Goal: Task Accomplishment & Management: Complete application form

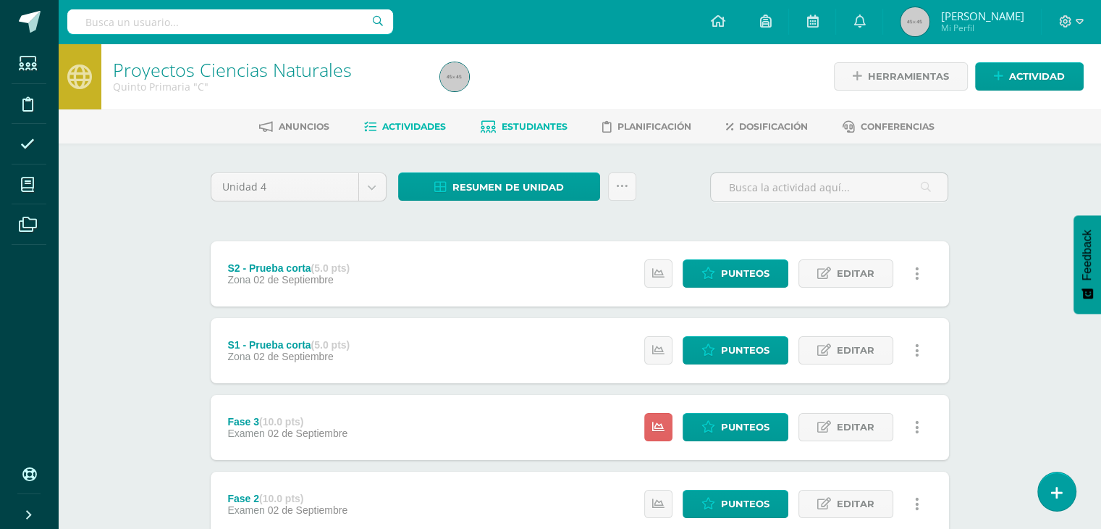
click at [537, 121] on span "Estudiantes" at bounding box center [535, 126] width 66 height 11
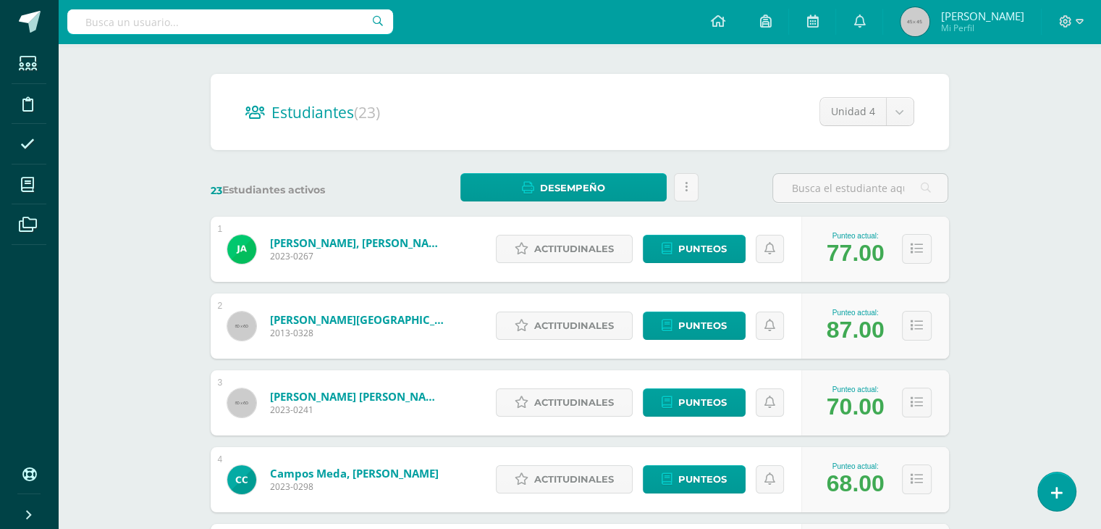
scroll to position [114, 0]
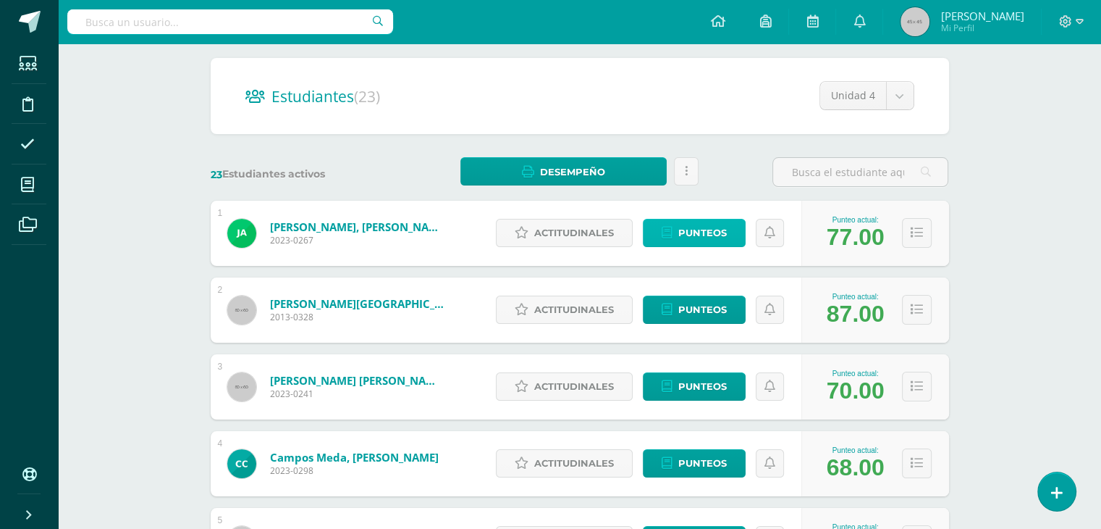
click at [712, 229] on span "Punteos" at bounding box center [702, 232] width 49 height 27
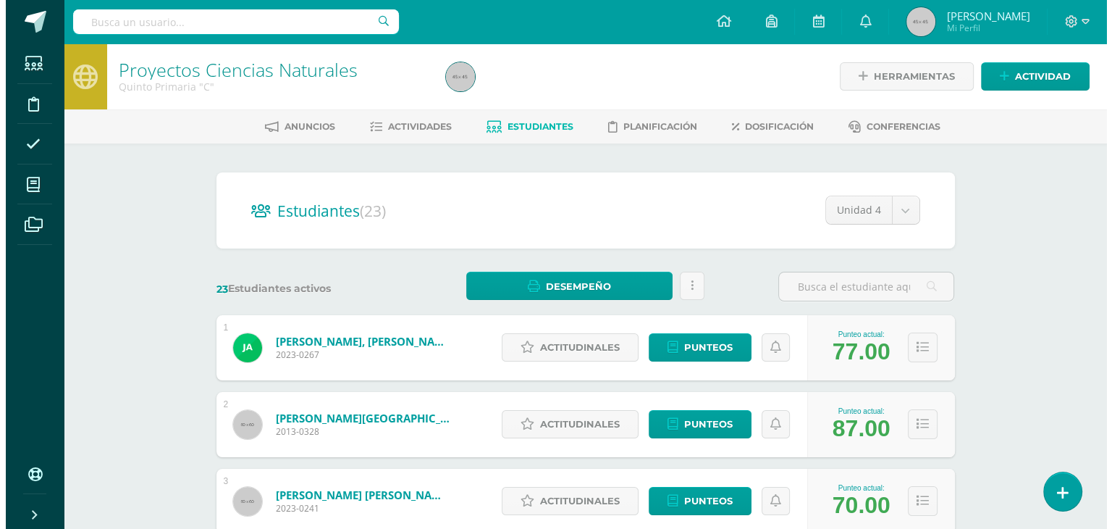
scroll to position [80, 0]
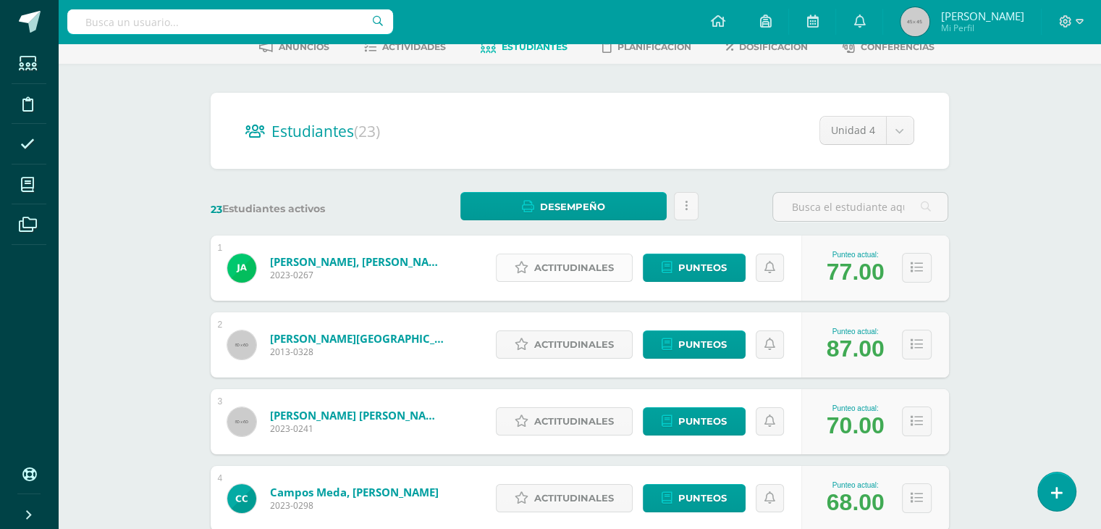
click at [569, 267] on span "Actitudinales" at bounding box center [574, 267] width 80 height 27
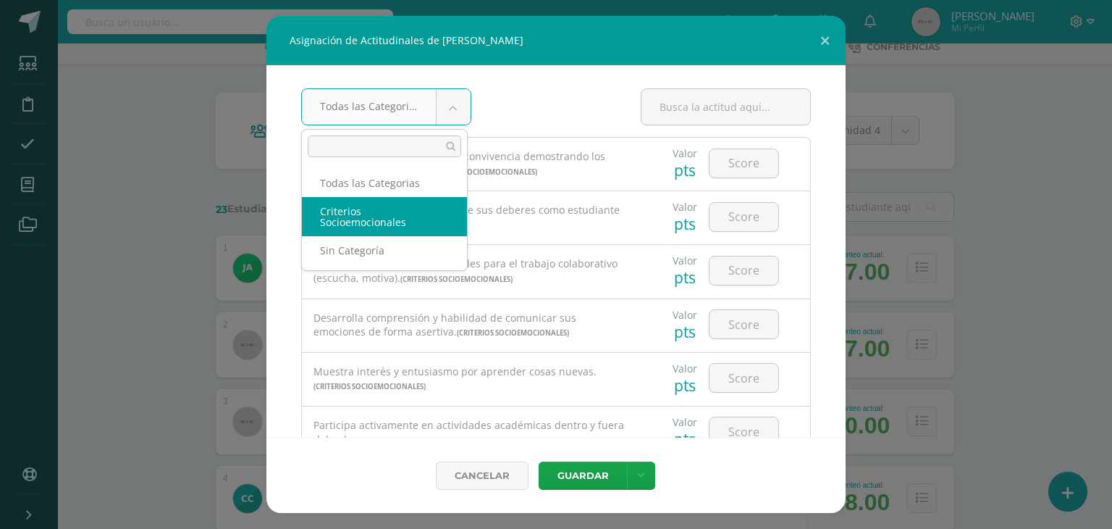
select select "8"
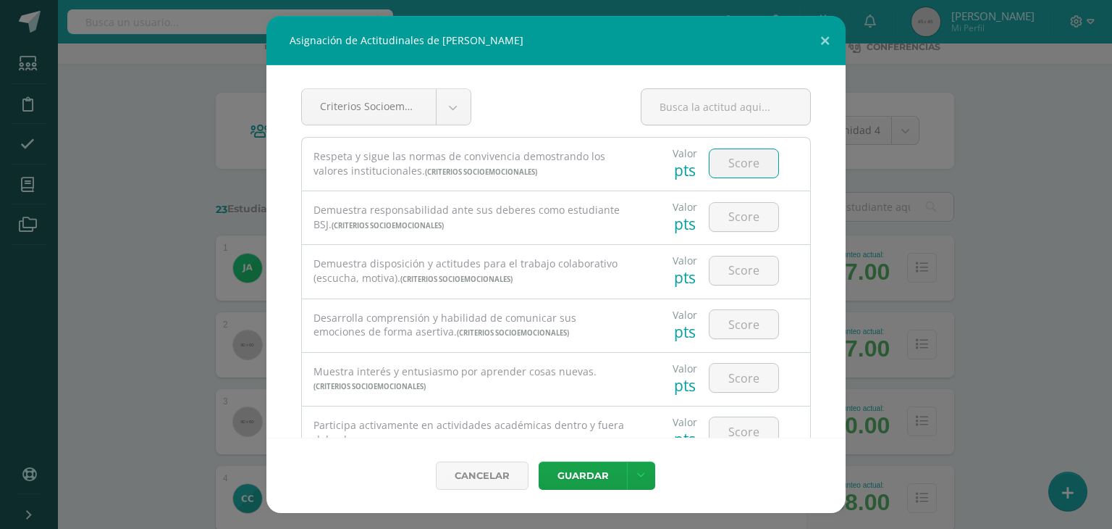
click at [733, 161] on input "number" at bounding box center [744, 163] width 69 height 28
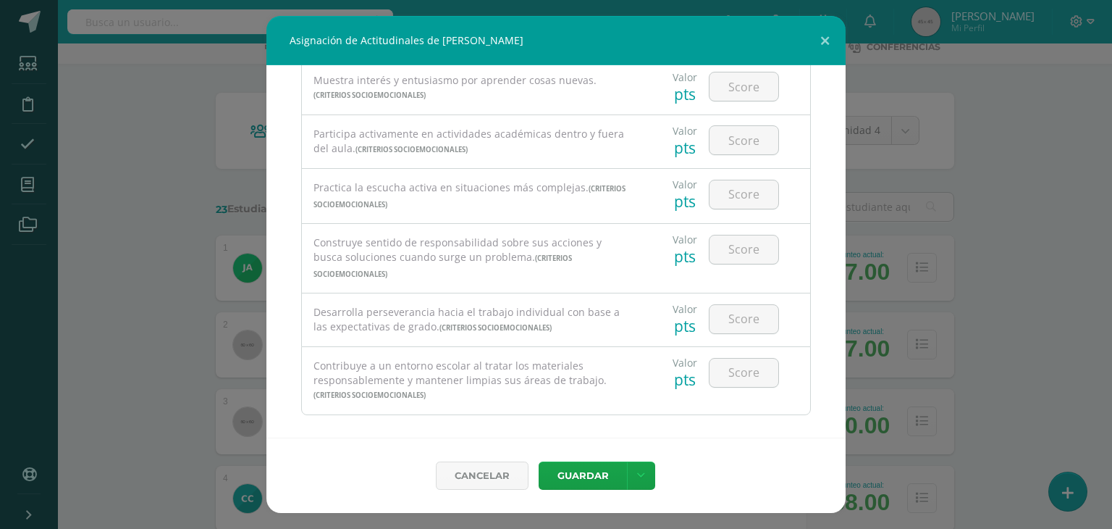
scroll to position [0, 0]
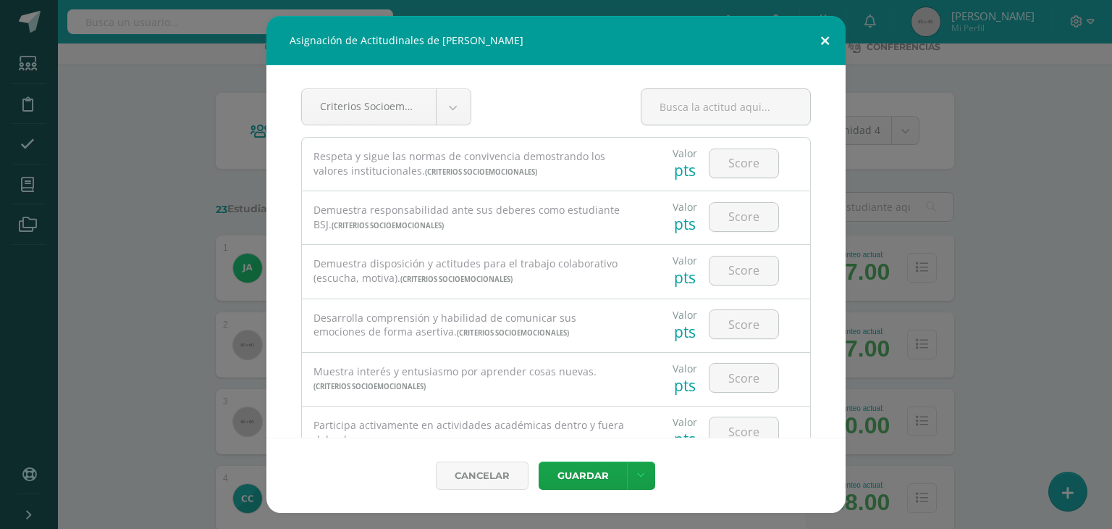
click at [822, 38] on button at bounding box center [824, 40] width 41 height 49
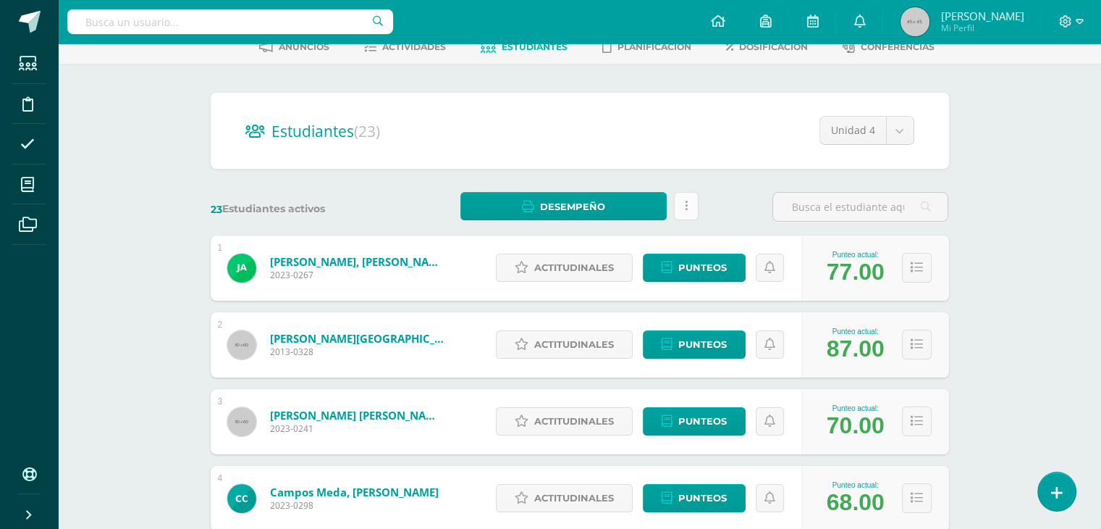
click at [680, 212] on link at bounding box center [686, 206] width 25 height 28
click at [919, 266] on icon at bounding box center [917, 267] width 12 height 12
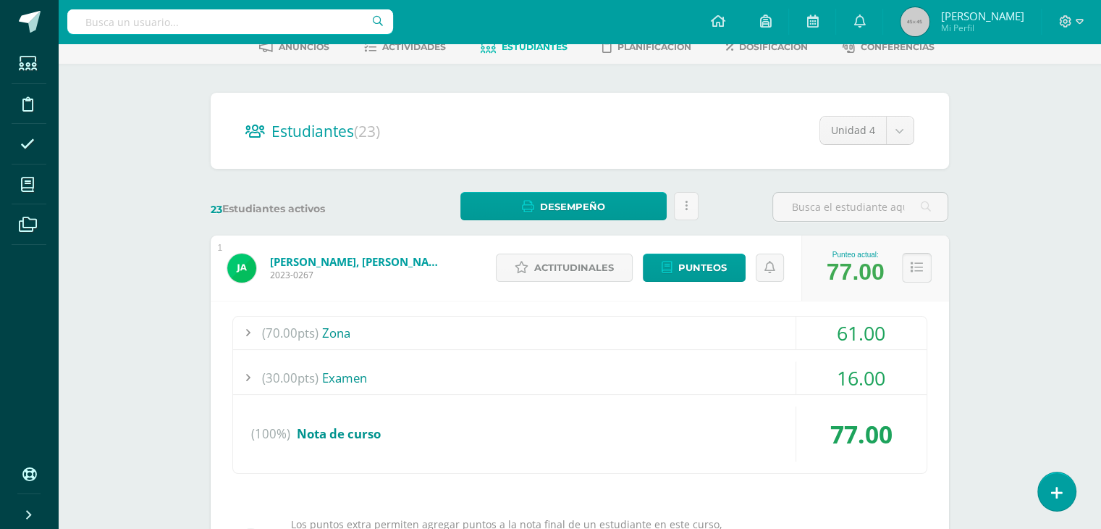
click at [916, 269] on icon at bounding box center [917, 267] width 12 height 12
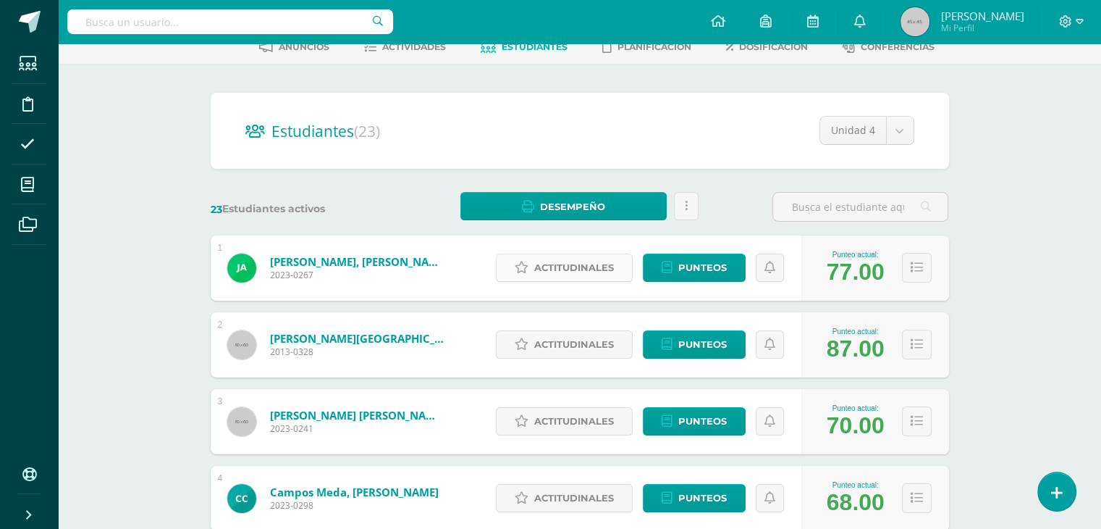
click at [558, 270] on span "Actitudinales" at bounding box center [574, 267] width 80 height 27
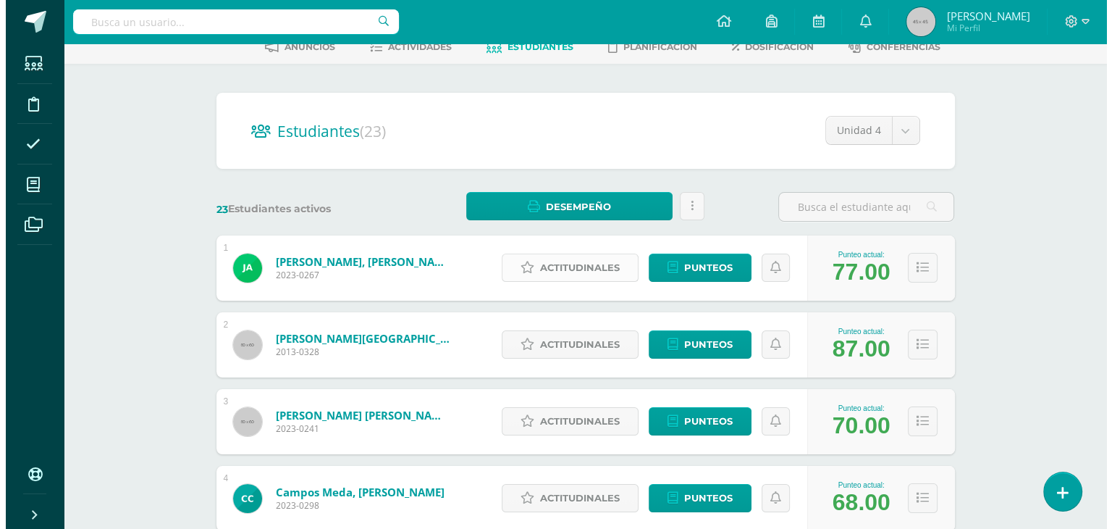
select select "8"
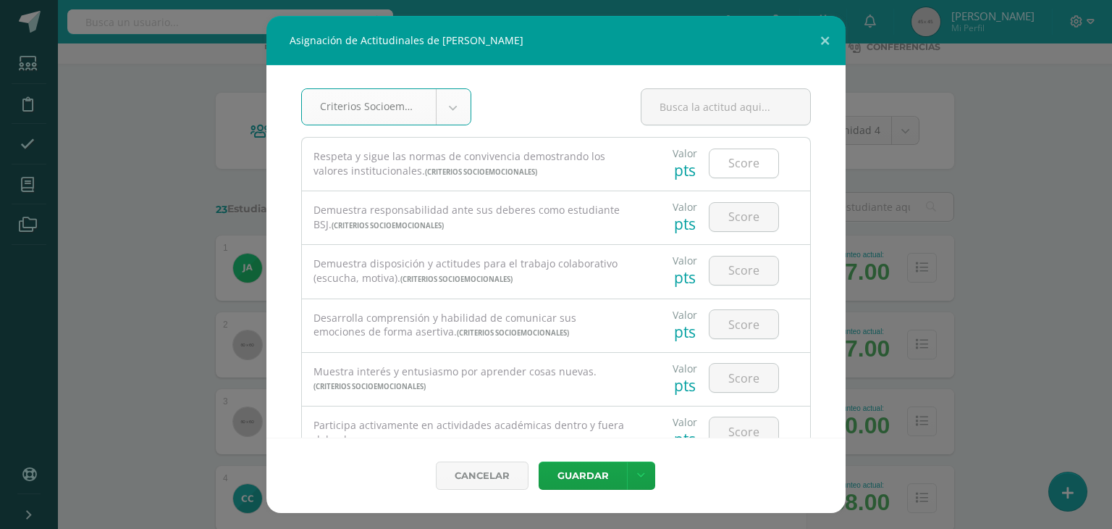
click at [728, 162] on input "number" at bounding box center [744, 163] width 69 height 28
type input "3"
click at [730, 219] on input "number" at bounding box center [744, 217] width 69 height 28
type input "4"
click at [737, 269] on input "number" at bounding box center [744, 270] width 69 height 28
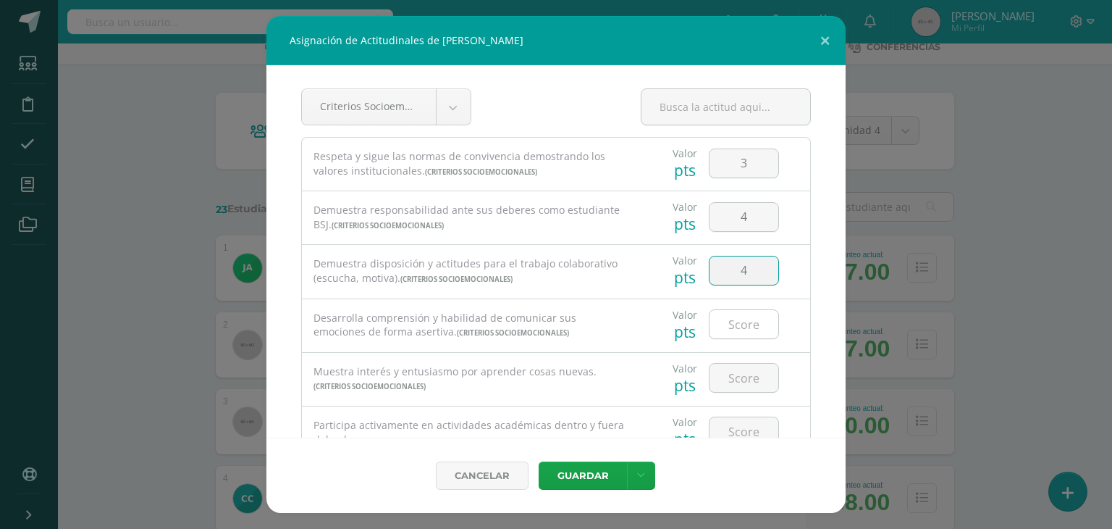
type input "4"
click at [730, 321] on input "number" at bounding box center [744, 324] width 69 height 28
type input "4"
click at [738, 374] on input "number" at bounding box center [744, 377] width 69 height 28
type input "4"
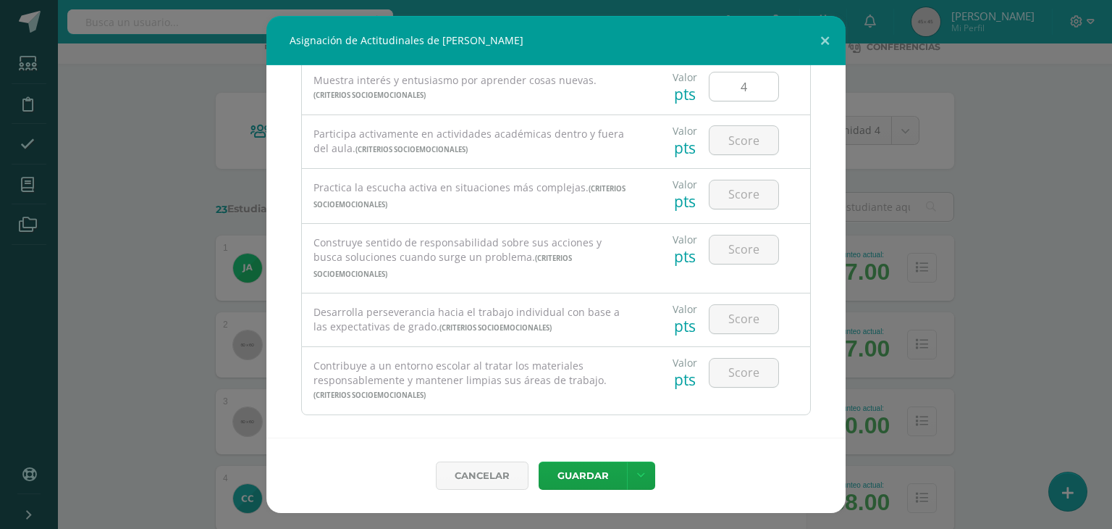
scroll to position [287, 0]
click at [731, 143] on input "number" at bounding box center [744, 144] width 69 height 28
type input "4"
click at [742, 197] on input "number" at bounding box center [744, 199] width 69 height 28
type input "4"
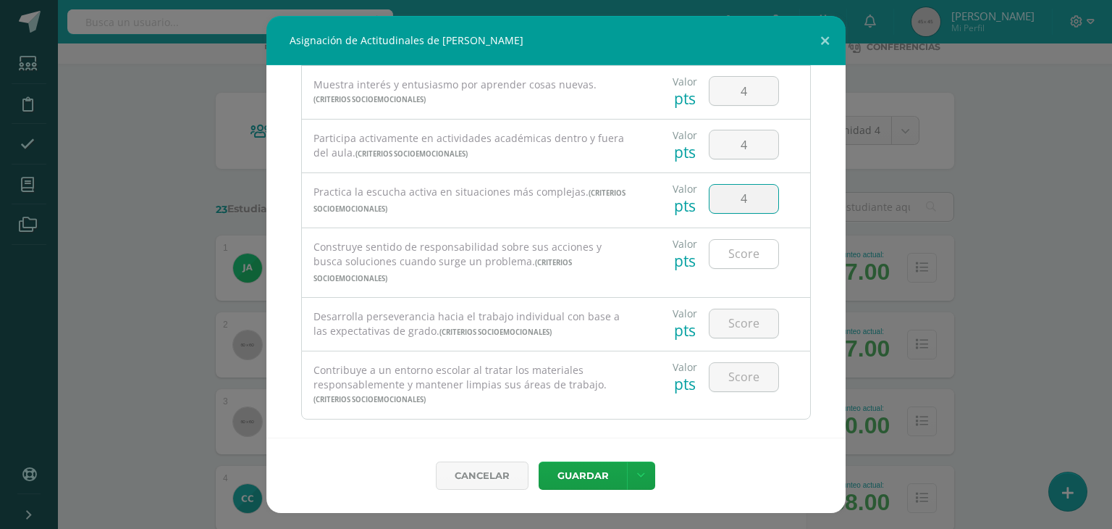
click at [736, 253] on input "number" at bounding box center [744, 254] width 69 height 28
type input "4"
click at [744, 316] on input "number" at bounding box center [744, 323] width 69 height 28
type input "4"
click at [744, 363] on input "number" at bounding box center [744, 377] width 69 height 28
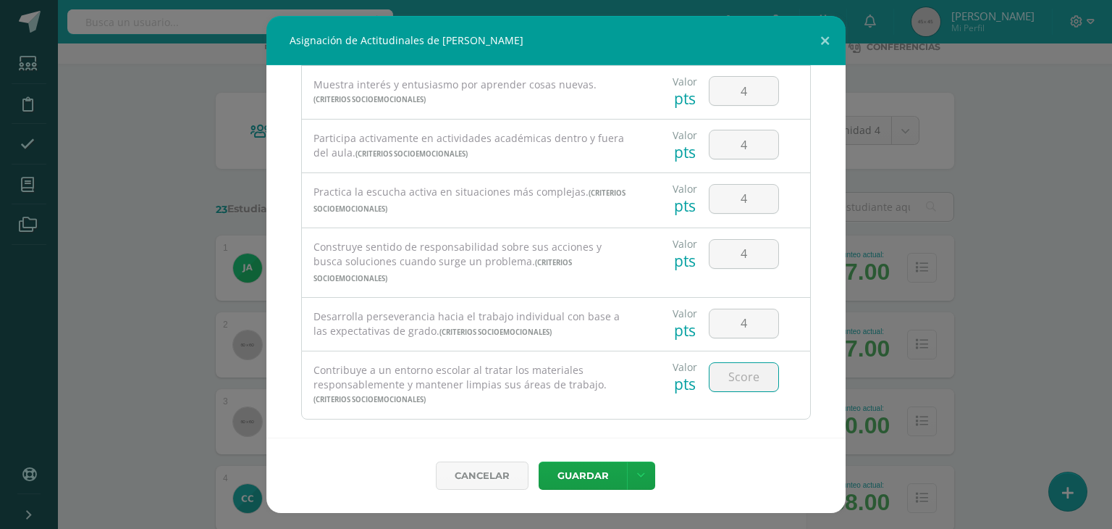
type input "4"
click at [646, 480] on link at bounding box center [641, 475] width 28 height 28
click at [585, 477] on button "Guardar" at bounding box center [583, 475] width 88 height 28
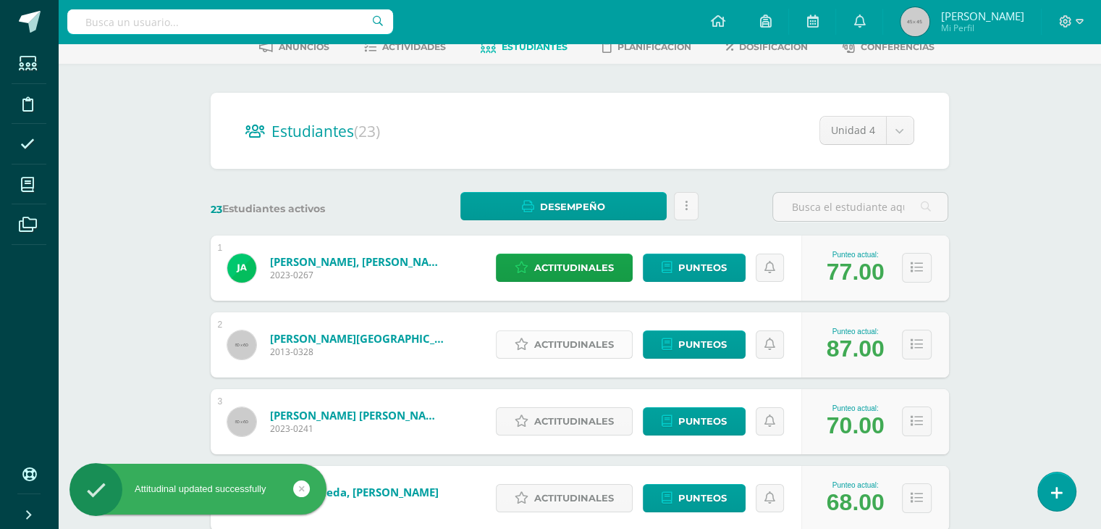
click at [573, 347] on span "Actitudinales" at bounding box center [574, 344] width 80 height 27
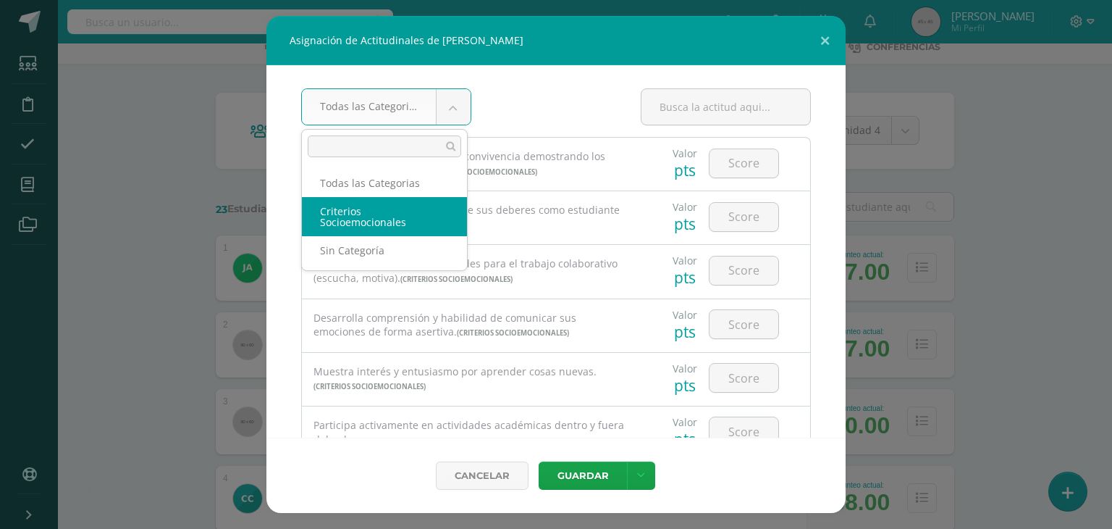
select select "8"
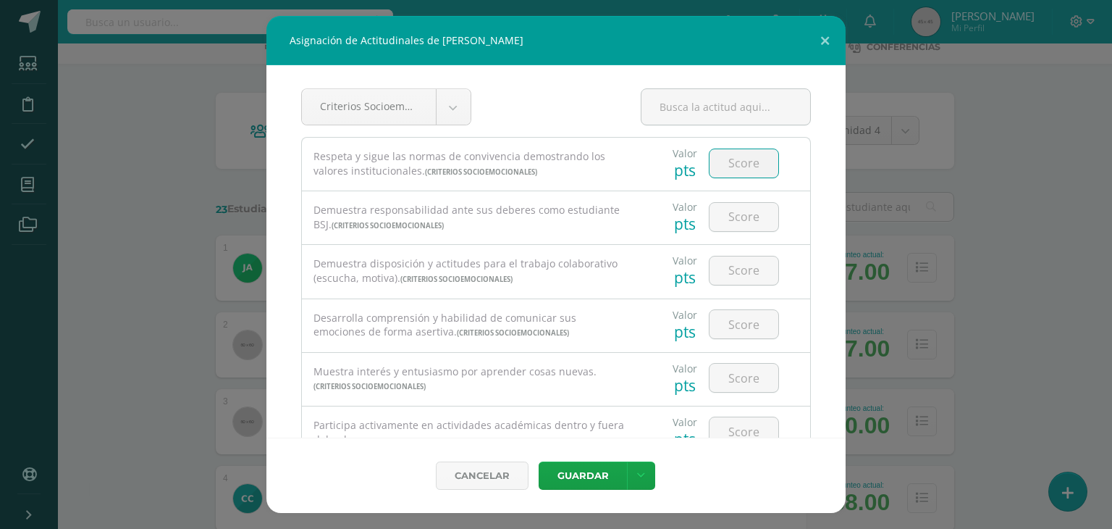
click at [718, 170] on input "number" at bounding box center [744, 163] width 69 height 28
click at [729, 216] on input "number" at bounding box center [744, 217] width 69 height 28
click at [743, 168] on input "44" at bounding box center [744, 163] width 69 height 28
type input "4"
click at [726, 211] on input "number" at bounding box center [744, 217] width 69 height 28
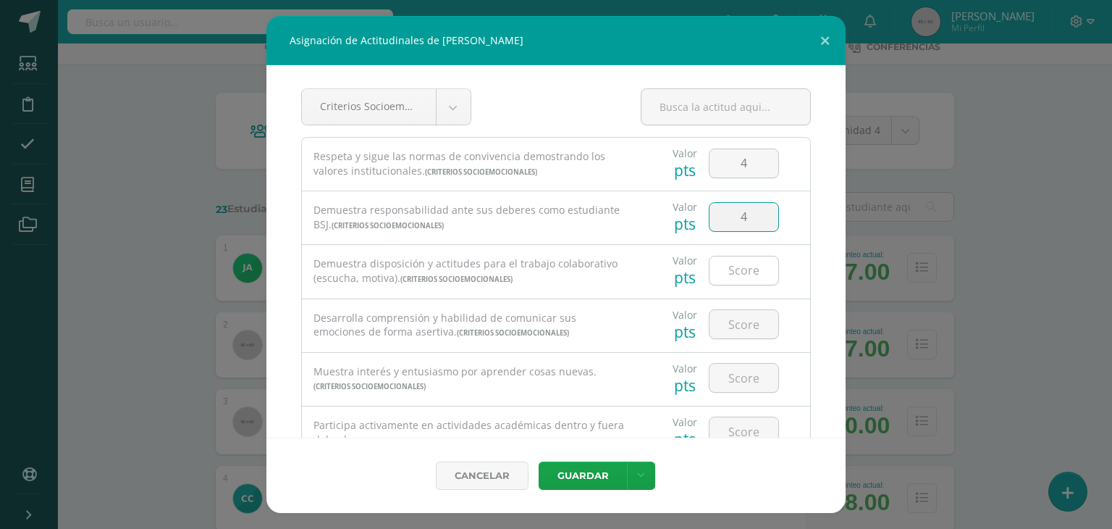
type input "4"
click at [728, 274] on input "4" at bounding box center [744, 270] width 69 height 28
type input "4"
click at [736, 327] on input "number" at bounding box center [744, 324] width 69 height 28
type input "4"
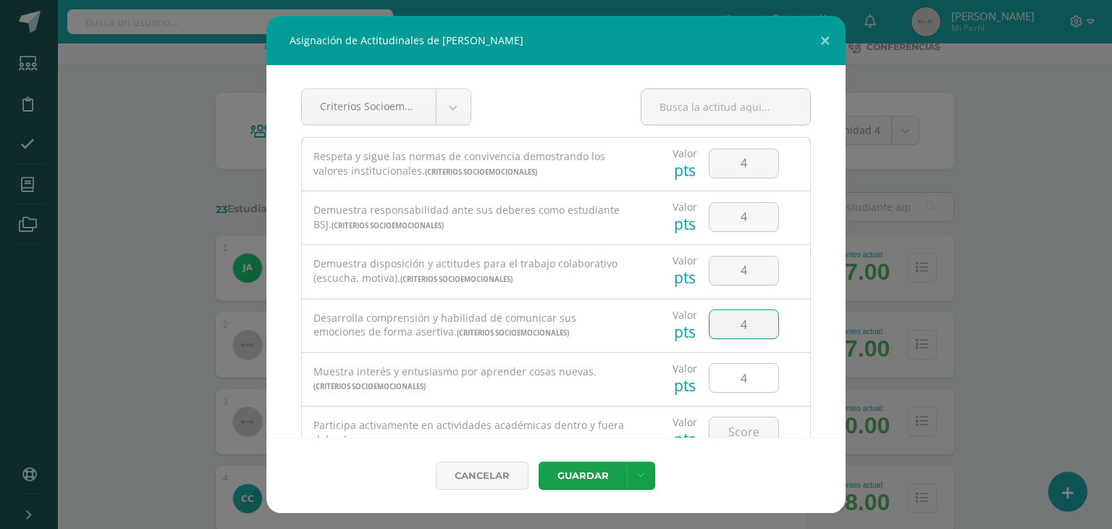
click at [736, 374] on input "4" at bounding box center [744, 377] width 69 height 28
type input "4"
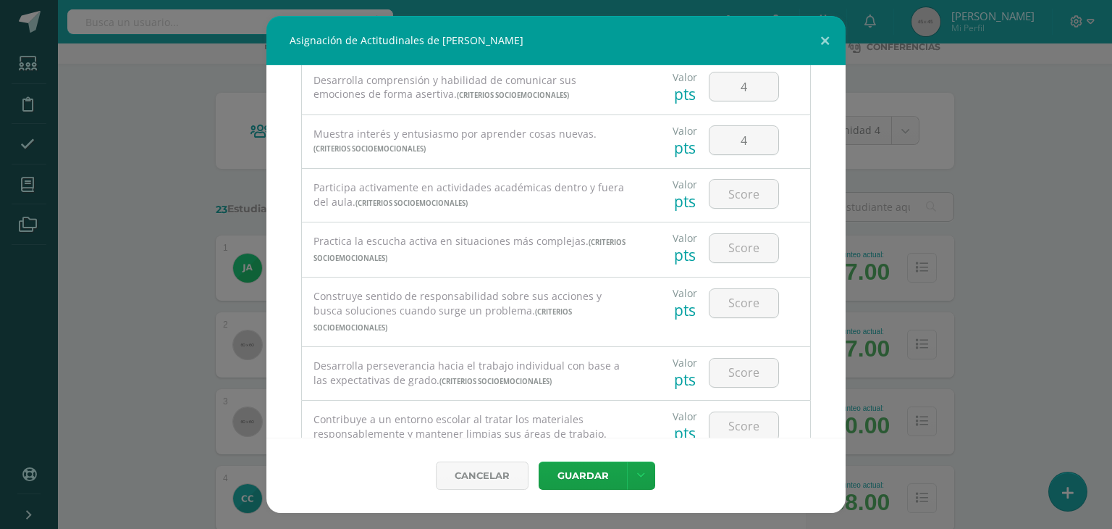
scroll to position [246, 0]
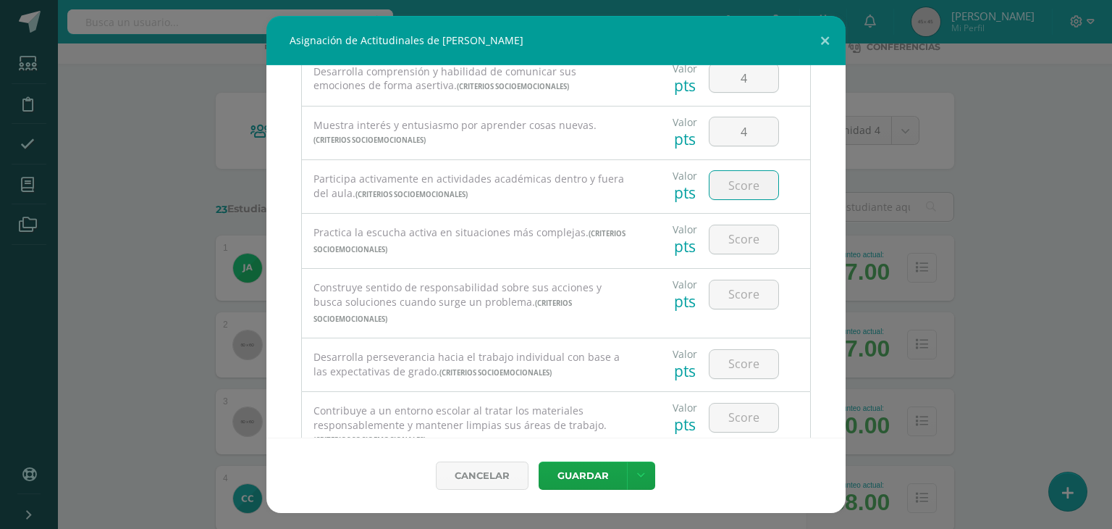
click at [729, 183] on input "number" at bounding box center [744, 185] width 69 height 28
type input "4"
click at [727, 241] on input "number" at bounding box center [744, 239] width 69 height 28
type input "4"
click at [737, 301] on input "4" at bounding box center [744, 294] width 69 height 28
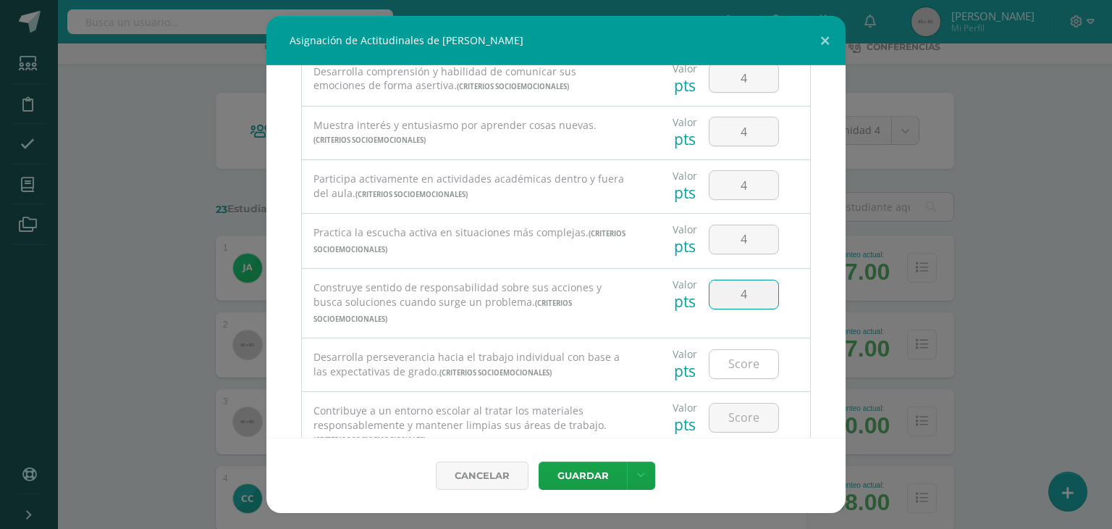
type input "4"
click at [731, 355] on input "4" at bounding box center [744, 364] width 69 height 28
type input "4"
click at [733, 405] on input "4" at bounding box center [744, 417] width 69 height 28
type input "4"
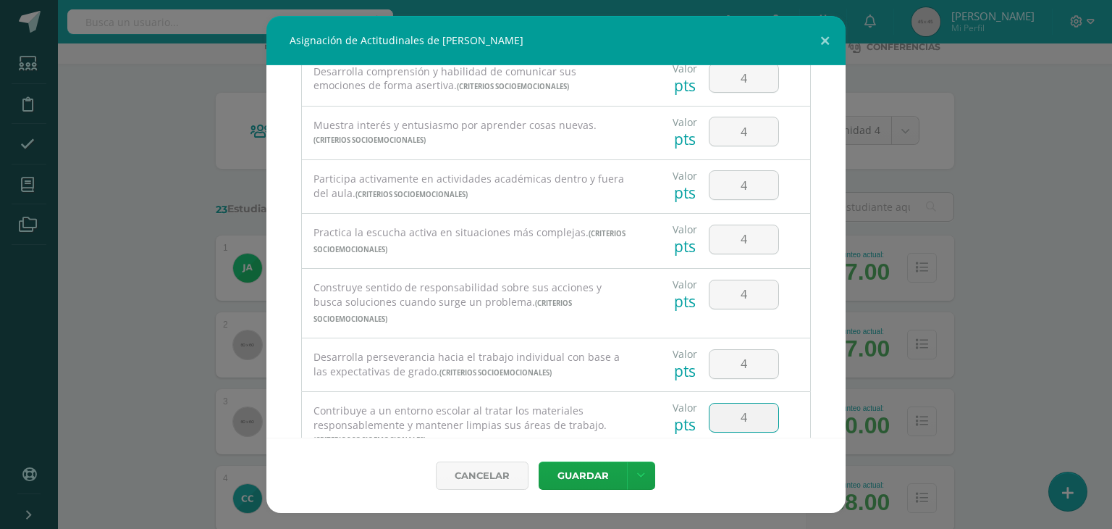
scroll to position [291, 0]
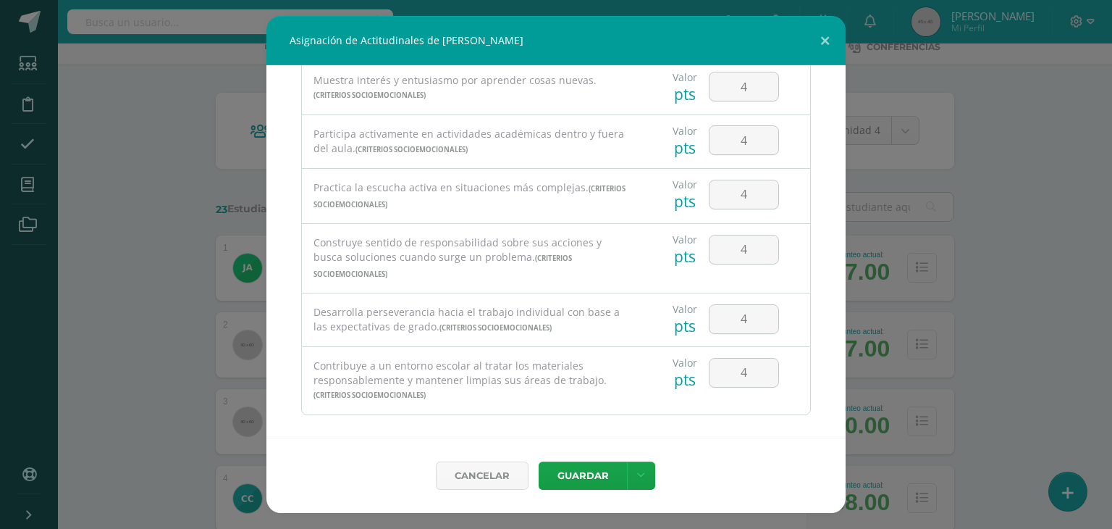
click at [805, 340] on div "Criterios Socioemocionales Todas las Categorias Criterios Socioemocionales Sin …" at bounding box center [555, 251] width 579 height 372
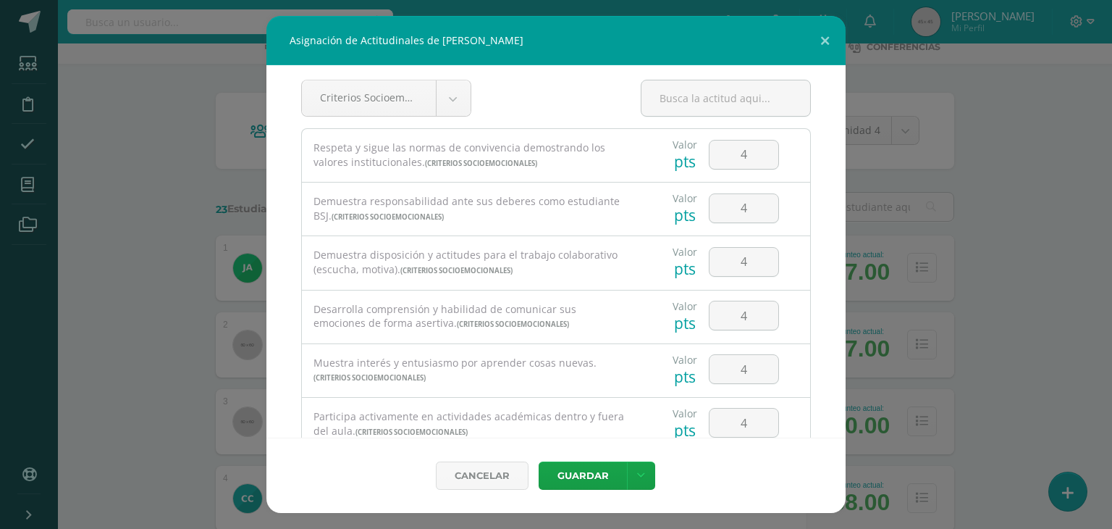
scroll to position [0, 0]
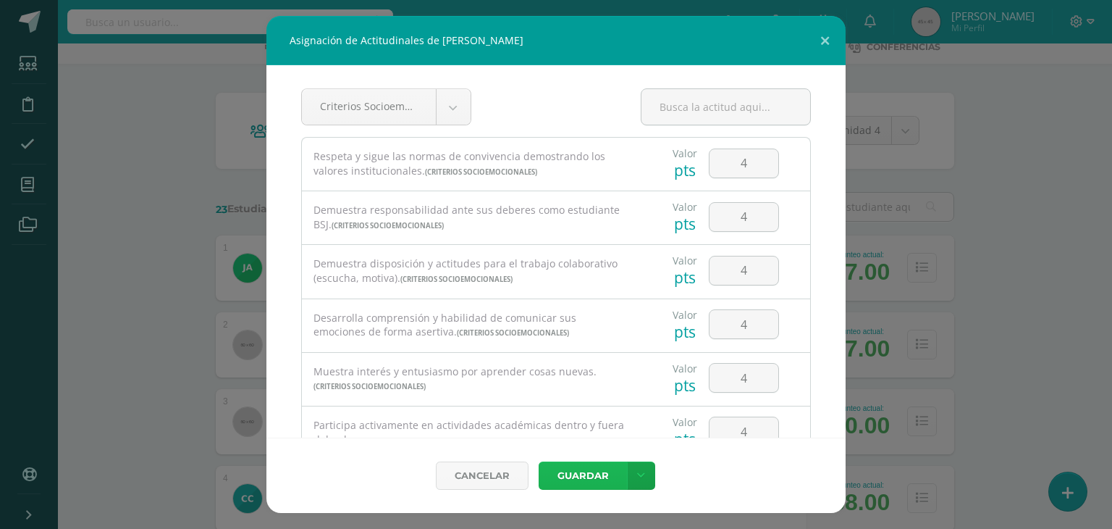
click at [568, 469] on button "Guardar" at bounding box center [583, 475] width 88 height 28
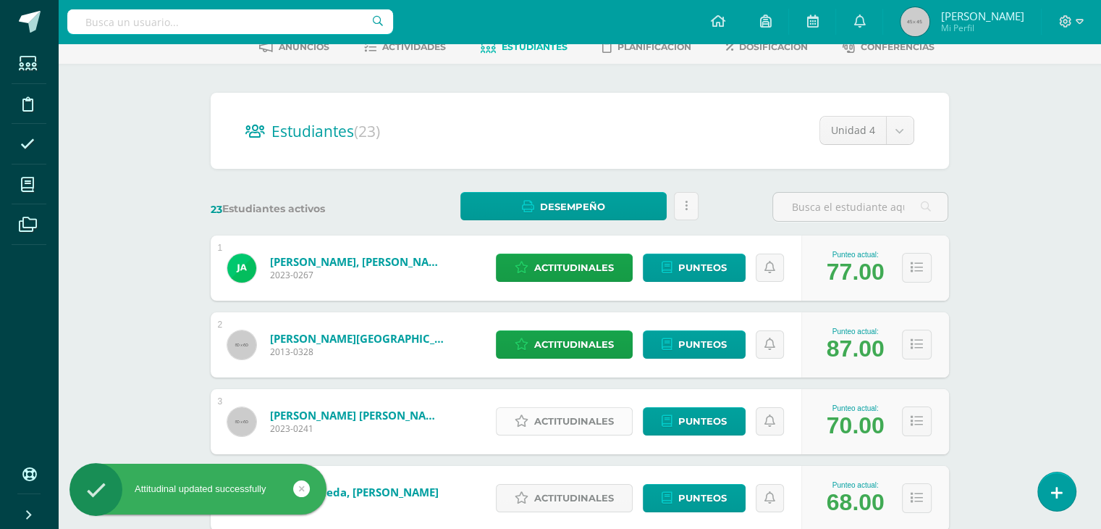
click at [570, 429] on span "Actitudinales" at bounding box center [574, 421] width 80 height 27
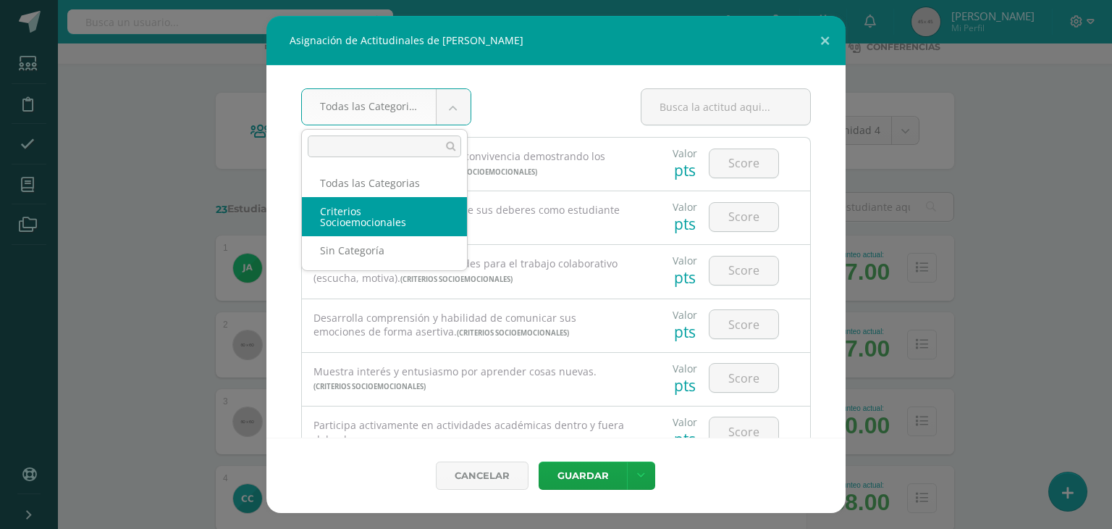
select select "8"
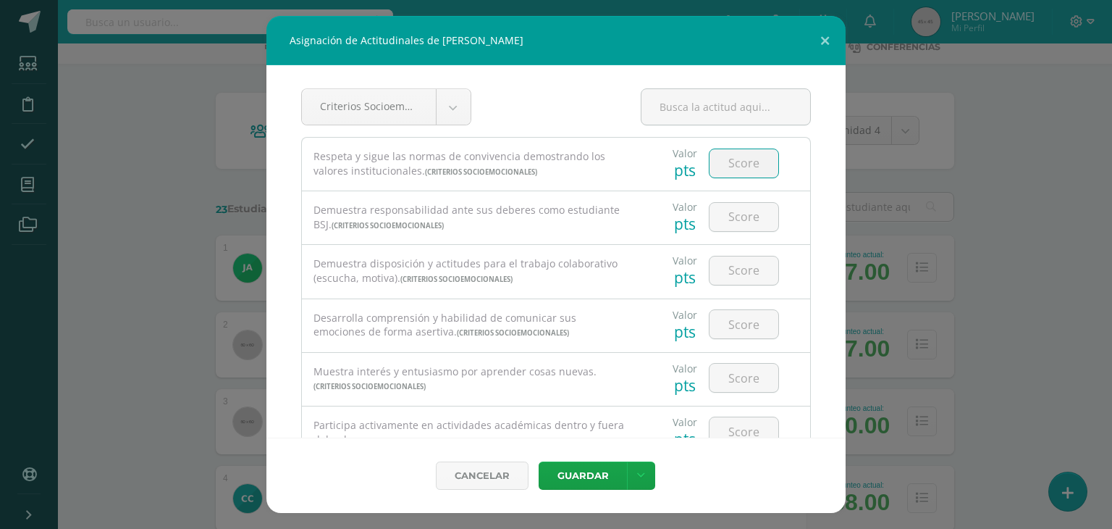
click at [739, 163] on input "number" at bounding box center [744, 163] width 69 height 28
type input "4"
click at [738, 221] on input "number" at bounding box center [744, 217] width 69 height 28
type input "2"
click at [730, 272] on input "number" at bounding box center [744, 270] width 69 height 28
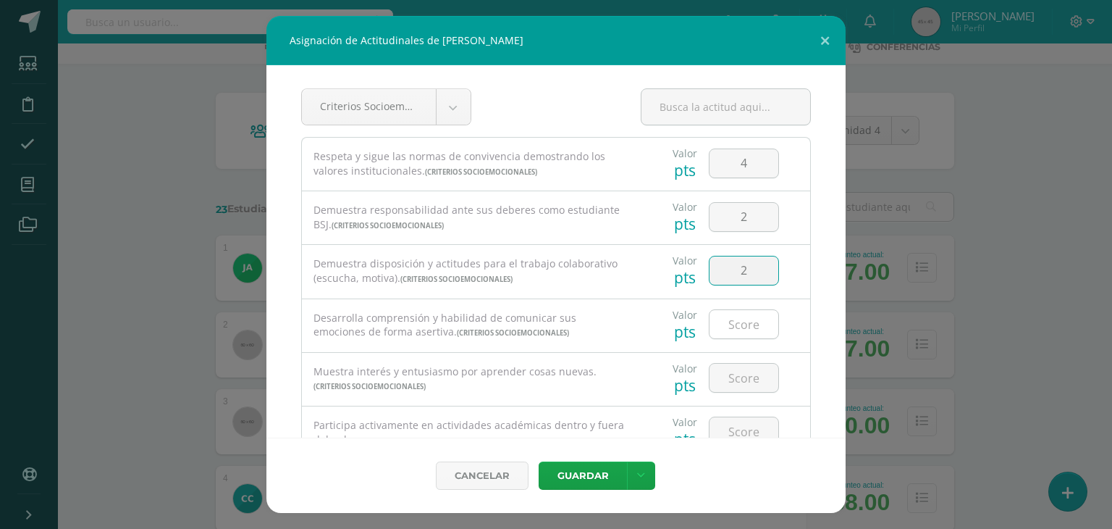
type input "2"
click at [731, 324] on input "number" at bounding box center [744, 324] width 69 height 28
type input "3"
click at [748, 377] on input "number" at bounding box center [744, 377] width 69 height 28
type input "2"
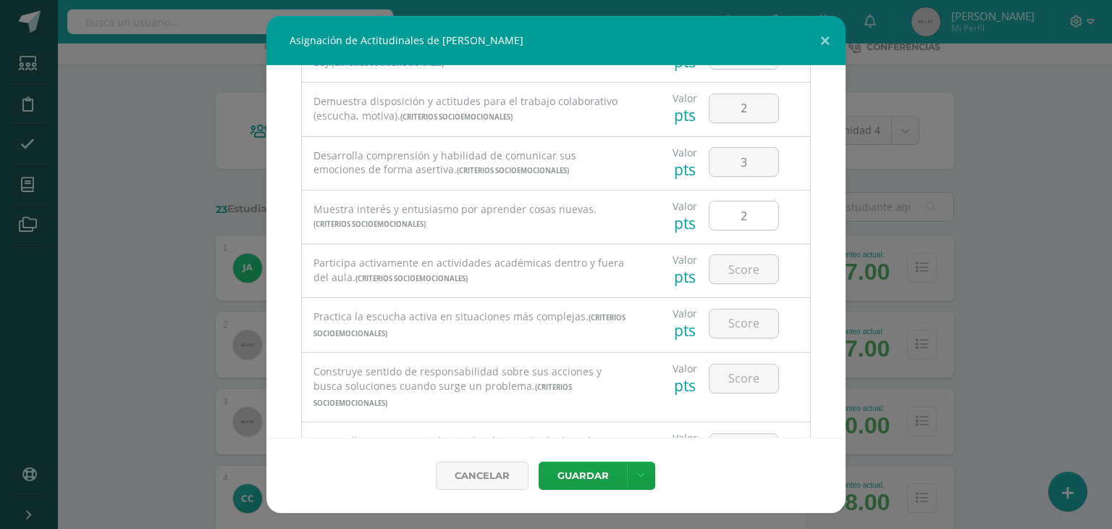
scroll to position [178, 0]
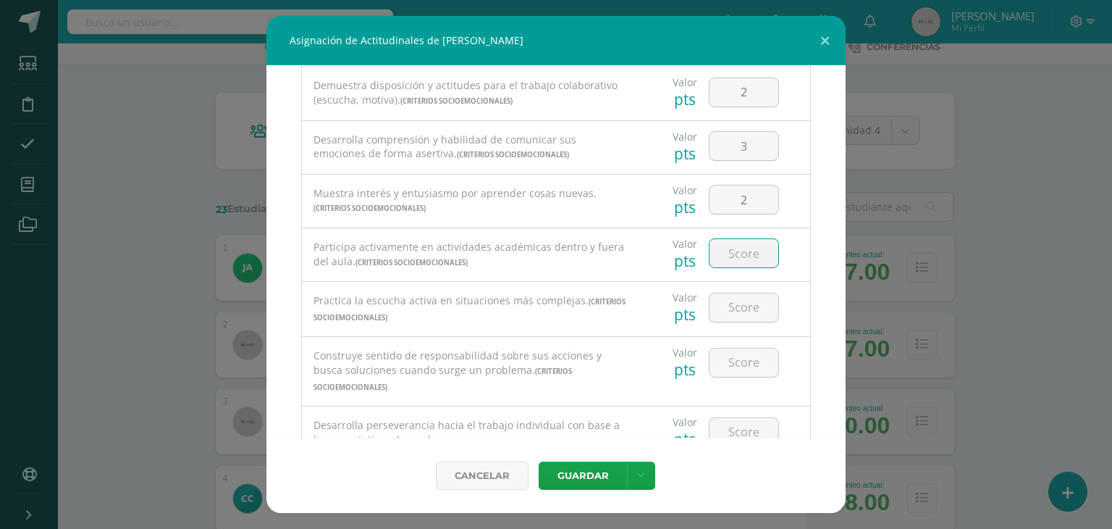
click at [741, 250] on input "number" at bounding box center [744, 253] width 69 height 28
type input "3"
click at [729, 309] on input "number" at bounding box center [744, 307] width 69 height 28
type input "3"
click at [736, 366] on input "number" at bounding box center [744, 362] width 69 height 28
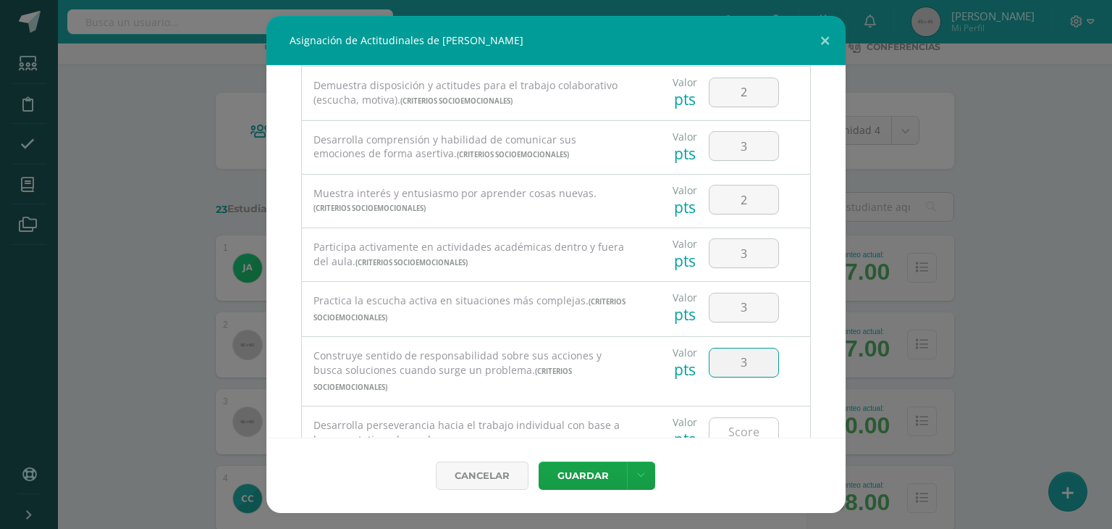
type input "3"
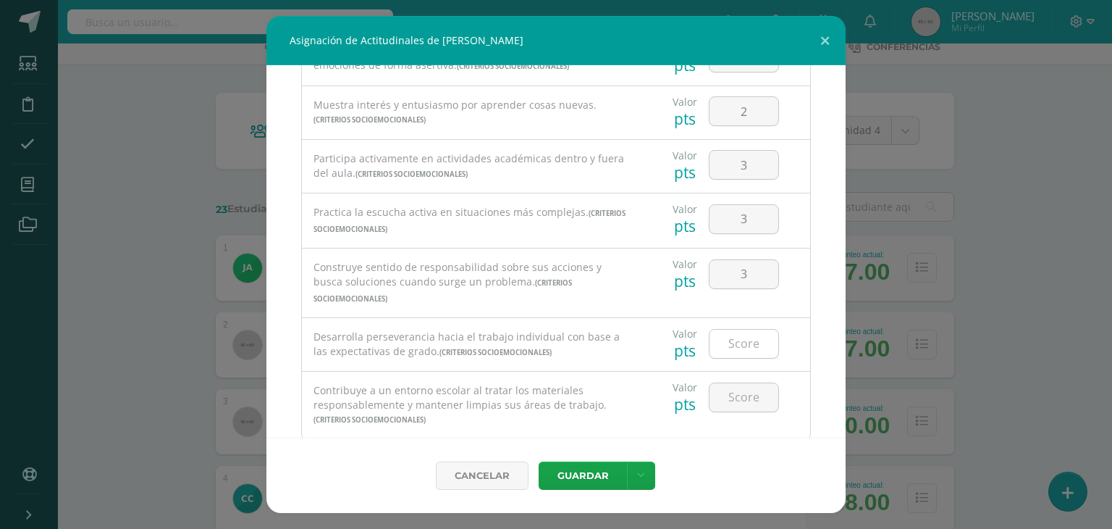
scroll to position [266, 0]
click at [739, 332] on input "number" at bounding box center [744, 344] width 69 height 28
type input "2"
click at [739, 386] on input "number" at bounding box center [744, 398] width 69 height 28
type input "3"
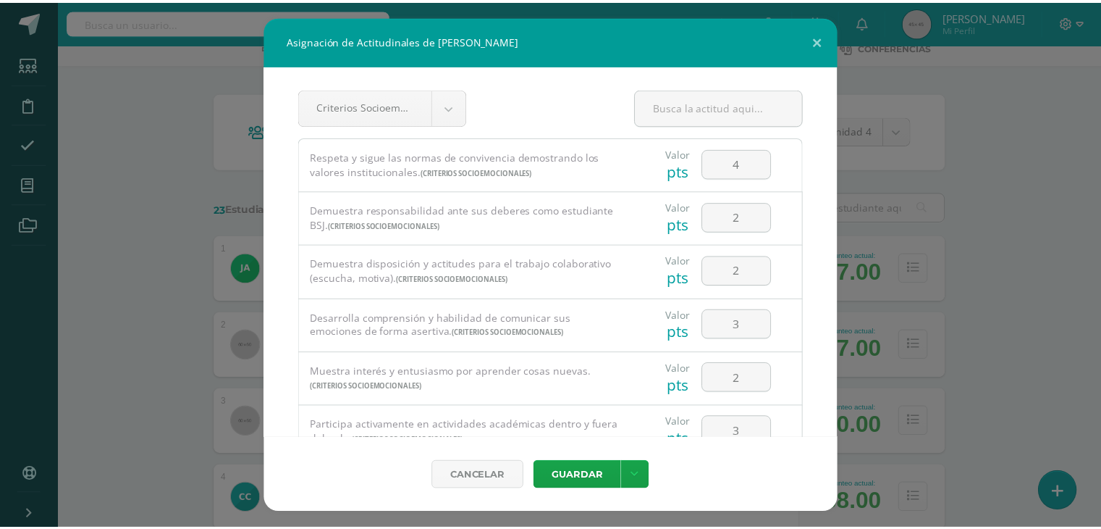
scroll to position [291, 0]
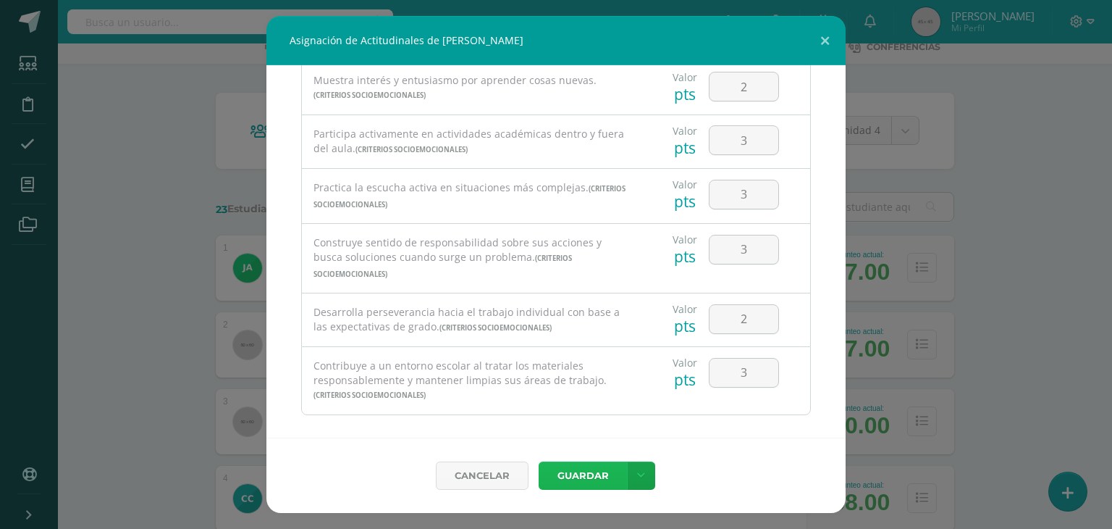
click at [576, 481] on button "Guardar" at bounding box center [583, 475] width 88 height 28
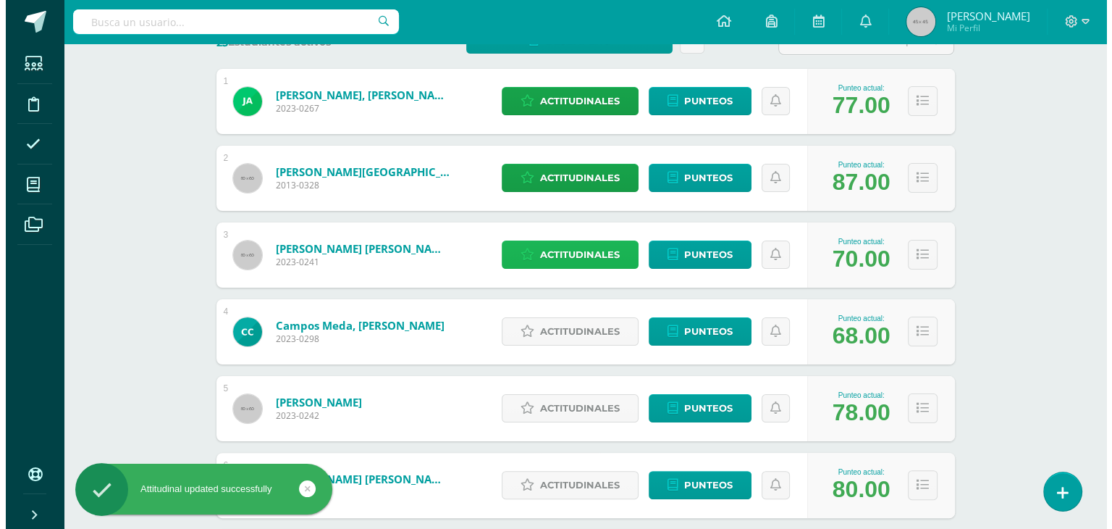
scroll to position [246, 0]
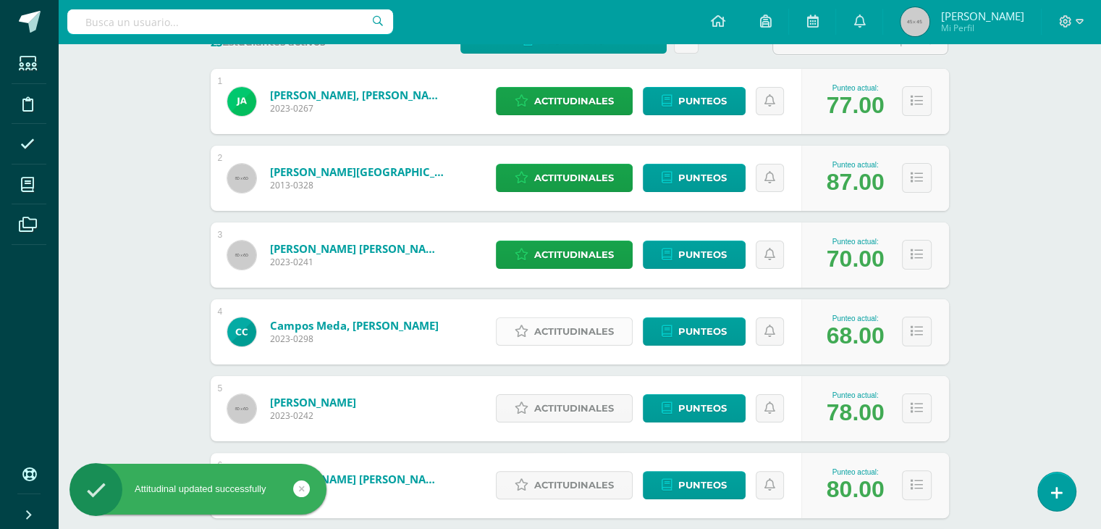
click at [571, 333] on span "Actitudinales" at bounding box center [574, 331] width 80 height 27
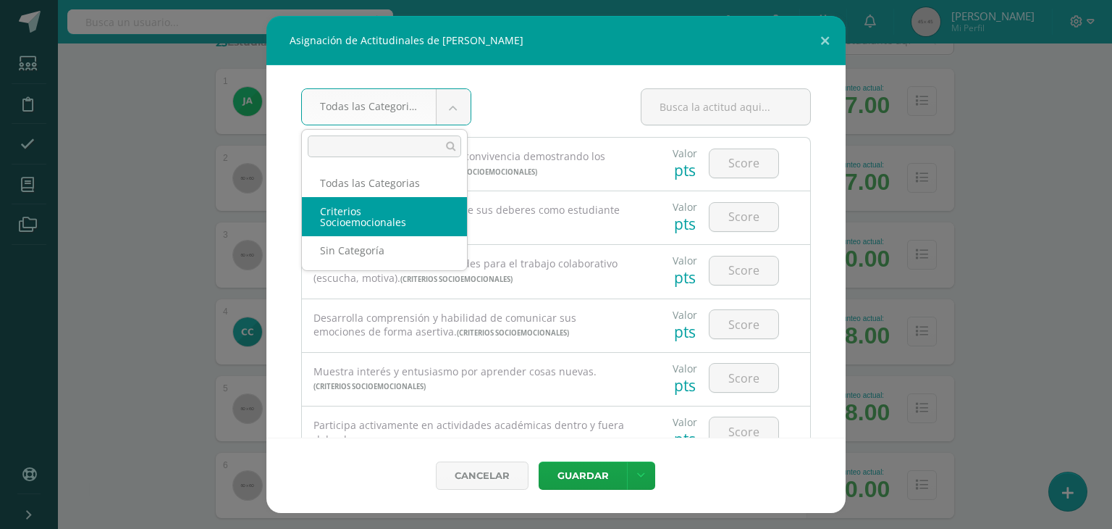
select select "8"
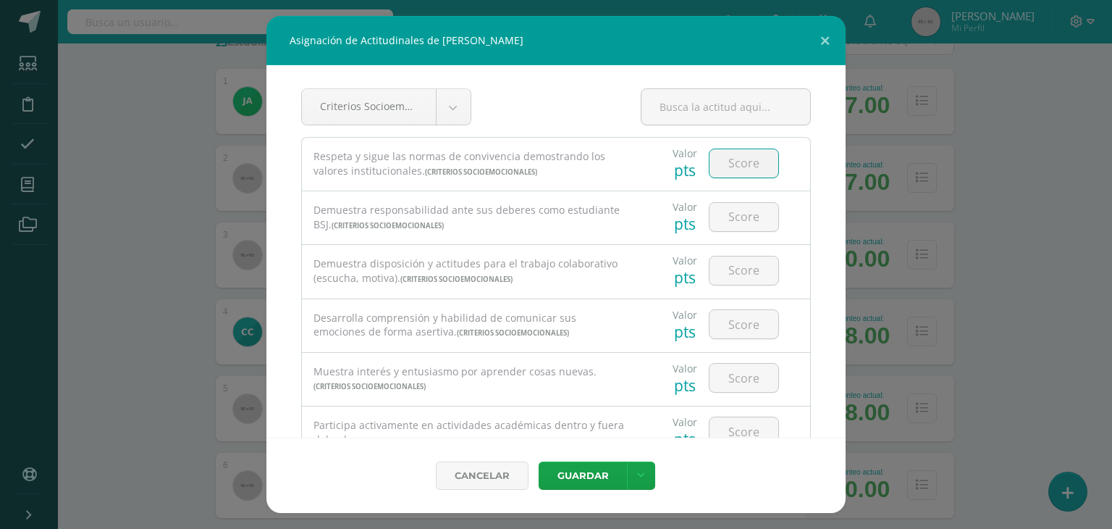
click at [733, 171] on input "number" at bounding box center [744, 163] width 69 height 28
type input "2"
click at [732, 219] on input "number" at bounding box center [744, 217] width 69 height 28
type input "3"
click at [735, 273] on input "number" at bounding box center [744, 270] width 69 height 28
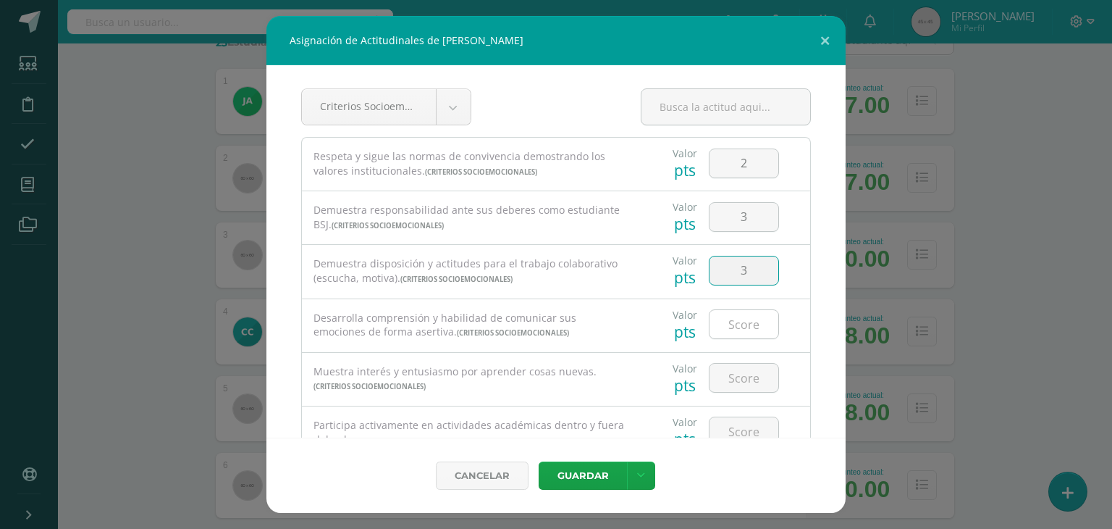
type input "3"
click at [731, 327] on input "number" at bounding box center [744, 324] width 69 height 28
type input "3"
click at [733, 377] on input "number" at bounding box center [744, 377] width 69 height 28
type input "3"
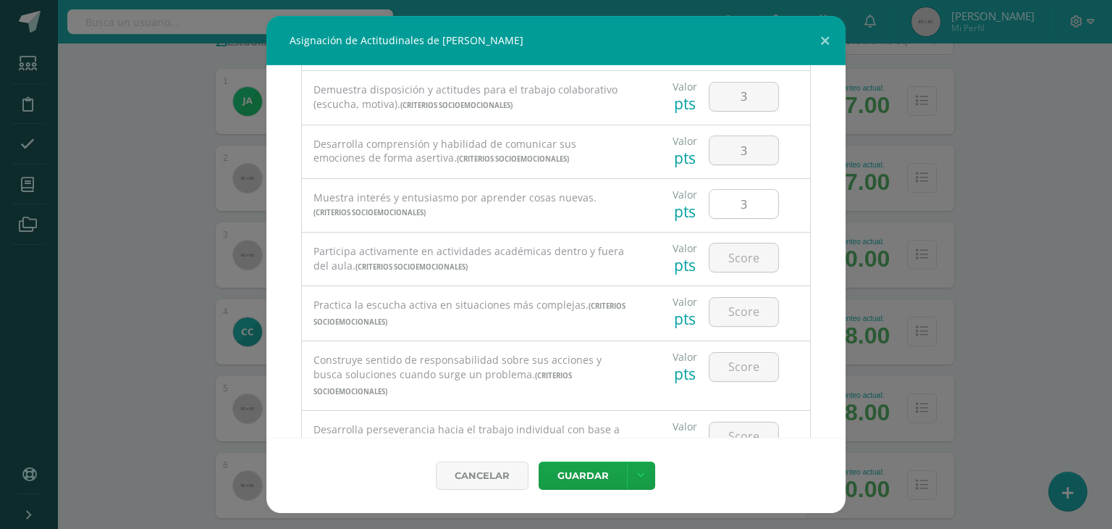
scroll to position [201, 0]
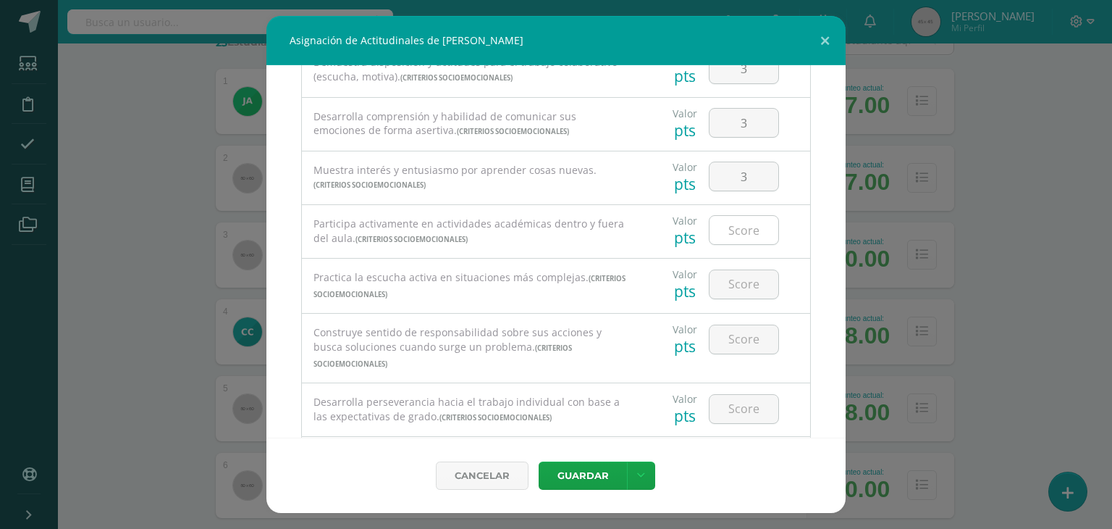
click at [734, 228] on input "number" at bounding box center [744, 230] width 69 height 28
type input "3"
click at [731, 285] on input "number" at bounding box center [744, 284] width 69 height 28
type input "3"
click at [731, 342] on input "number" at bounding box center [744, 339] width 69 height 28
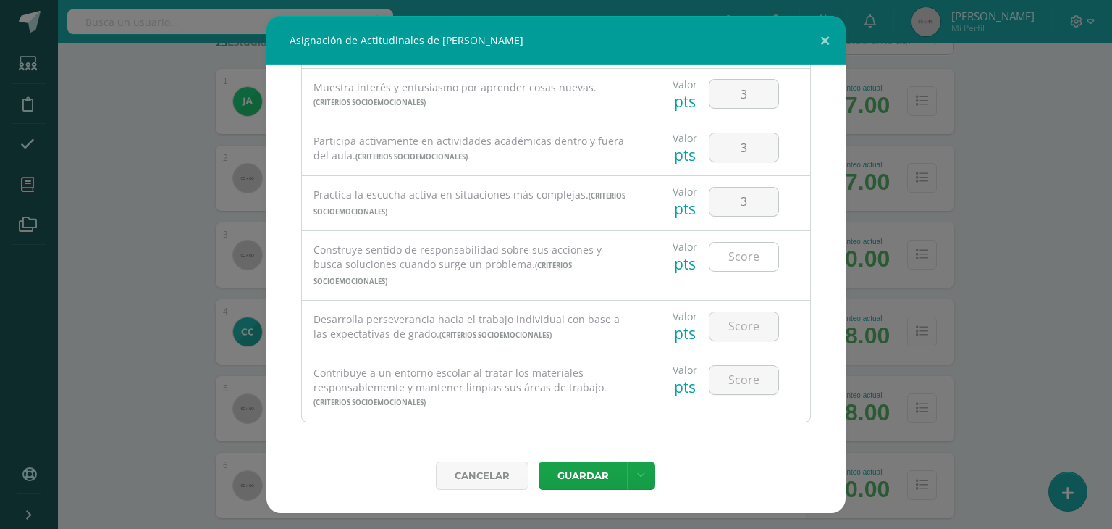
scroll to position [291, 0]
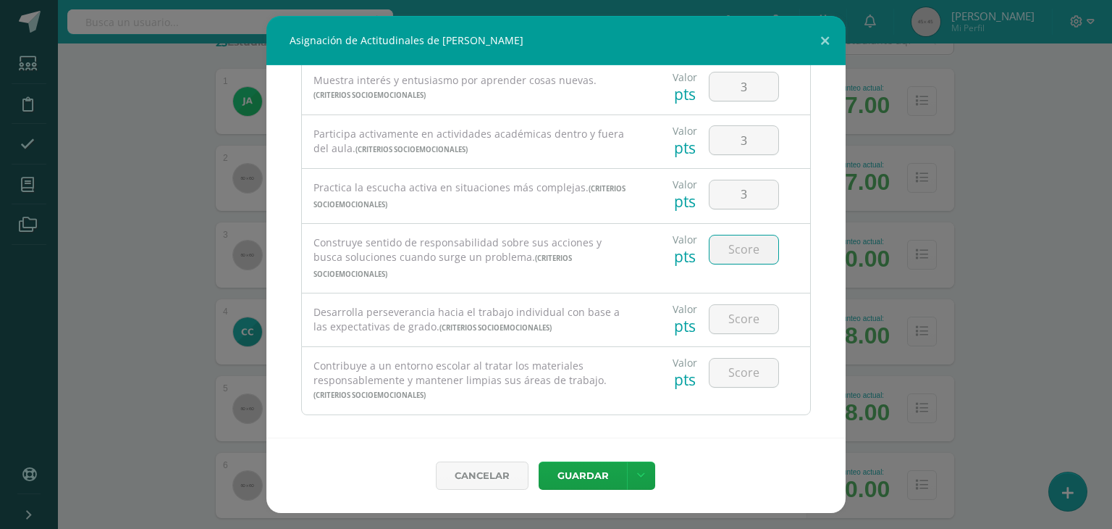
click at [738, 255] on input "number" at bounding box center [744, 249] width 69 height 28
click at [738, 307] on input "number" at bounding box center [744, 319] width 69 height 28
click at [749, 251] on input "33" at bounding box center [744, 249] width 69 height 28
type input "3"
click at [747, 306] on input "number" at bounding box center [744, 319] width 69 height 28
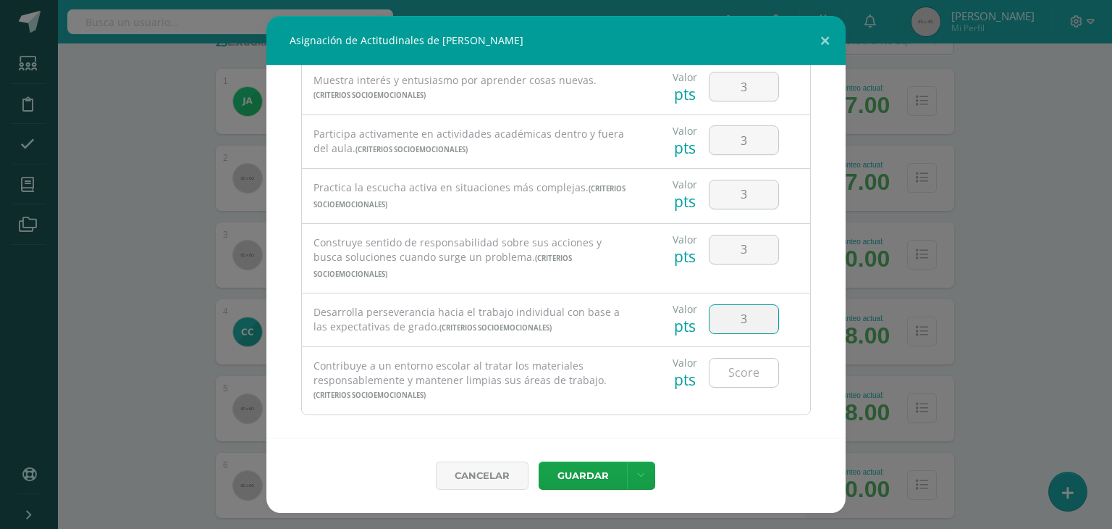
type input "3"
click at [735, 358] on input "number" at bounding box center [744, 372] width 69 height 28
type input "3"
click at [591, 470] on button "Guardar" at bounding box center [583, 475] width 88 height 28
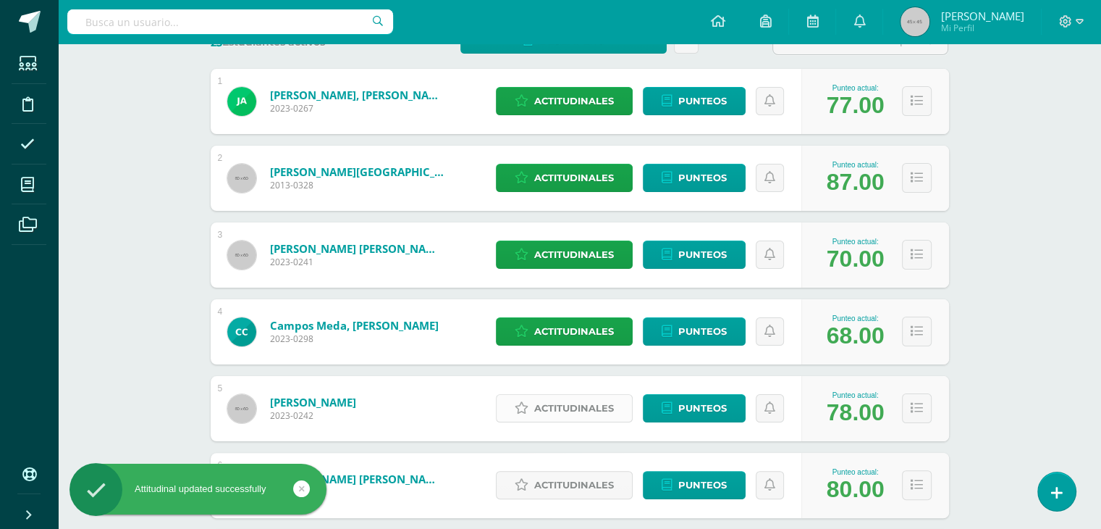
click at [594, 414] on span "Actitudinales" at bounding box center [574, 408] width 80 height 27
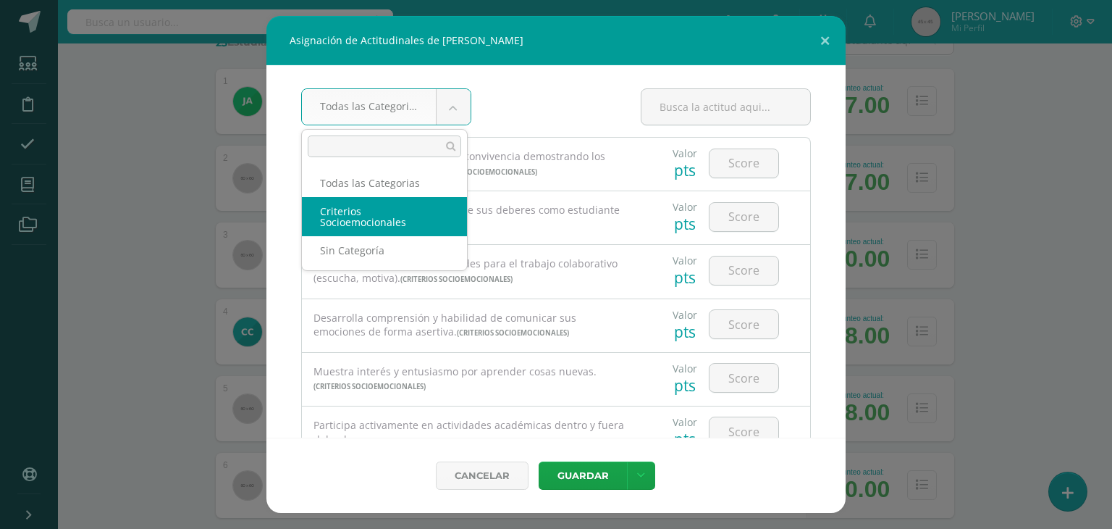
select select "8"
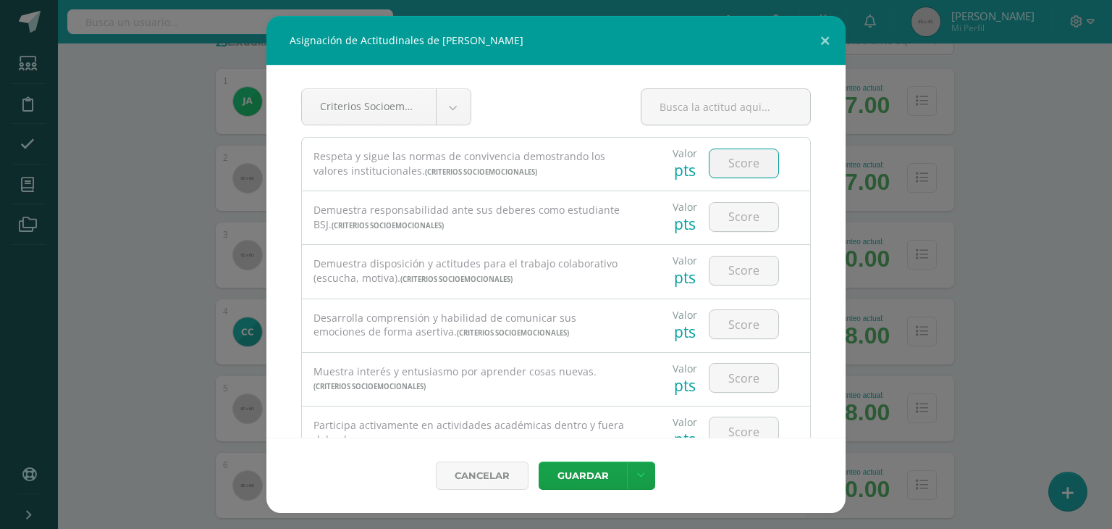
click at [734, 162] on input "number" at bounding box center [744, 163] width 69 height 28
type input "2"
type input "3"
click at [731, 222] on input "number" at bounding box center [744, 217] width 69 height 28
type input "2"
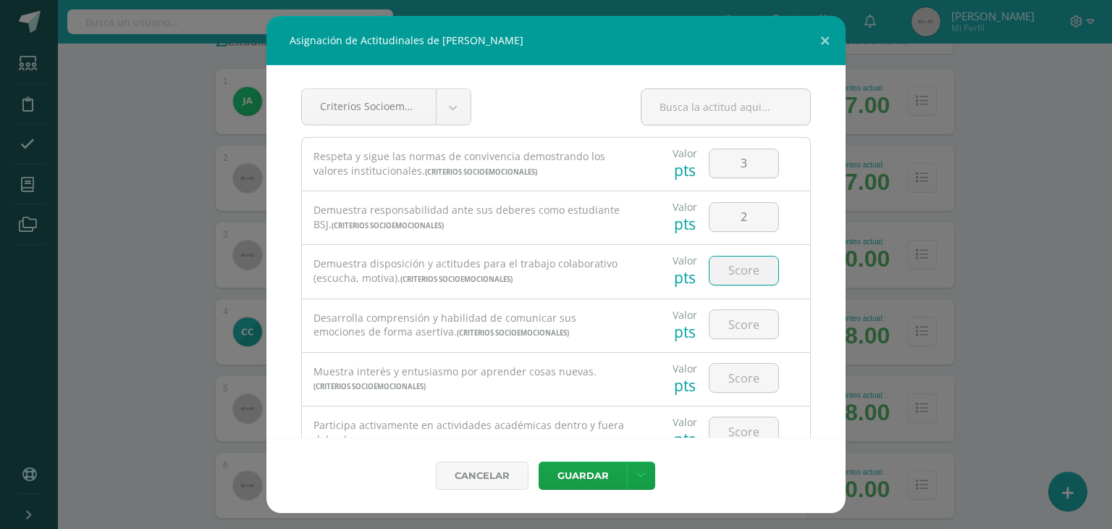
click at [734, 273] on input "number" at bounding box center [744, 270] width 69 height 28
type input "3"
click at [736, 327] on input "number" at bounding box center [744, 324] width 69 height 28
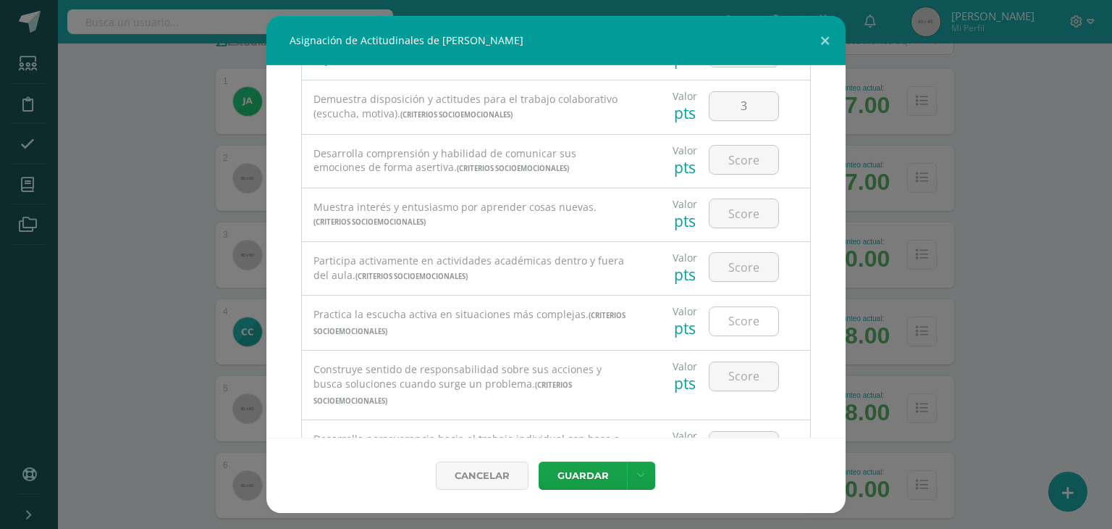
scroll to position [164, 0]
click at [738, 166] on input "number" at bounding box center [744, 160] width 69 height 28
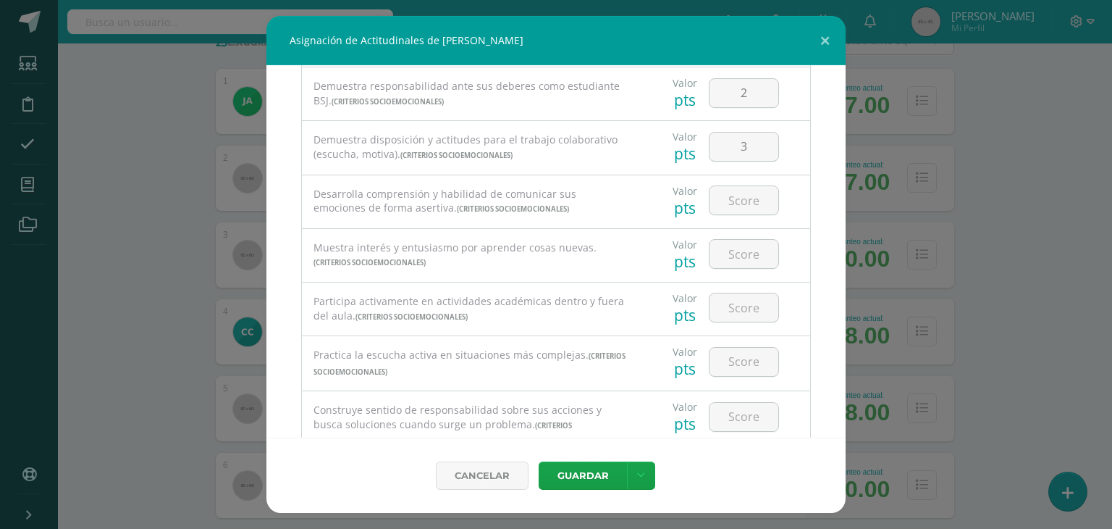
scroll to position [124, 0]
click at [733, 205] on input "number" at bounding box center [744, 200] width 69 height 28
type input "3"
click at [728, 249] on input "3" at bounding box center [744, 254] width 69 height 28
type input "3"
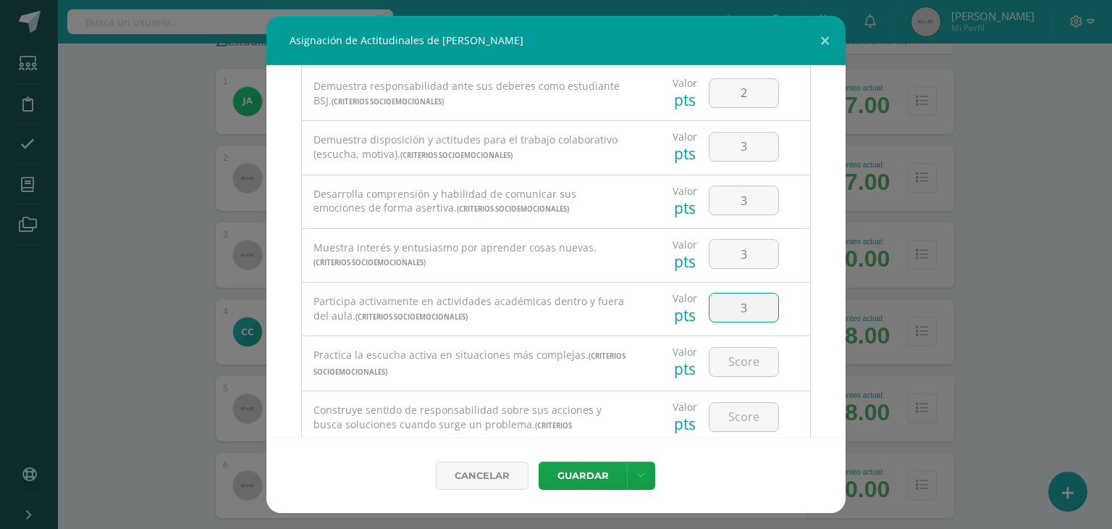
click at [730, 314] on input "3" at bounding box center [744, 307] width 69 height 28
type input "3"
click at [735, 369] on input "3" at bounding box center [744, 362] width 69 height 28
type input "3"
click at [733, 416] on input "3" at bounding box center [744, 417] width 69 height 28
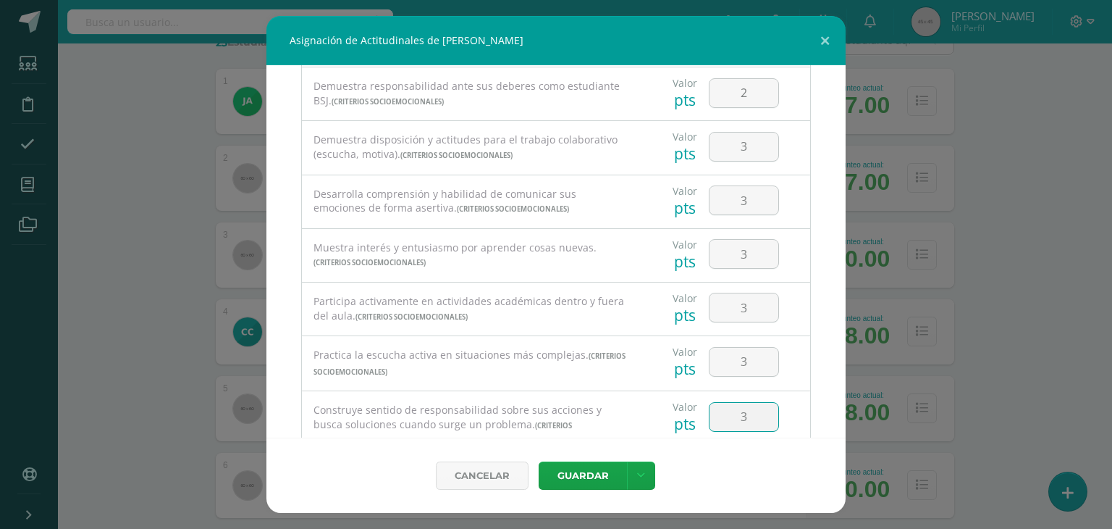
type input "3"
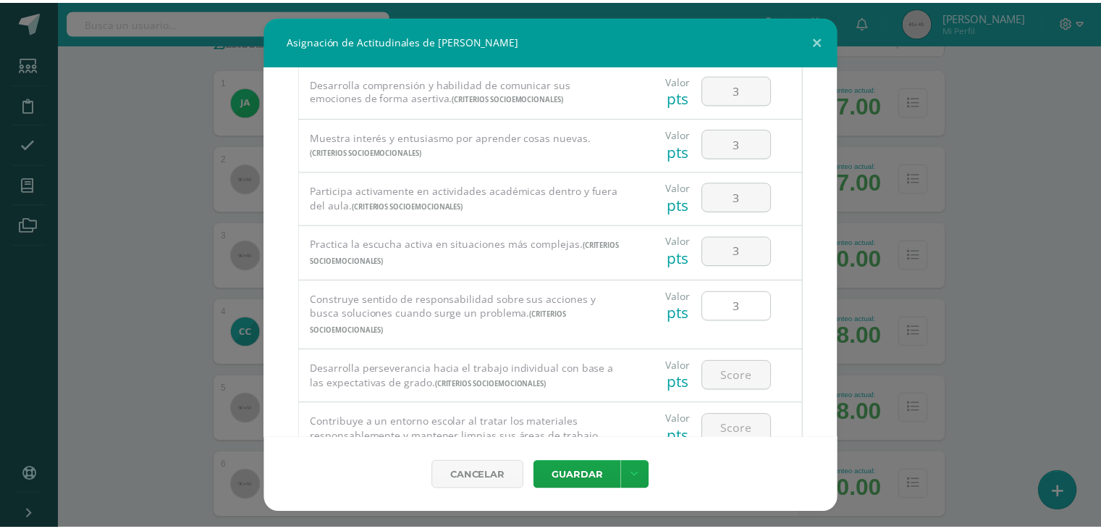
scroll to position [291, 0]
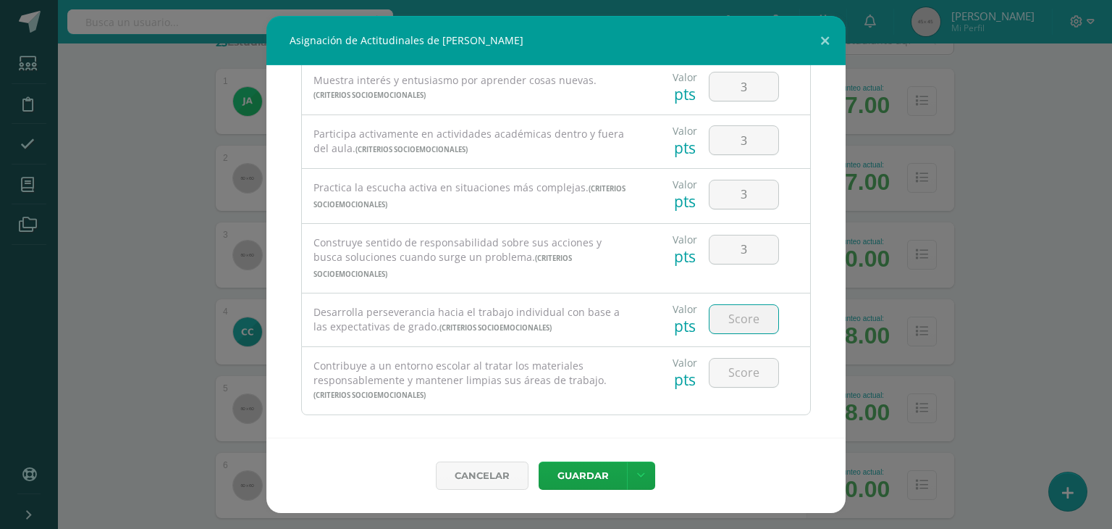
click at [732, 305] on input "number" at bounding box center [744, 319] width 69 height 28
type input "3"
click at [731, 358] on input "3" at bounding box center [744, 372] width 69 height 28
type input "3"
click at [579, 478] on button "Guardar" at bounding box center [583, 475] width 88 height 28
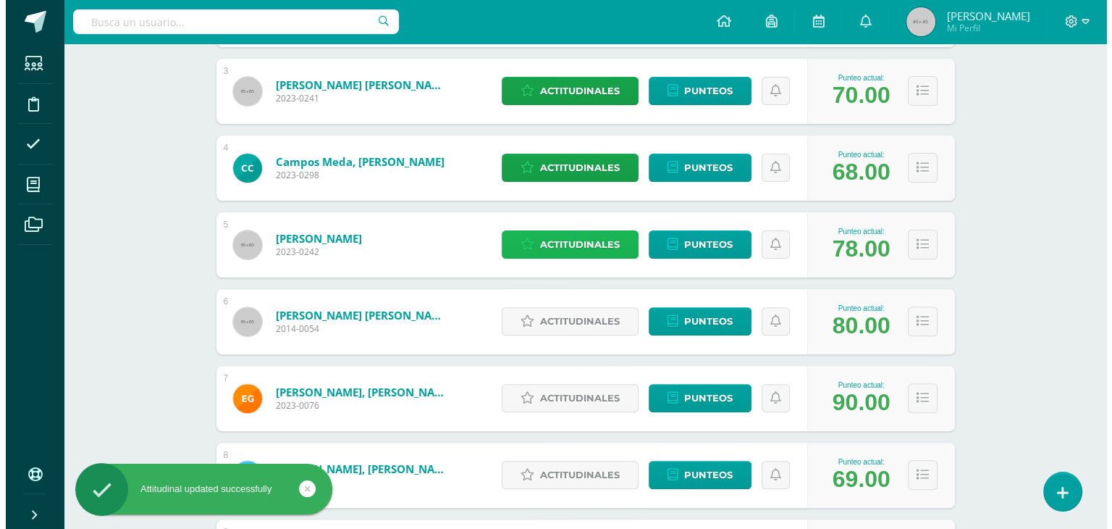
scroll to position [411, 0]
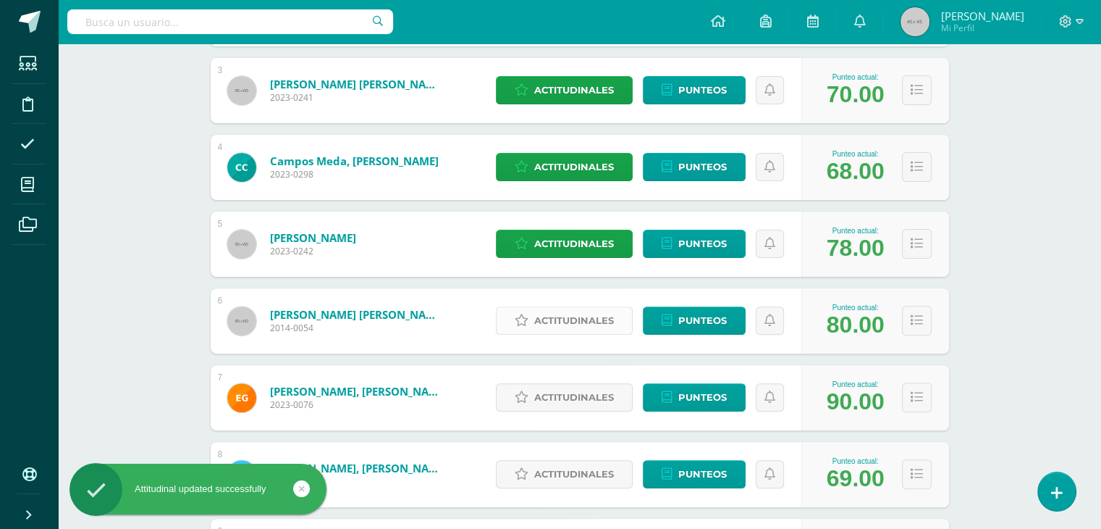
click at [582, 325] on span "Actitudinales" at bounding box center [574, 320] width 80 height 27
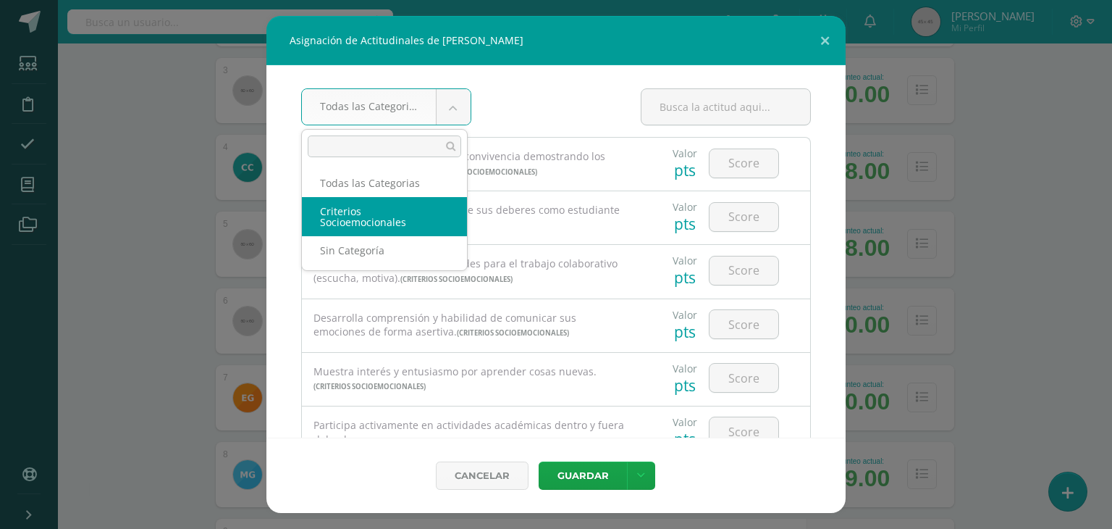
select select "8"
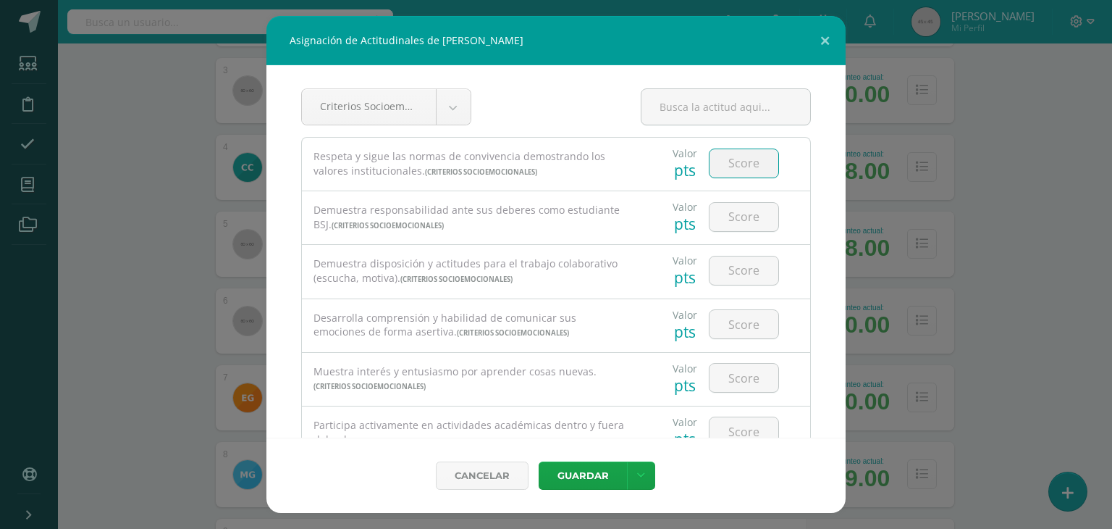
click at [731, 167] on input "number" at bounding box center [744, 163] width 69 height 28
type input "3"
click at [732, 214] on input "number" at bounding box center [744, 217] width 69 height 28
type input "3"
click at [730, 273] on input "number" at bounding box center [744, 270] width 69 height 28
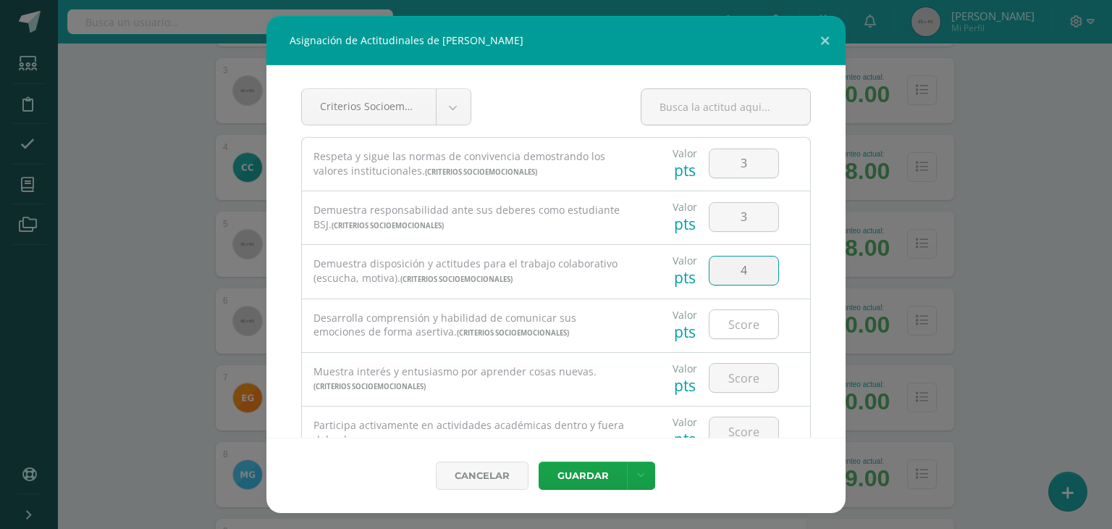
type input "4"
click at [736, 325] on input "number" at bounding box center [744, 324] width 69 height 28
type input "4"
click at [736, 374] on input "4" at bounding box center [744, 377] width 69 height 28
type input "4"
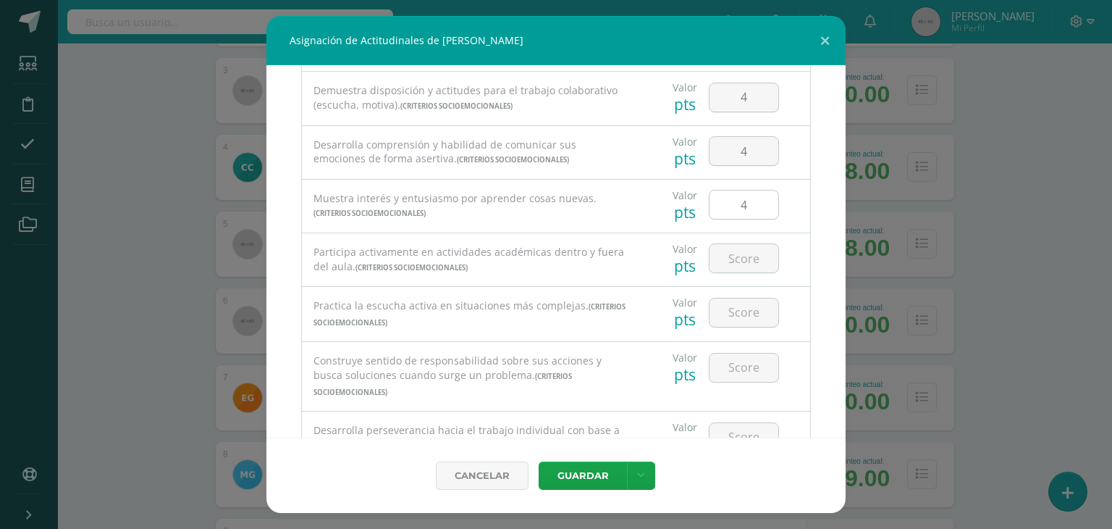
scroll to position [190, 0]
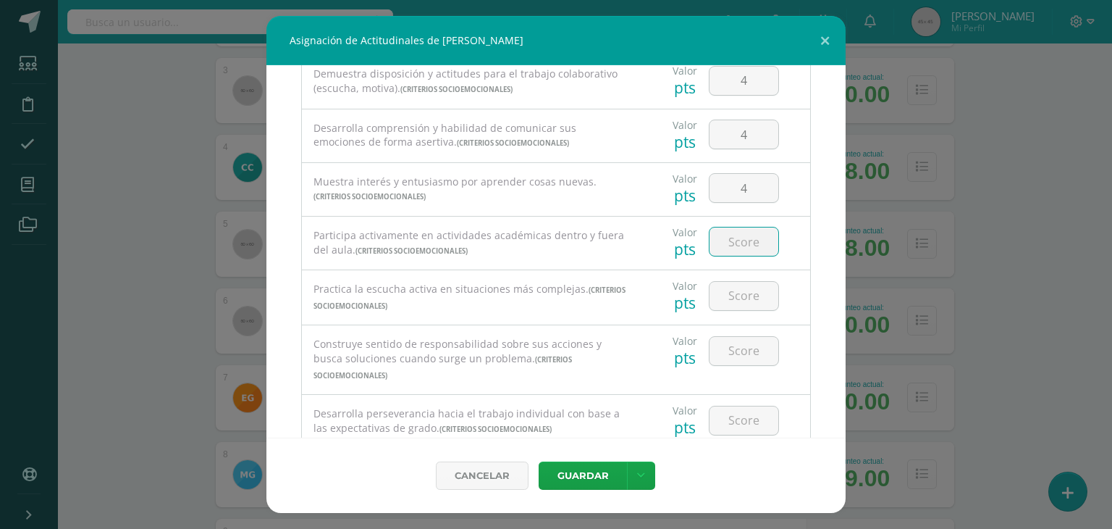
click at [732, 237] on input "number" at bounding box center [744, 241] width 69 height 28
type input "4"
click at [739, 298] on input "number" at bounding box center [744, 296] width 69 height 28
type input "4"
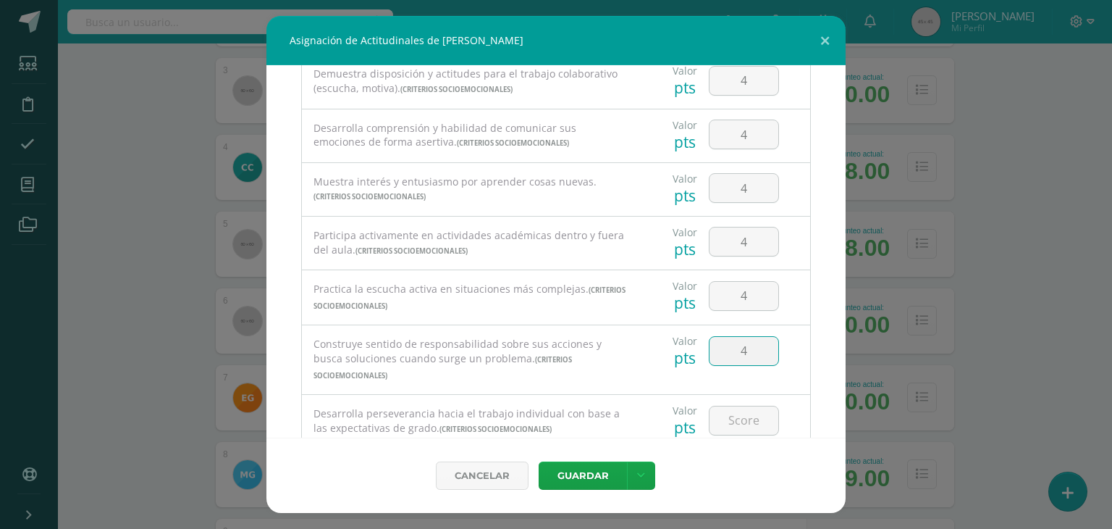
click at [741, 357] on input "4" at bounding box center [744, 351] width 69 height 28
type input "4"
click at [739, 406] on input "4" at bounding box center [744, 420] width 69 height 28
type input "4"
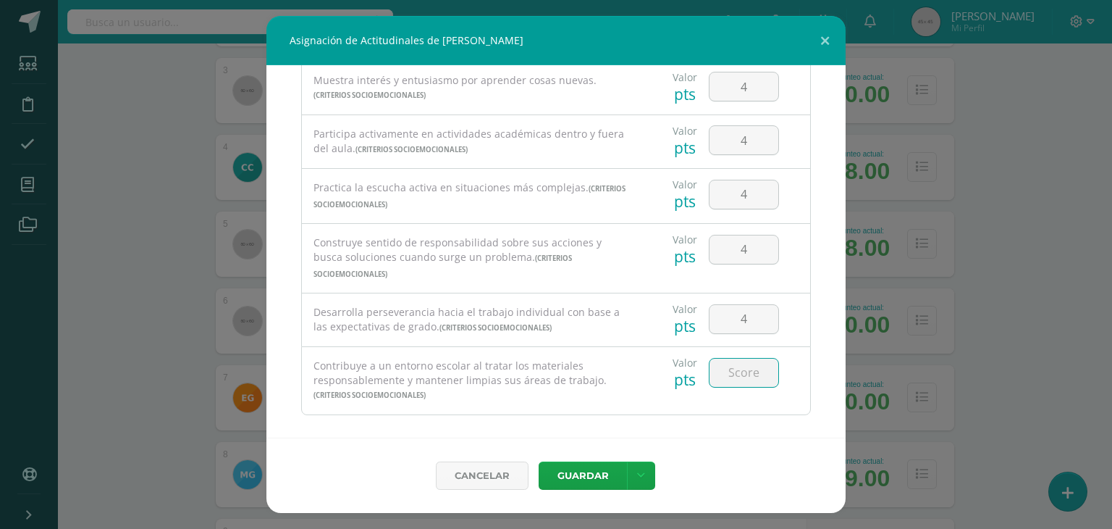
click at [735, 363] on input "number" at bounding box center [744, 372] width 69 height 28
type input "4"
click at [586, 477] on button "Guardar" at bounding box center [583, 475] width 88 height 28
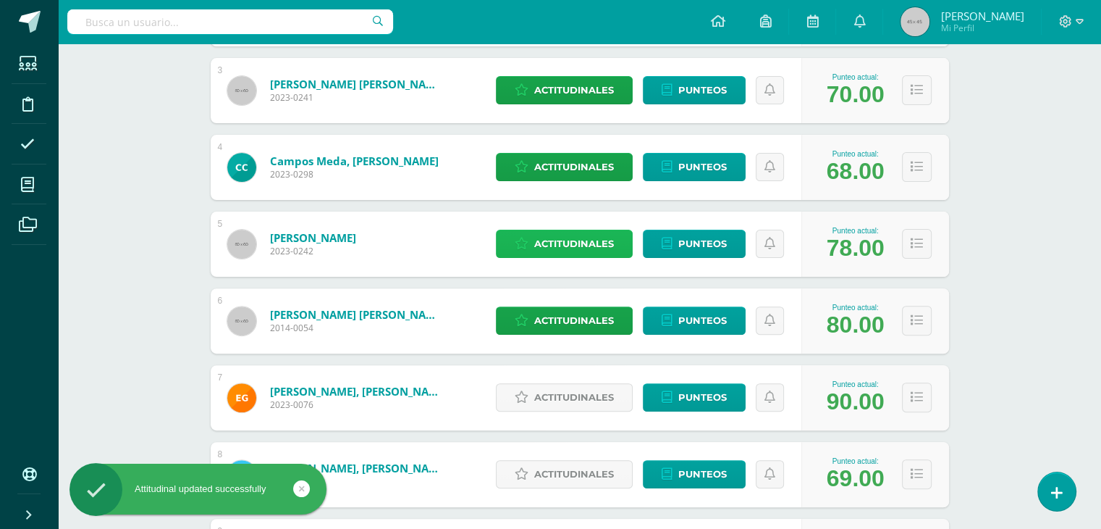
click at [571, 243] on span "Actitudinales" at bounding box center [574, 243] width 80 height 27
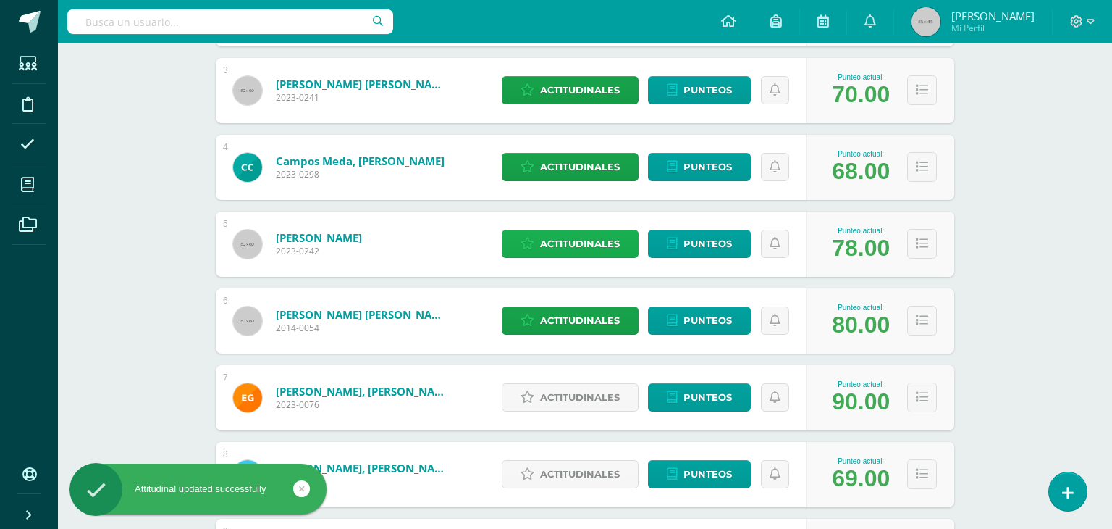
select select "8"
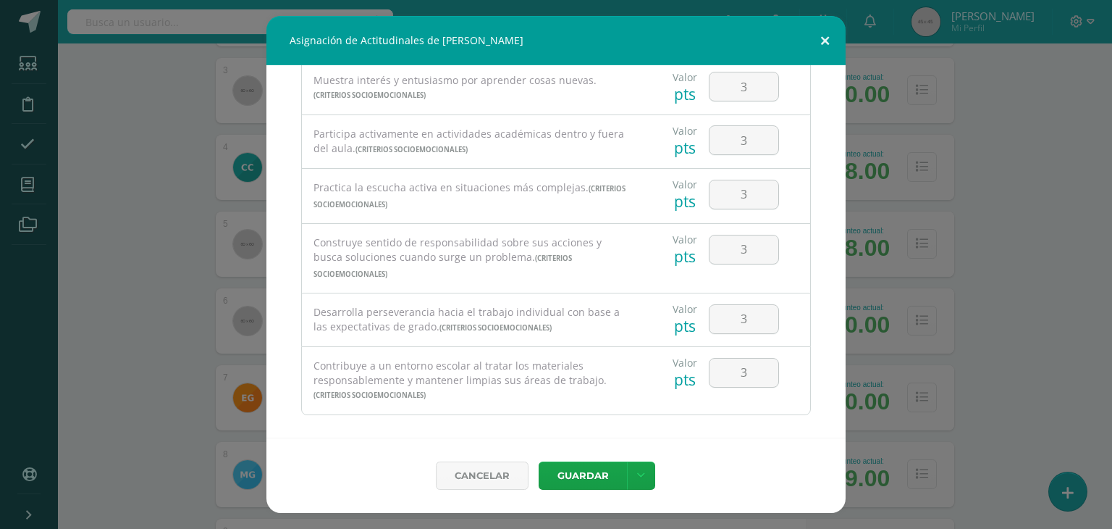
click at [823, 36] on button at bounding box center [824, 40] width 41 height 49
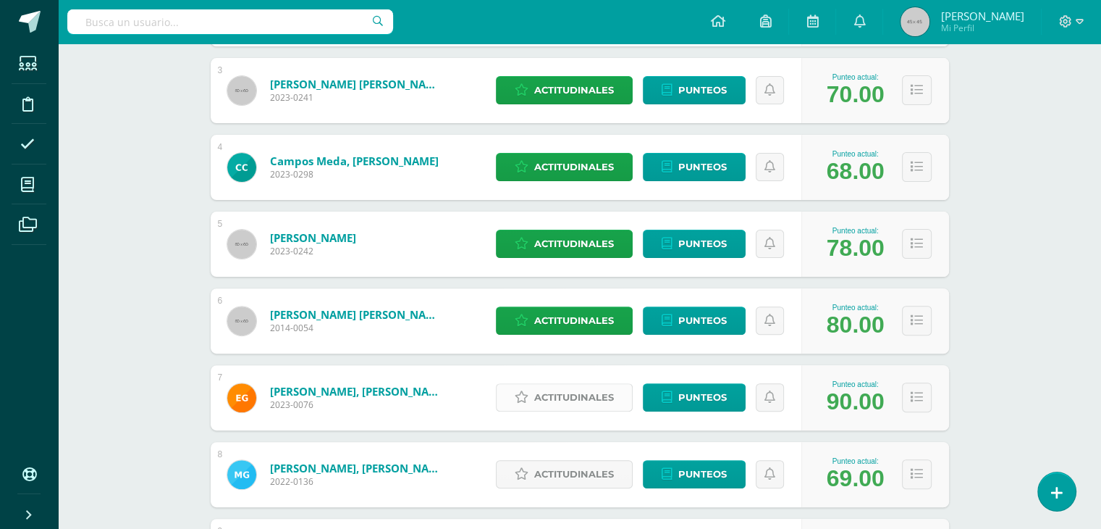
click at [575, 400] on span "Actitudinales" at bounding box center [574, 397] width 80 height 27
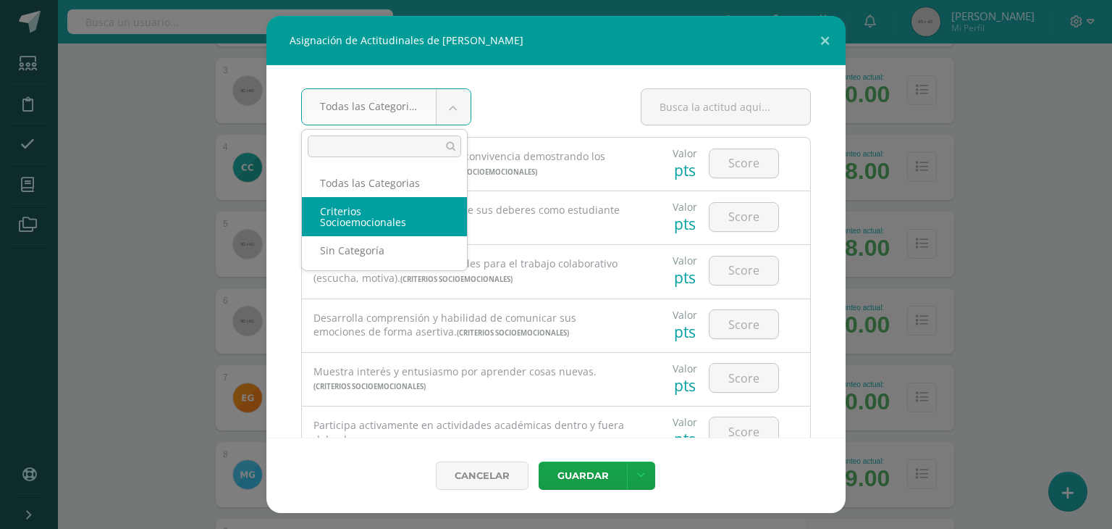
select select "8"
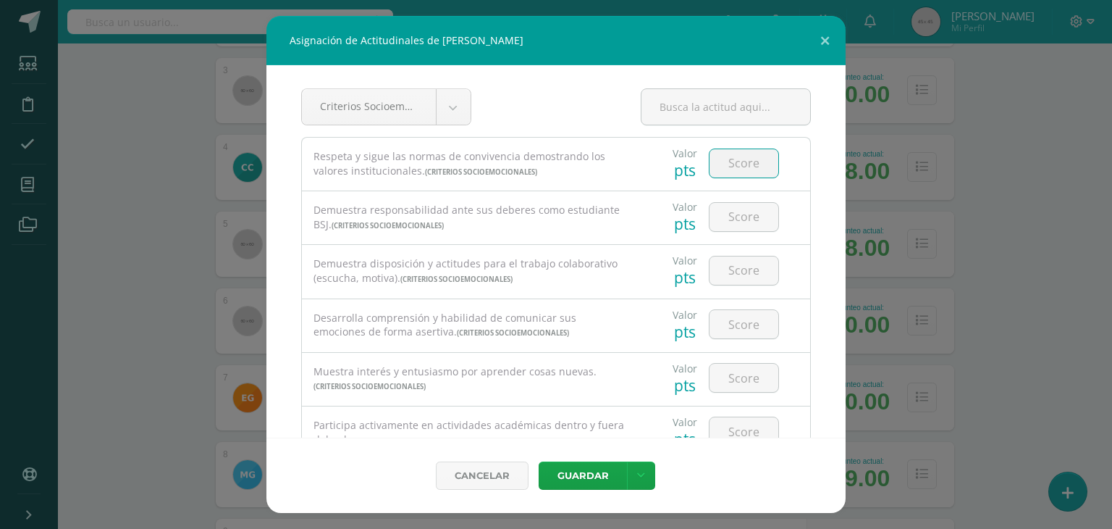
click at [728, 159] on input "number" at bounding box center [744, 163] width 69 height 28
type input "4"
click at [728, 221] on input "number" at bounding box center [744, 217] width 69 height 28
type input "4"
click at [735, 270] on input "4" at bounding box center [744, 270] width 69 height 28
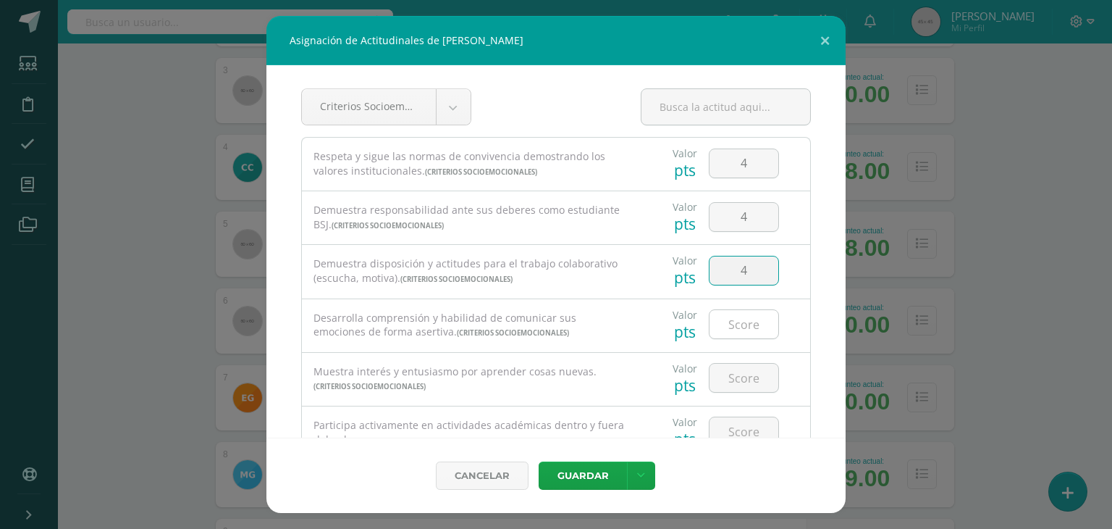
type input "4"
click at [733, 324] on input "4" at bounding box center [744, 324] width 69 height 28
type input "4"
click at [728, 377] on input "4" at bounding box center [744, 377] width 69 height 28
type input "4"
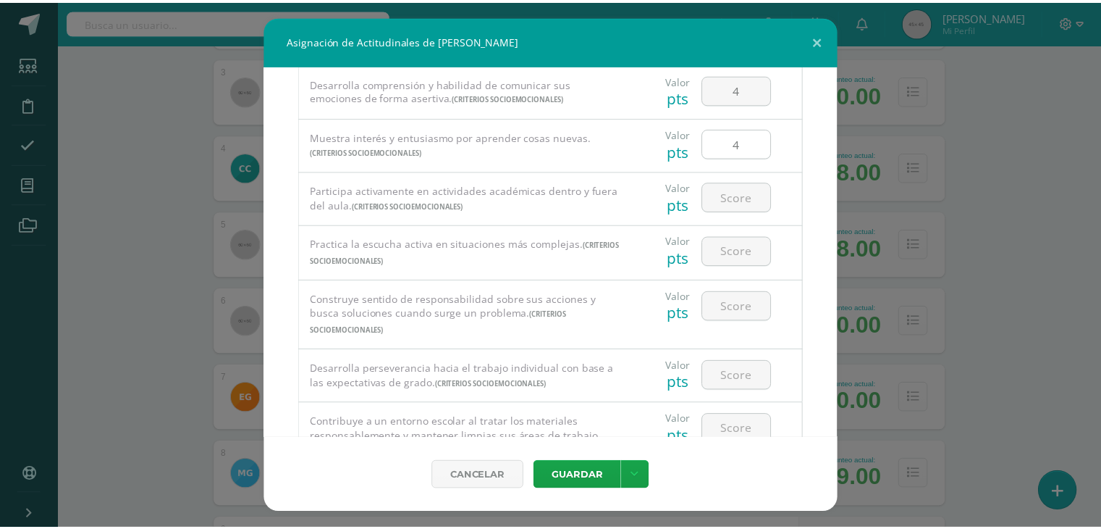
scroll to position [239, 0]
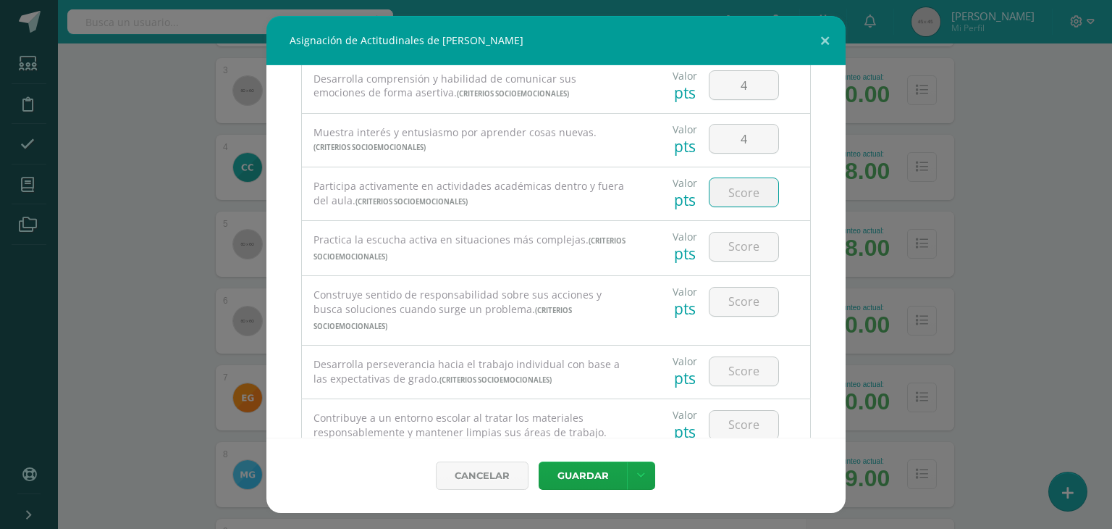
click at [733, 192] on input "number" at bounding box center [744, 192] width 69 height 28
type input "4"
click at [737, 238] on input "4" at bounding box center [744, 246] width 69 height 28
type input "4"
click at [729, 302] on input "4" at bounding box center [744, 301] width 69 height 28
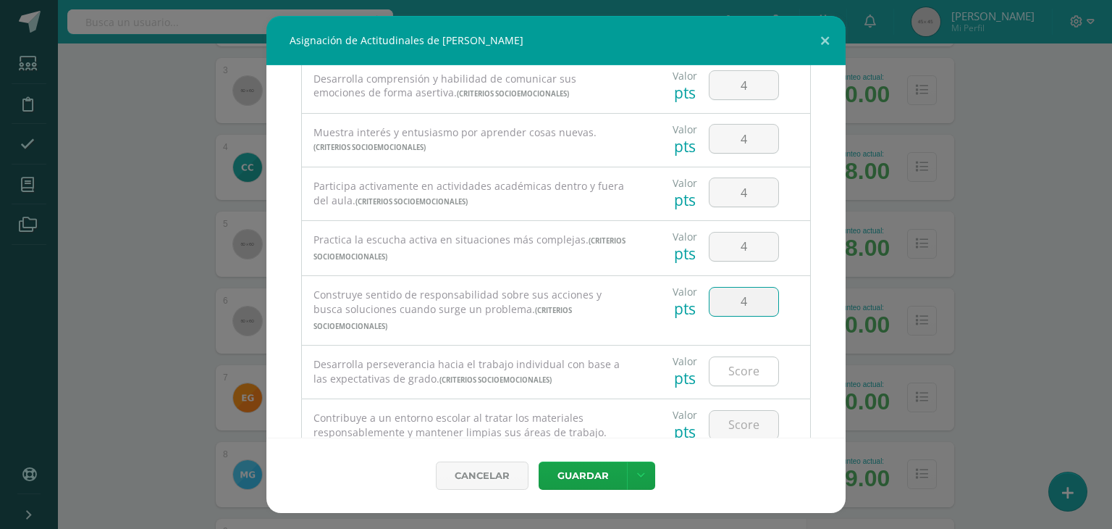
type input "4"
click at [735, 357] on input "4" at bounding box center [744, 371] width 69 height 28
type input "4"
click at [736, 411] on input "4" at bounding box center [744, 425] width 69 height 28
type input "4"
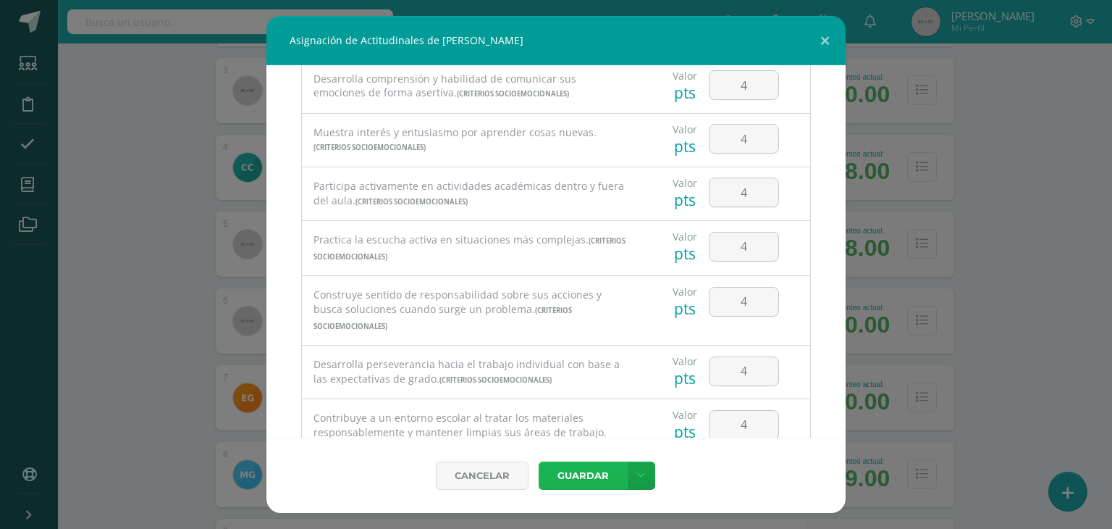
click at [580, 480] on button "Guardar" at bounding box center [583, 475] width 88 height 28
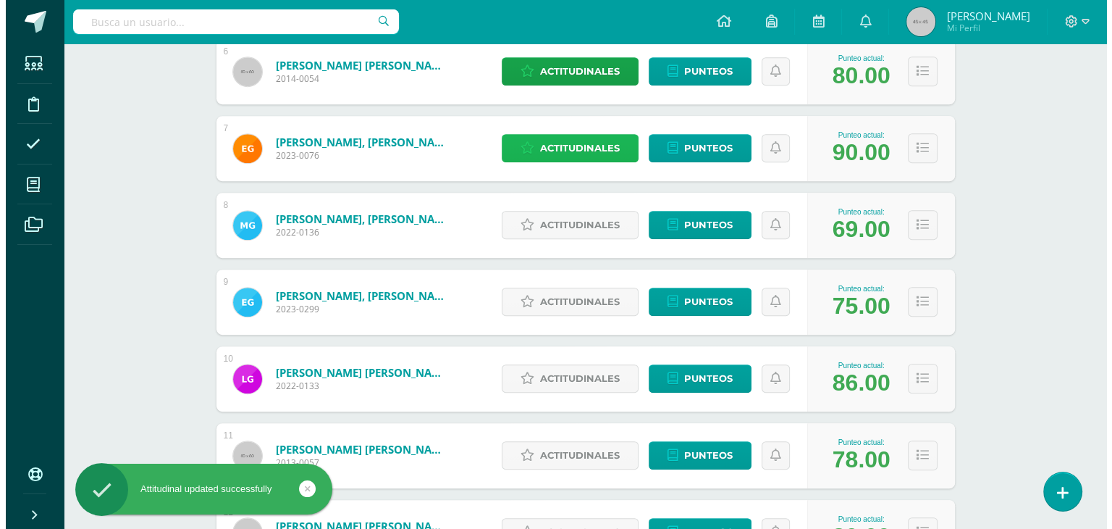
scroll to position [659, 0]
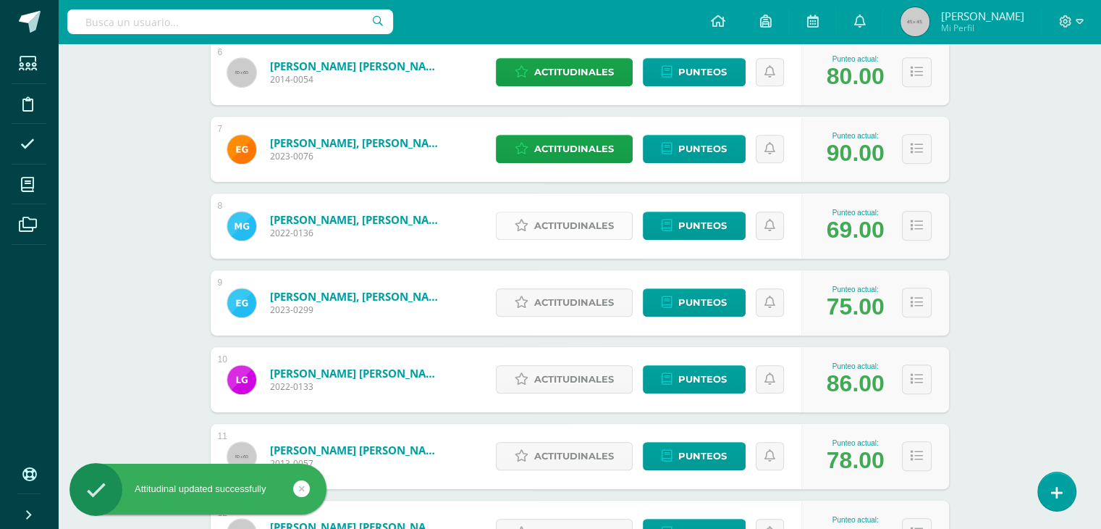
click at [578, 226] on span "Actitudinales" at bounding box center [574, 225] width 80 height 27
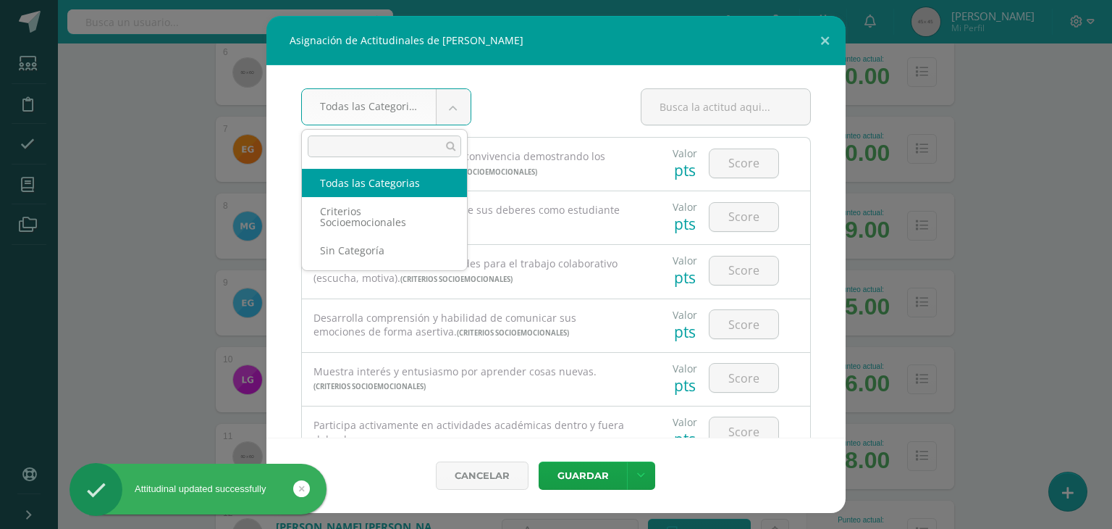
click at [452, 114] on body "Asignación de Actitudinales de Marcos Alejandro García Hernández Todas las Cate…" at bounding box center [556, 423] width 1112 height 2165
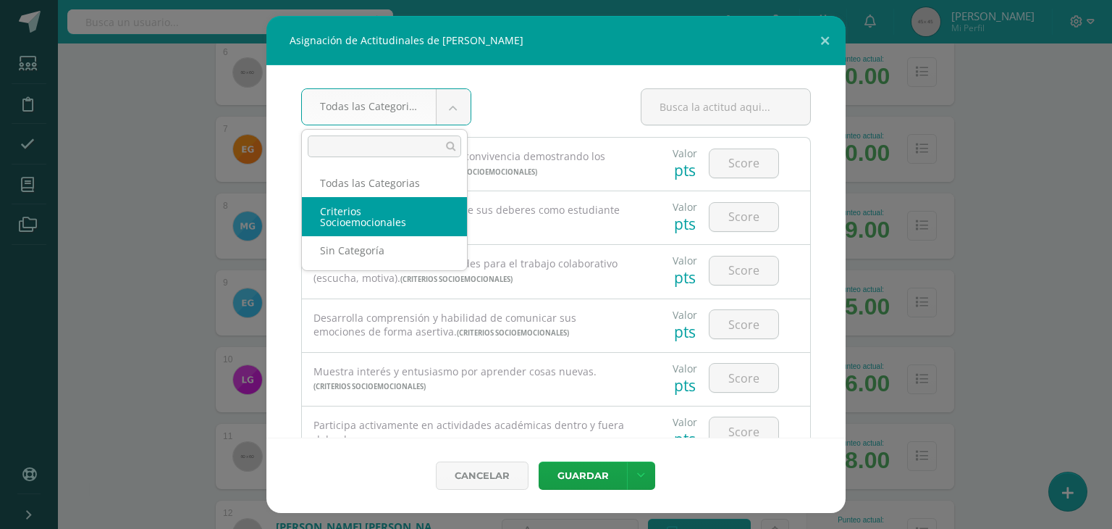
select select "8"
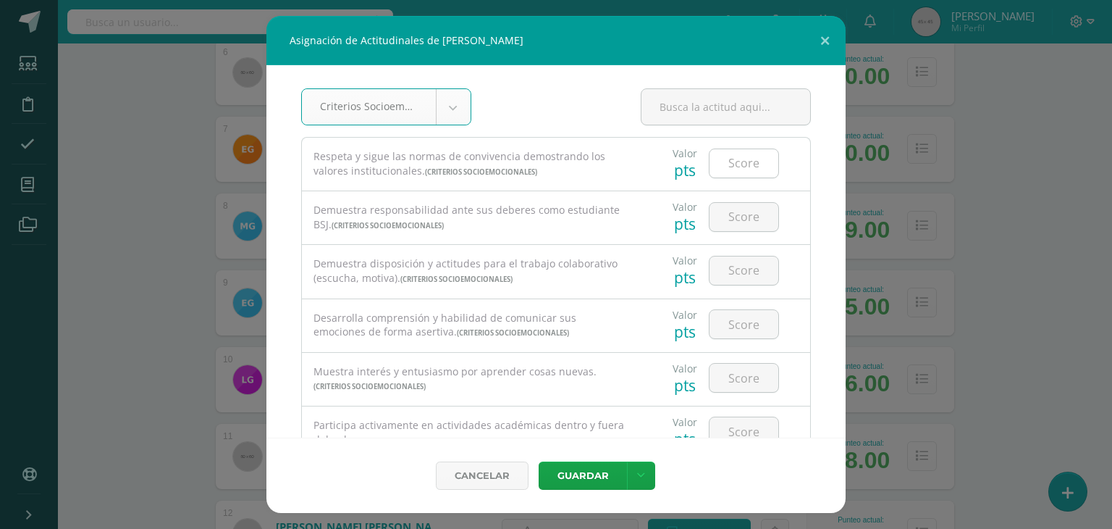
click at [744, 172] on input "number" at bounding box center [744, 163] width 69 height 28
type input "3"
click at [736, 215] on input "number" at bounding box center [744, 217] width 69 height 28
type input "3"
click at [732, 274] on input "number" at bounding box center [744, 270] width 69 height 28
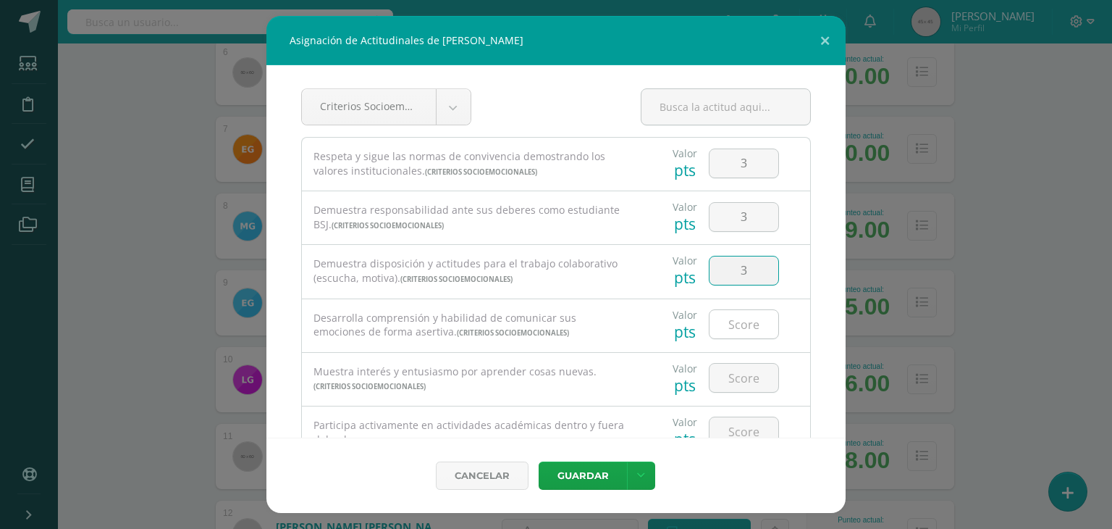
type input "3"
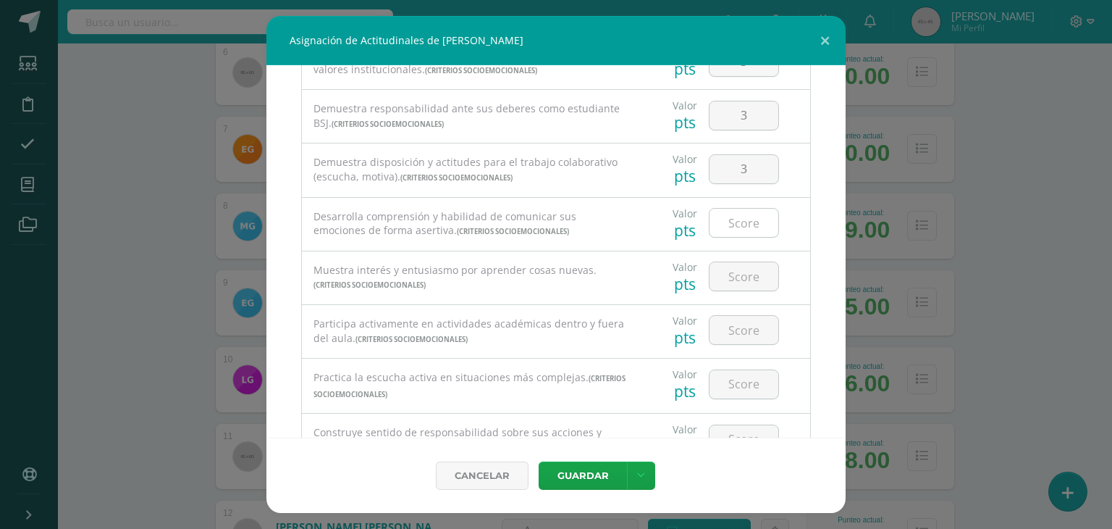
scroll to position [103, 0]
click at [729, 221] on input "number" at bounding box center [744, 221] width 69 height 28
type input "3"
click at [732, 273] on input "number" at bounding box center [744, 275] width 69 height 28
type input "4"
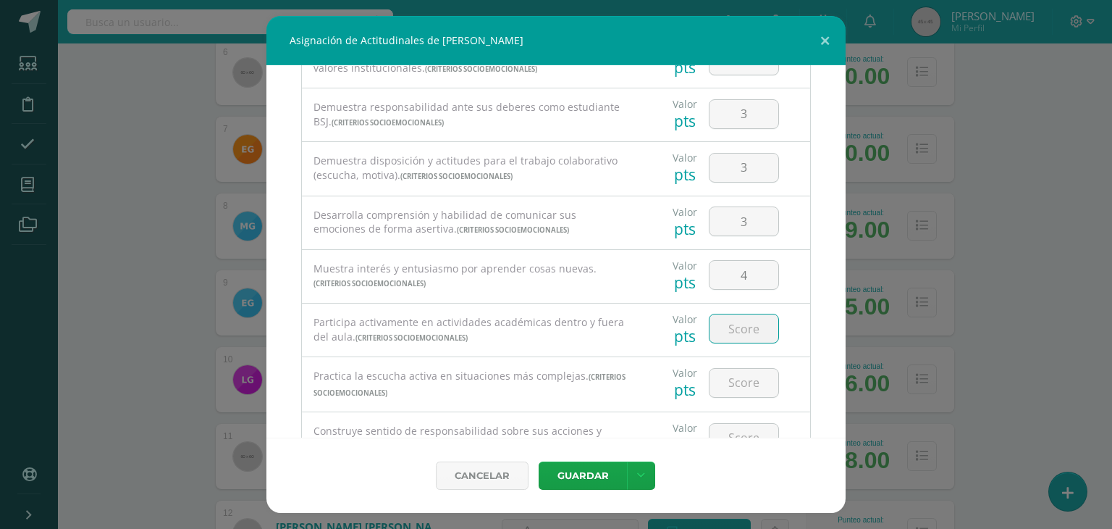
click at [733, 335] on input "number" at bounding box center [744, 328] width 69 height 28
type input "4"
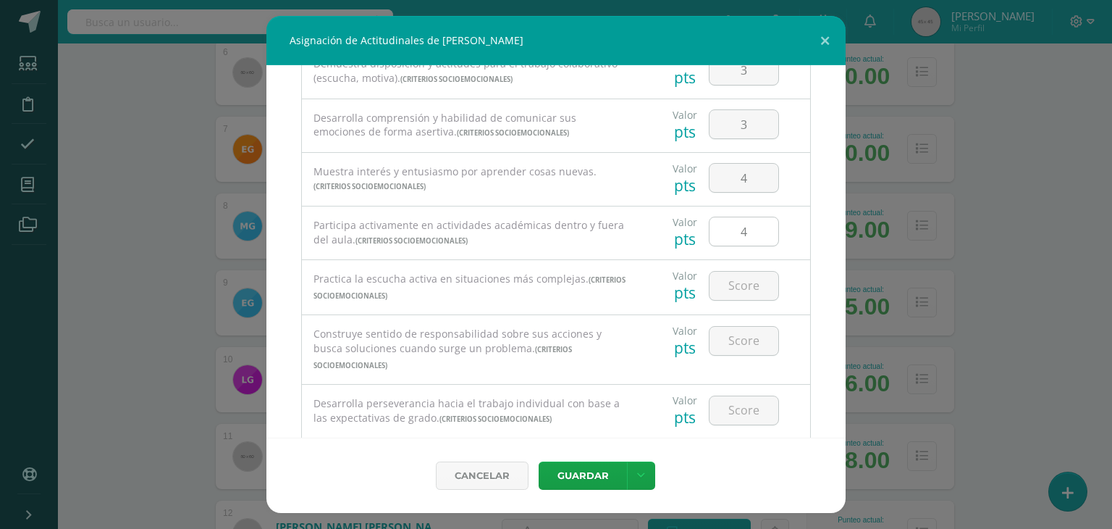
scroll to position [220, 0]
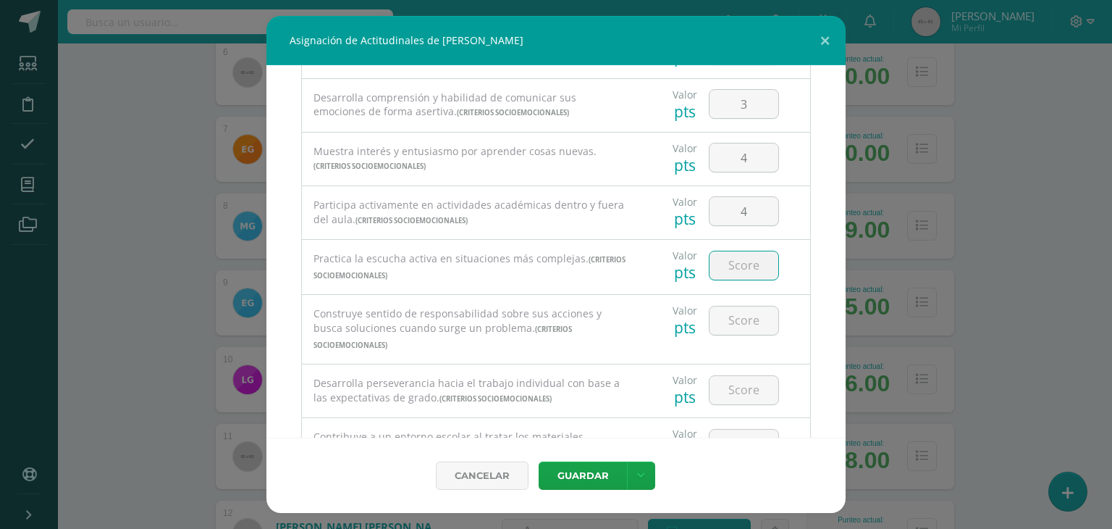
click at [732, 265] on input "number" at bounding box center [744, 265] width 69 height 28
type input "4"
type input "3"
click at [731, 319] on input "number" at bounding box center [744, 320] width 69 height 28
type input "4"
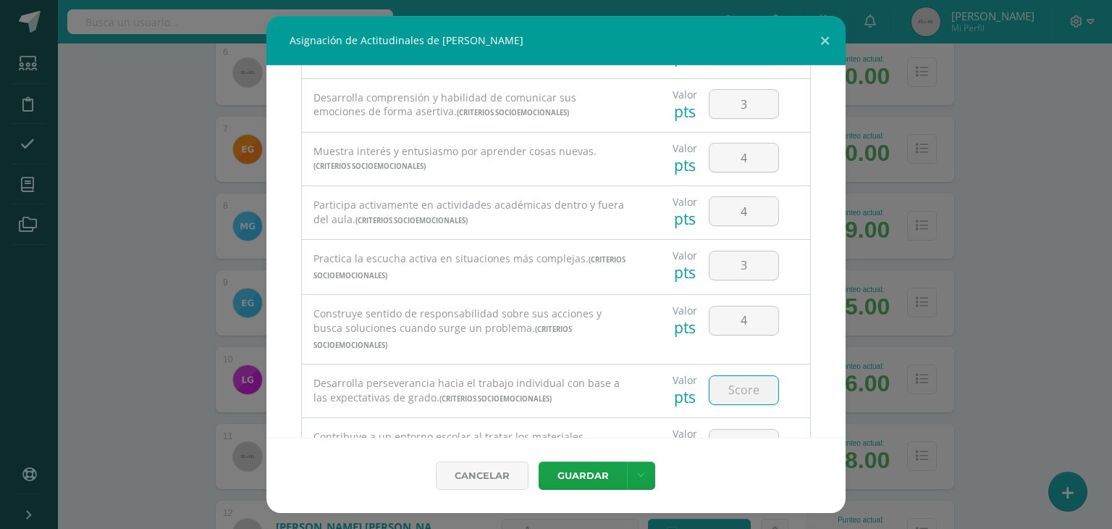
click at [733, 376] on input "number" at bounding box center [744, 390] width 69 height 28
type input "4"
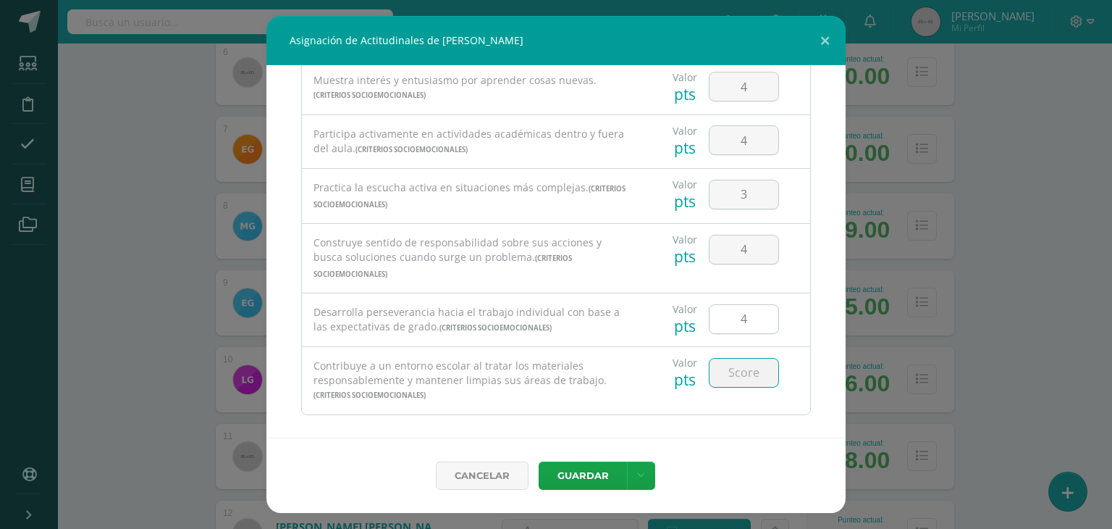
click at [733, 364] on input "number" at bounding box center [744, 372] width 69 height 28
type input "4"
click at [591, 472] on button "Guardar" at bounding box center [583, 475] width 88 height 28
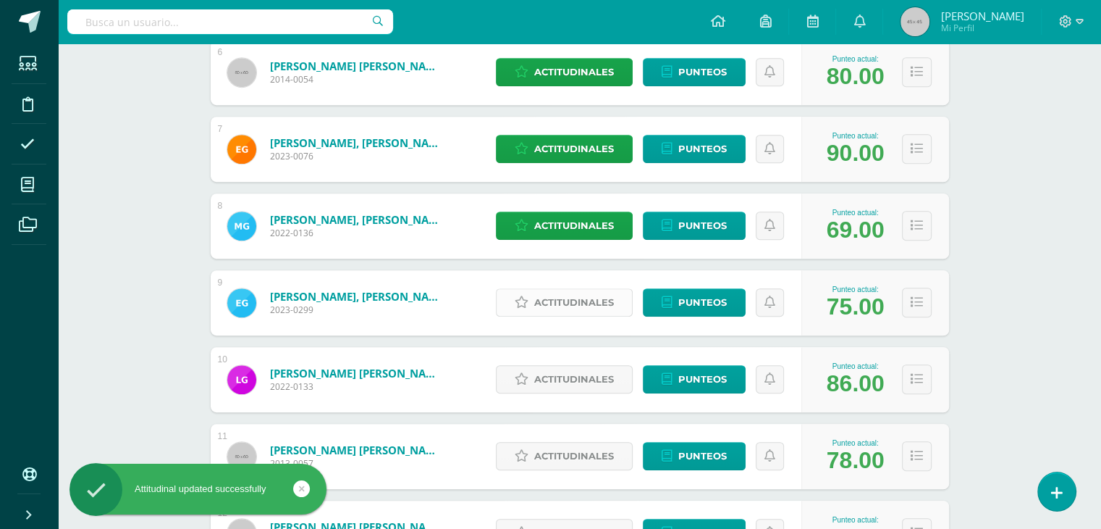
click at [563, 305] on span "Actitudinales" at bounding box center [574, 302] width 80 height 27
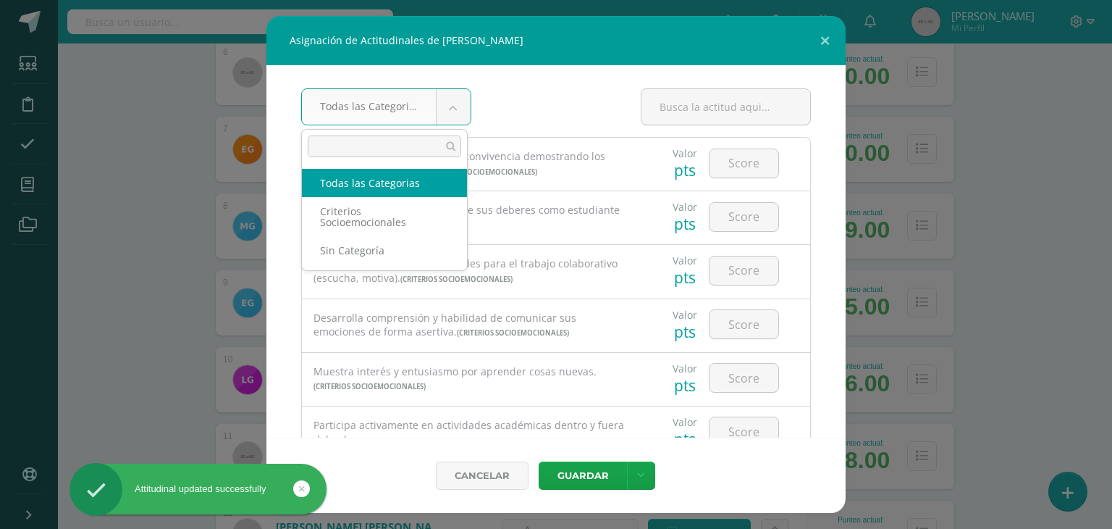
click at [455, 119] on body "Asignación de Actitudinales de Emma Isabel Gil Arango Todas las Categorias Toda…" at bounding box center [556, 423] width 1112 height 2165
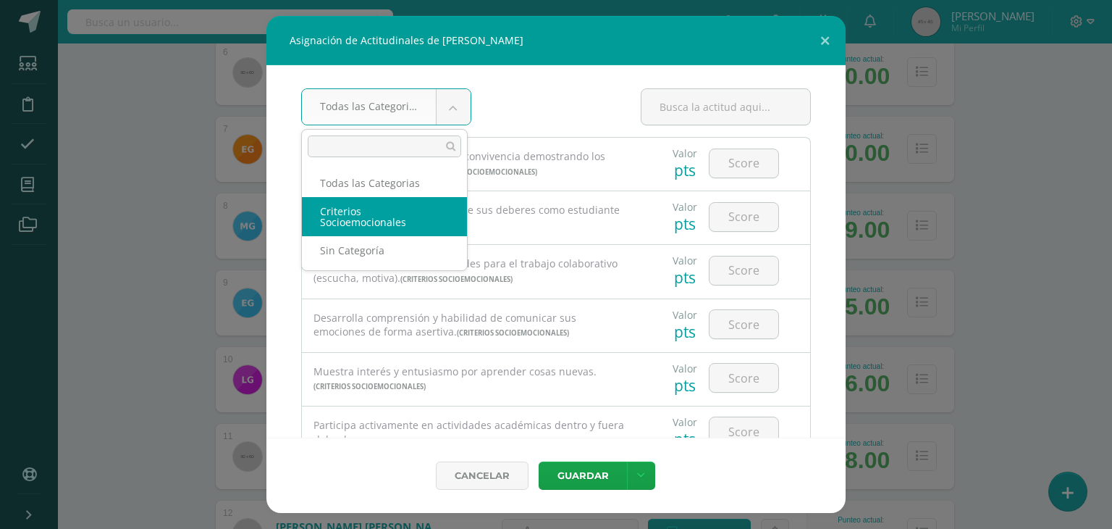
select select "8"
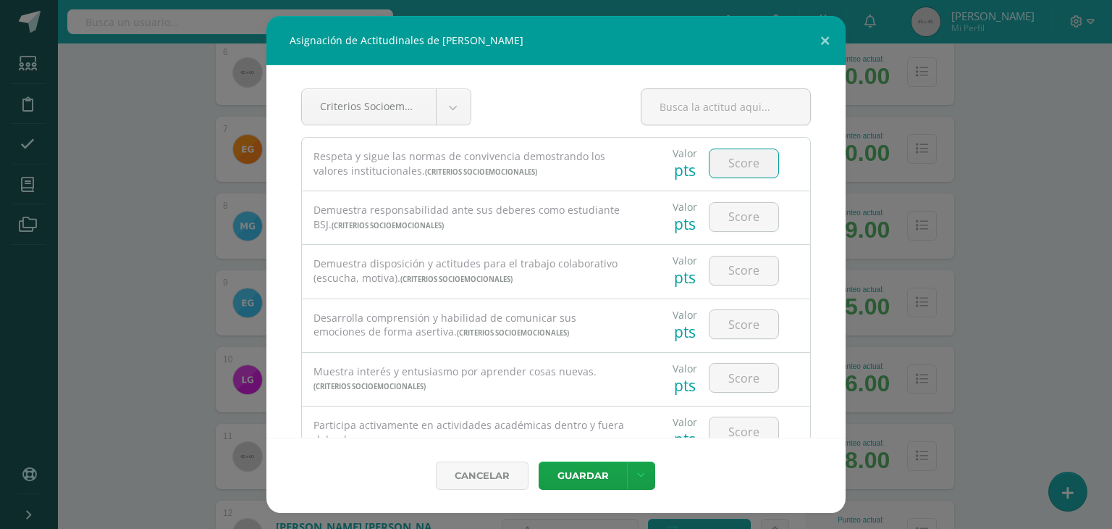
click at [740, 168] on input "number" at bounding box center [744, 163] width 69 height 28
type input "4"
click at [737, 222] on input "number" at bounding box center [744, 217] width 69 height 28
type input "3"
click at [726, 278] on input "number" at bounding box center [744, 270] width 69 height 28
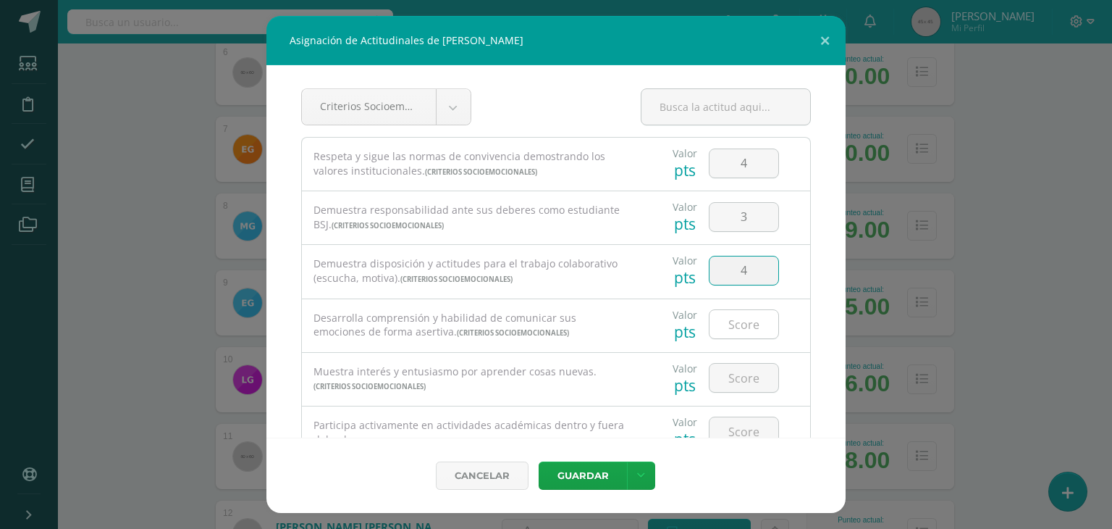
type input "4"
click at [730, 334] on input "number" at bounding box center [744, 324] width 69 height 28
type input "4"
click at [730, 374] on input "number" at bounding box center [744, 377] width 69 height 28
type input "4"
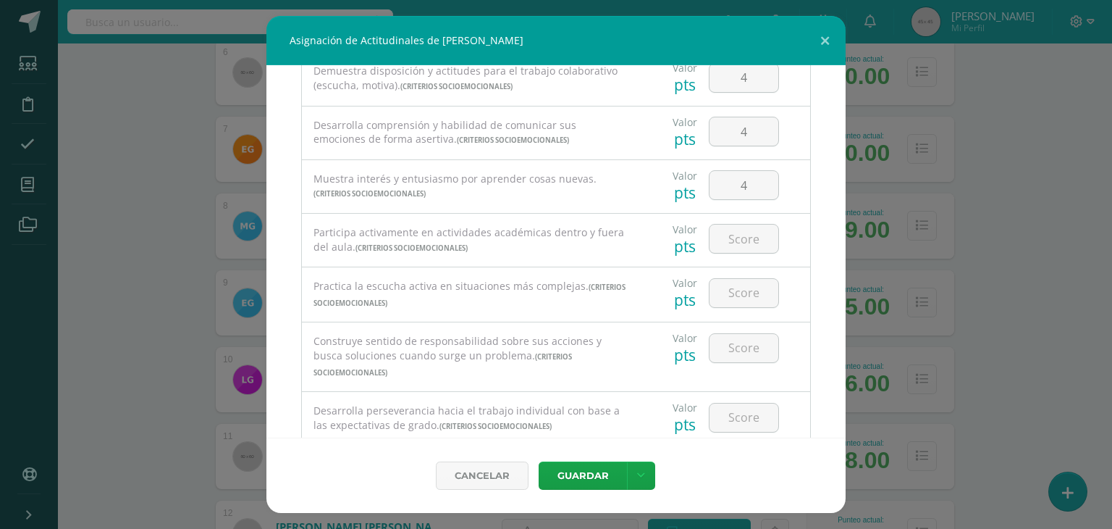
scroll to position [195, 0]
click at [744, 240] on input "number" at bounding box center [744, 236] width 69 height 28
type input "4"
click at [733, 290] on input "4" at bounding box center [744, 290] width 69 height 28
type input "4"
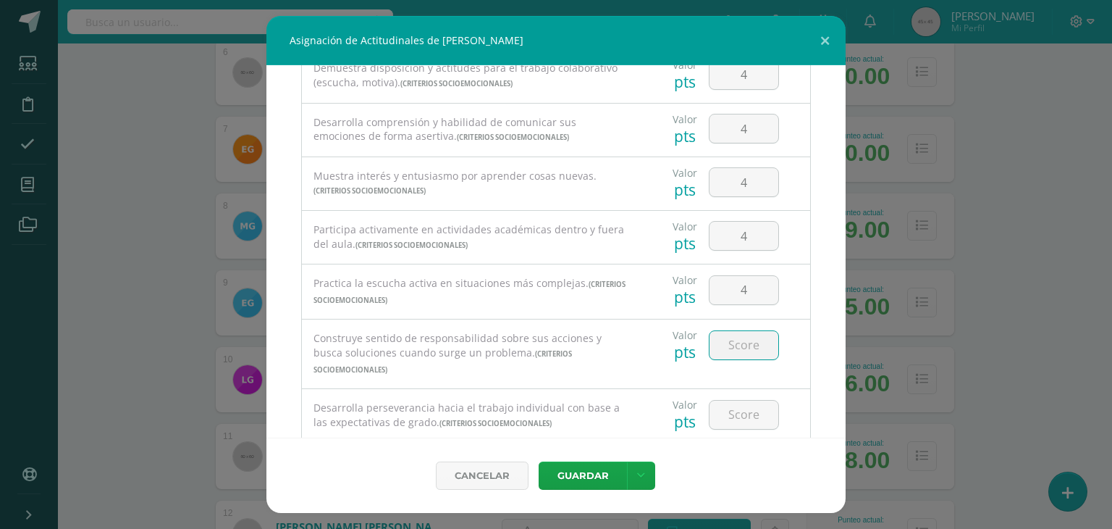
click at [736, 336] on input "number" at bounding box center [744, 345] width 69 height 28
type input "4"
click at [733, 400] on input "4" at bounding box center [744, 414] width 69 height 28
type input "4"
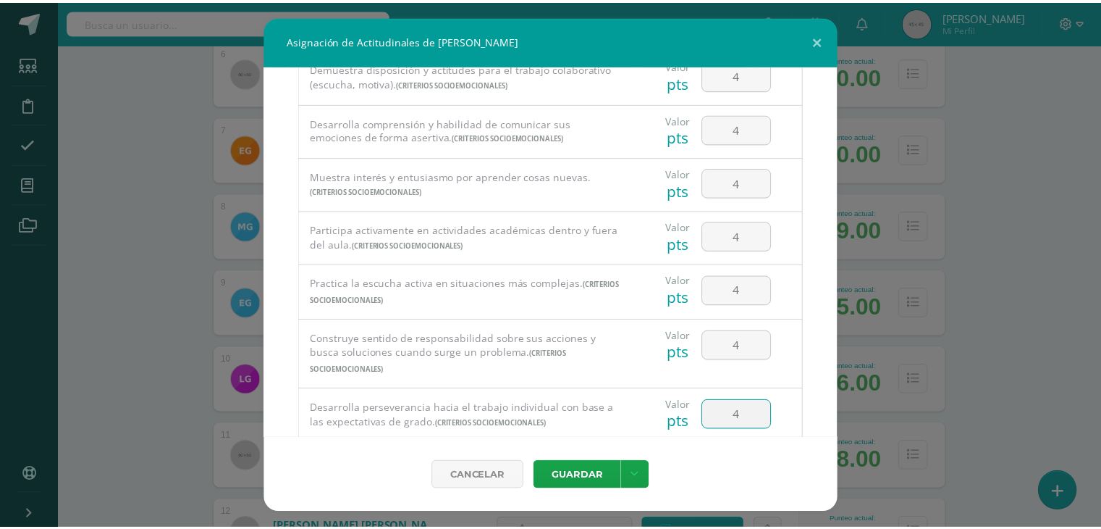
scroll to position [291, 0]
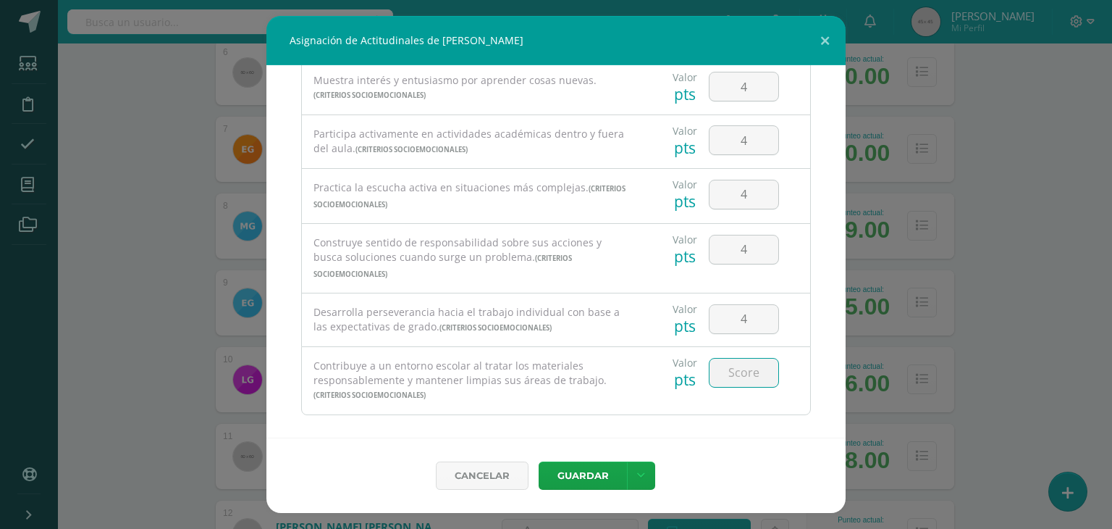
click at [731, 358] on input "number" at bounding box center [744, 372] width 69 height 28
type input "4"
click at [568, 475] on button "Guardar" at bounding box center [583, 475] width 88 height 28
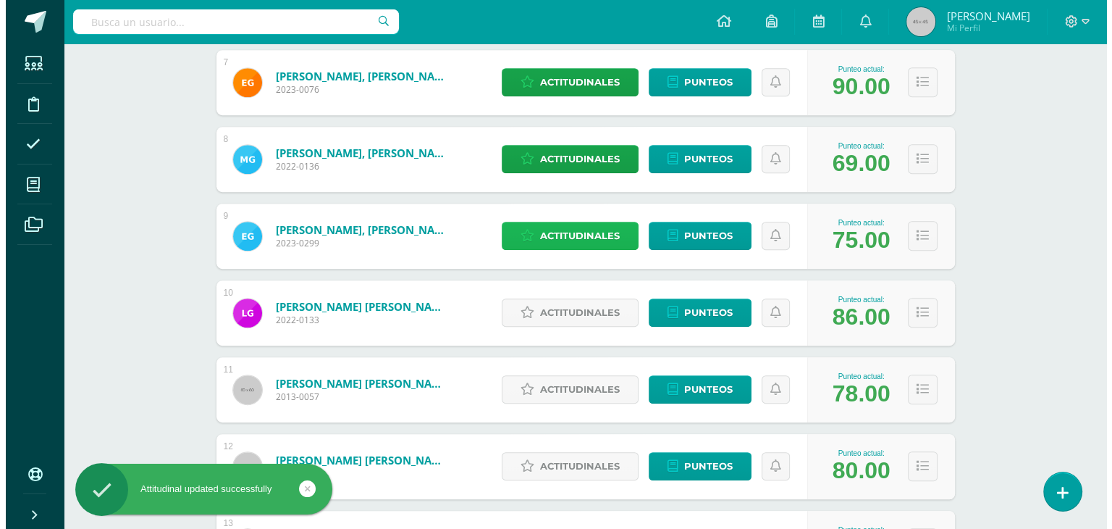
scroll to position [770, 0]
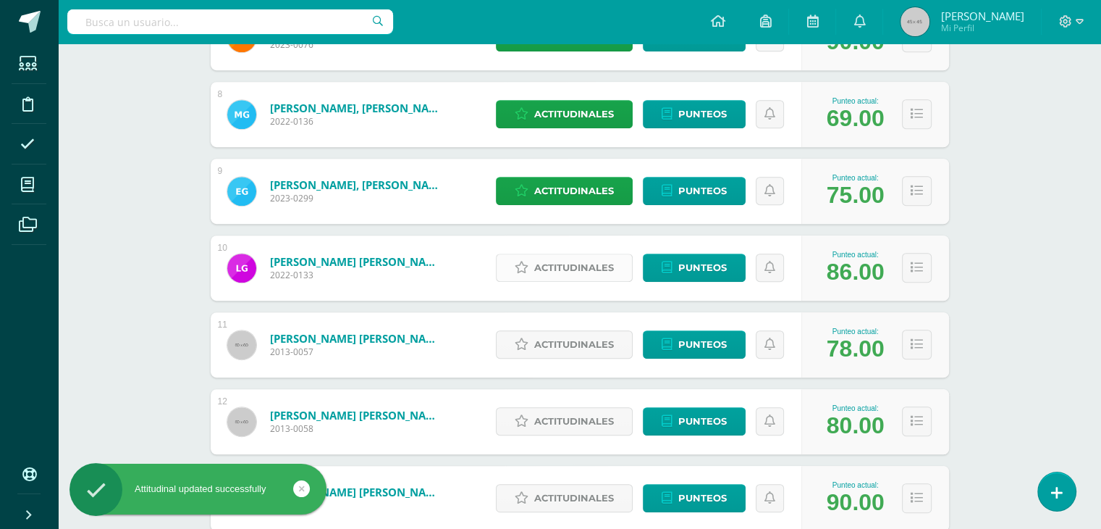
click at [573, 275] on span "Actitudinales" at bounding box center [574, 267] width 80 height 27
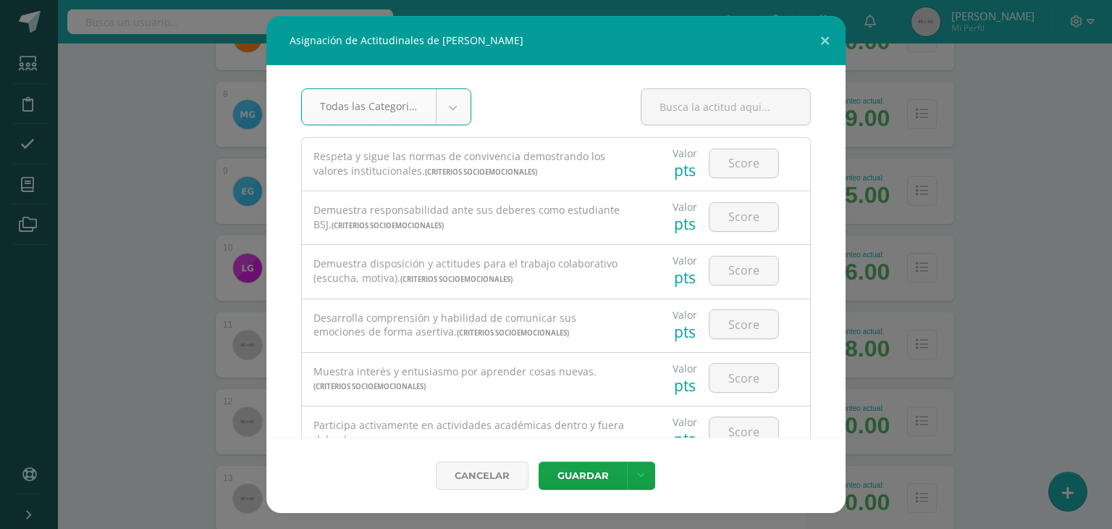
click at [448, 114] on body "Asignación de Actitudinales de Luis Carlos González Murgueitio Todas las Catego…" at bounding box center [556, 312] width 1112 height 2165
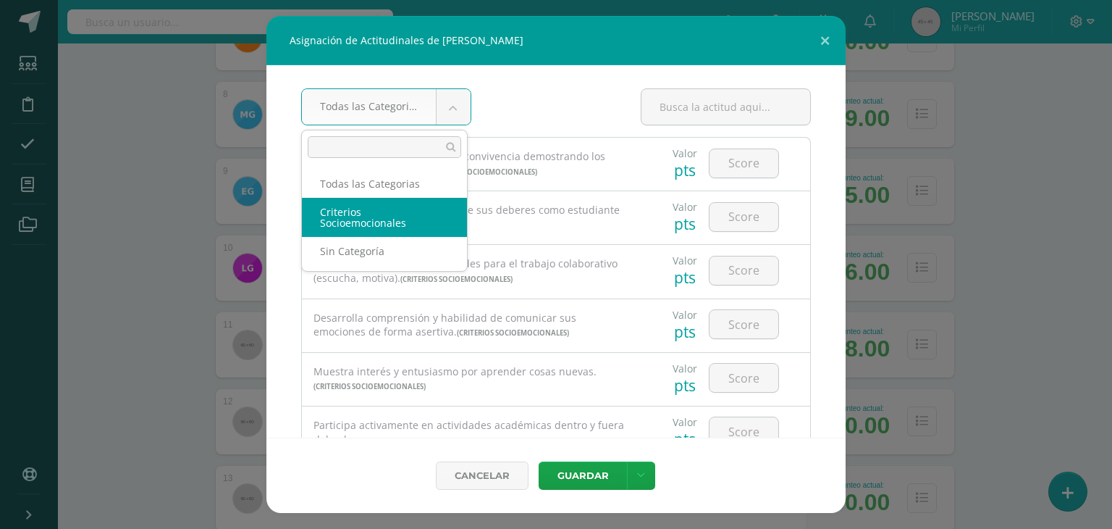
select select "8"
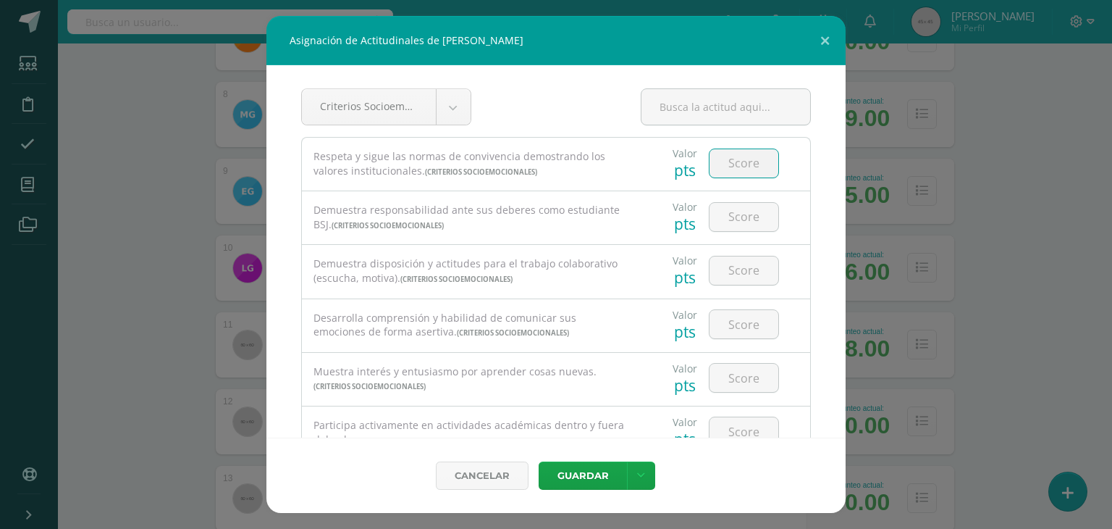
click at [737, 156] on input "number" at bounding box center [744, 163] width 69 height 28
type input "4"
click at [730, 215] on input "4" at bounding box center [744, 217] width 69 height 28
type input "4"
click at [728, 277] on input "4" at bounding box center [744, 270] width 69 height 28
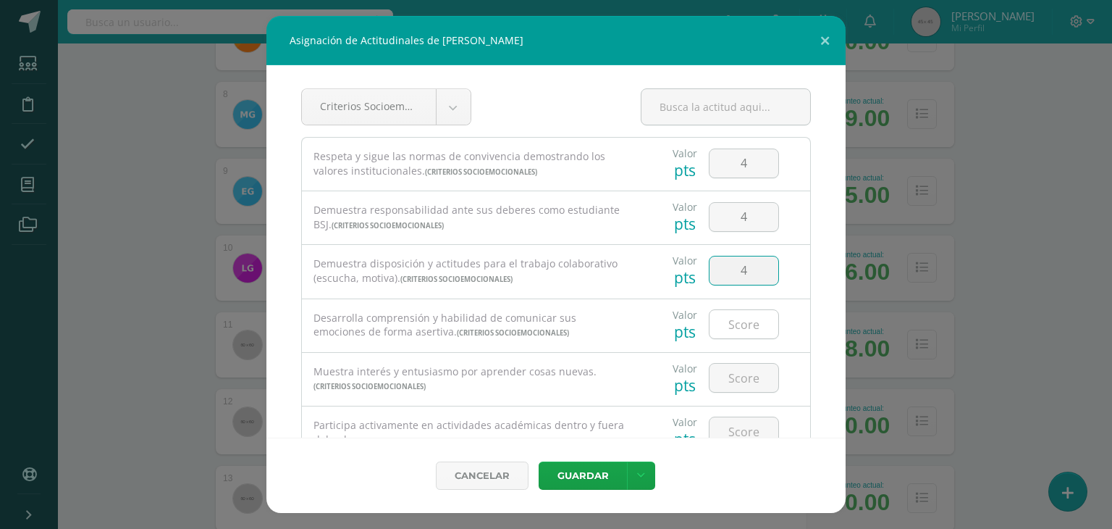
type input "4"
click at [728, 334] on input "4" at bounding box center [744, 324] width 69 height 28
type input "4"
click at [731, 374] on input "4" at bounding box center [744, 377] width 69 height 28
type input "4"
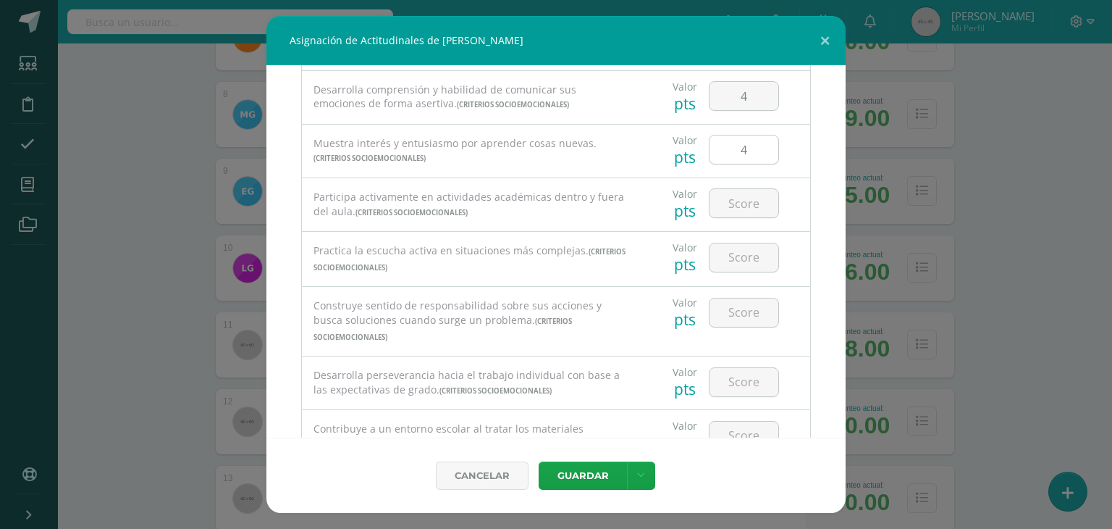
scroll to position [291, 0]
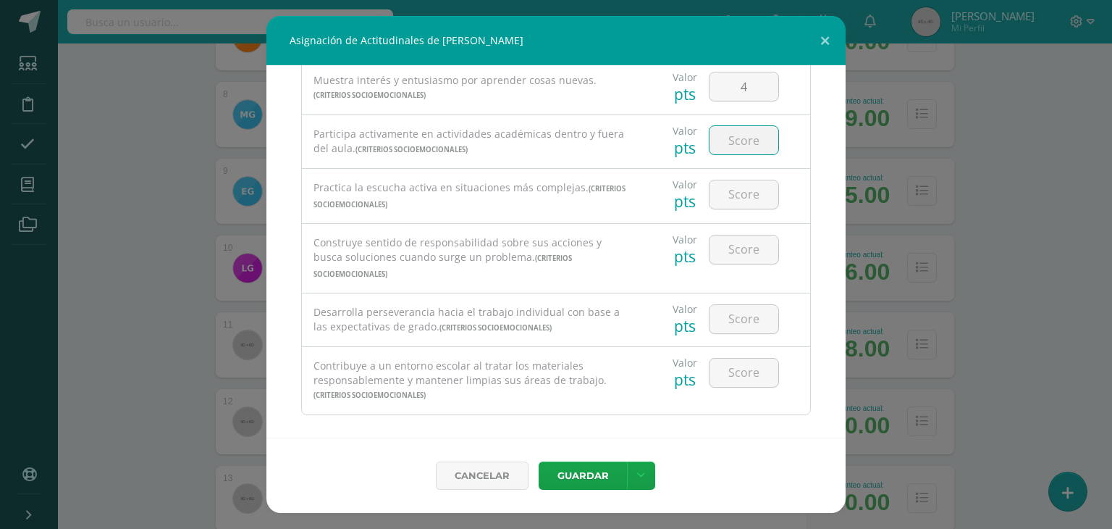
click at [735, 133] on input "number" at bounding box center [744, 140] width 69 height 28
type input "4"
click at [732, 194] on input "4" at bounding box center [744, 194] width 69 height 28
type input "4"
click at [728, 256] on input "4" at bounding box center [744, 249] width 69 height 28
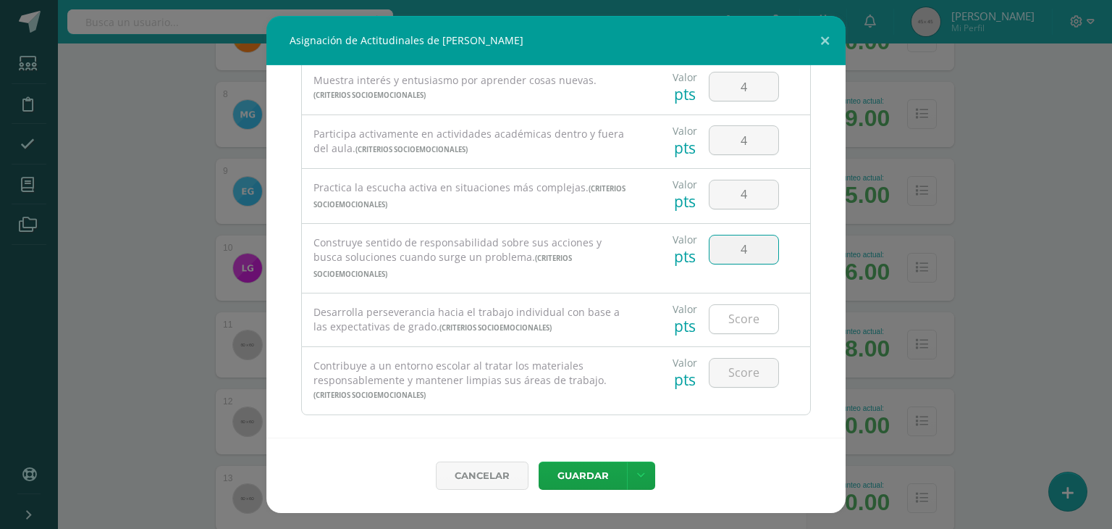
type input "4"
click at [729, 305] on input "4" at bounding box center [744, 319] width 69 height 28
type input "4"
click at [732, 366] on input "4" at bounding box center [744, 372] width 69 height 28
type input "4"
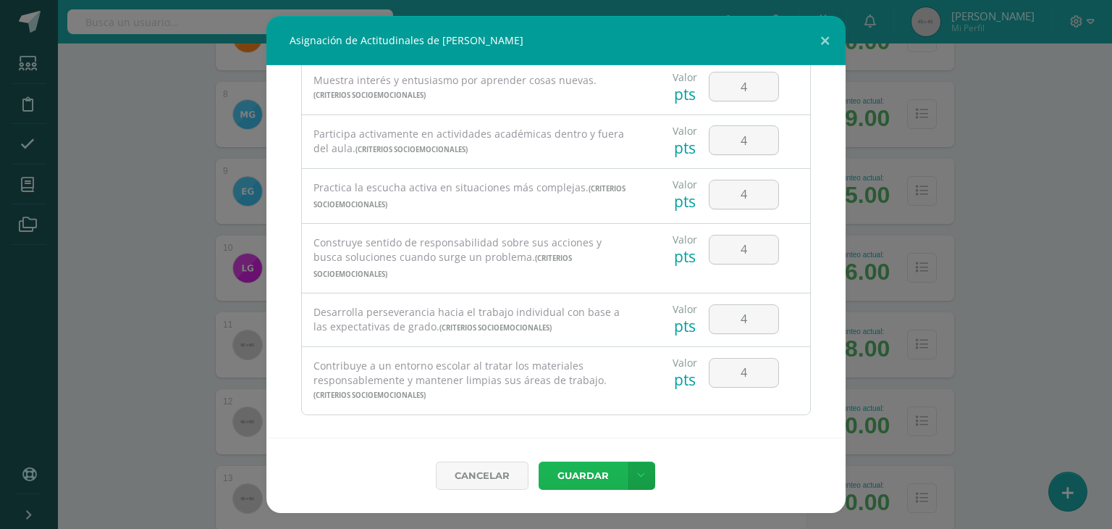
click at [575, 481] on button "Guardar" at bounding box center [583, 475] width 88 height 28
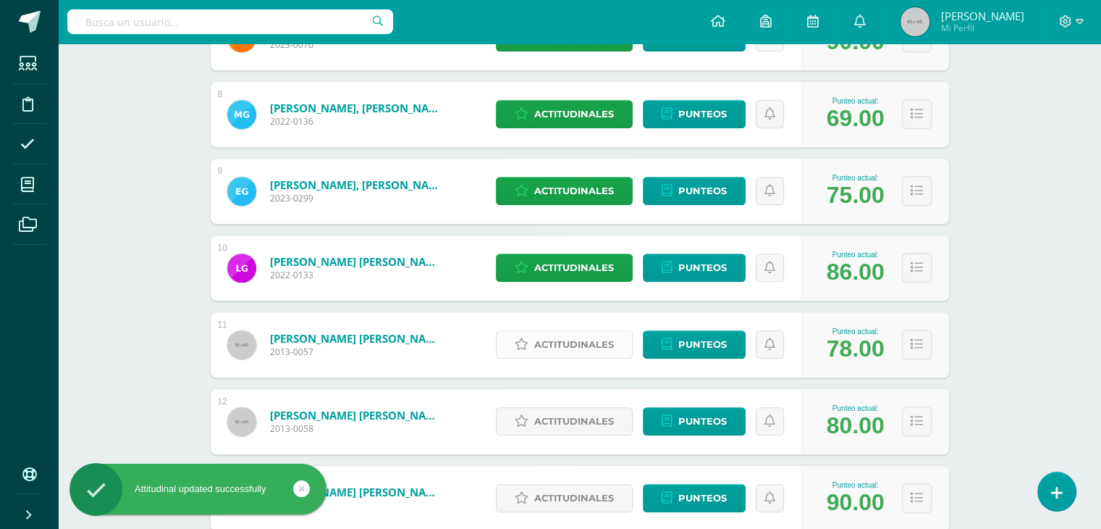
click at [562, 345] on span "Actitudinales" at bounding box center [574, 344] width 80 height 27
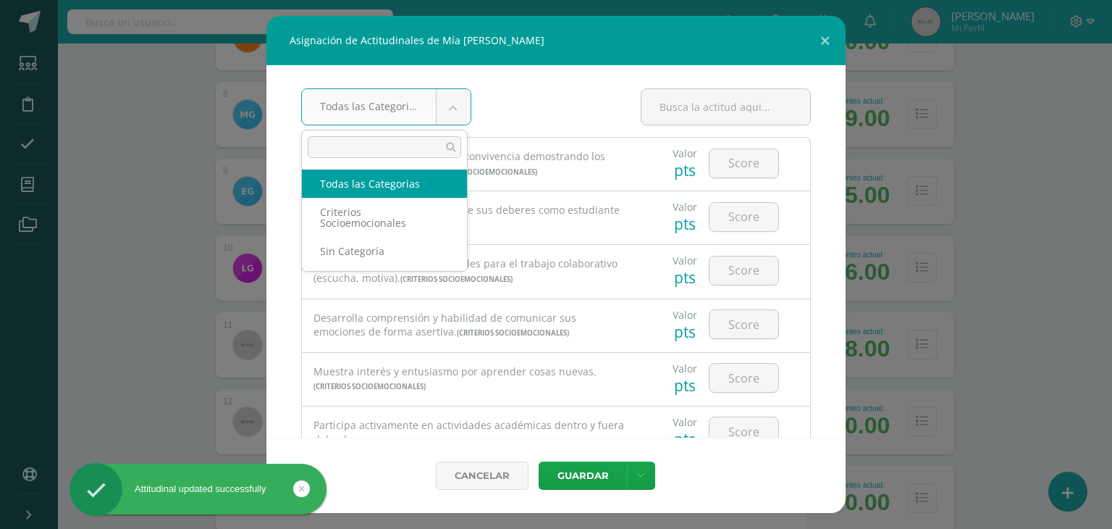
click at [447, 113] on body "Asignación de Actitudinales de Mía Isabella Gularte Calvillo Todas las Categori…" at bounding box center [556, 312] width 1112 height 2165
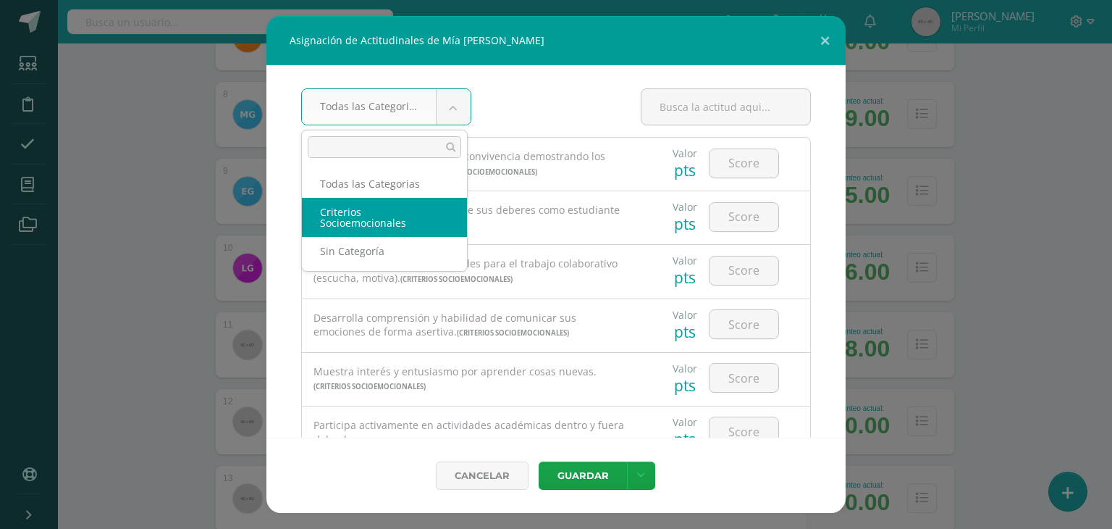
select select "8"
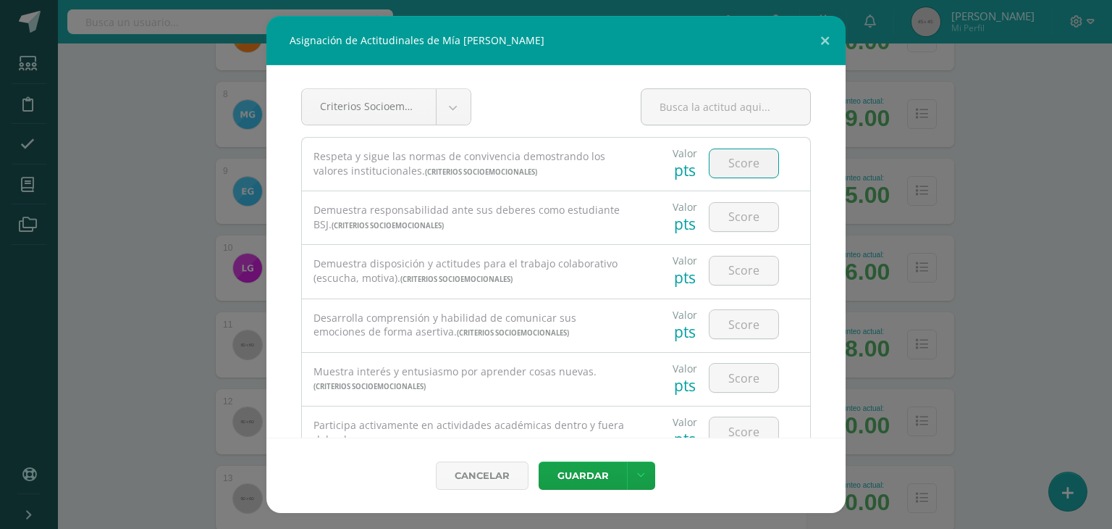
click at [735, 169] on input "number" at bounding box center [744, 163] width 69 height 28
type input "4"
click at [730, 216] on input "number" at bounding box center [744, 217] width 69 height 28
type input "3"
click at [732, 268] on input "number" at bounding box center [744, 270] width 69 height 28
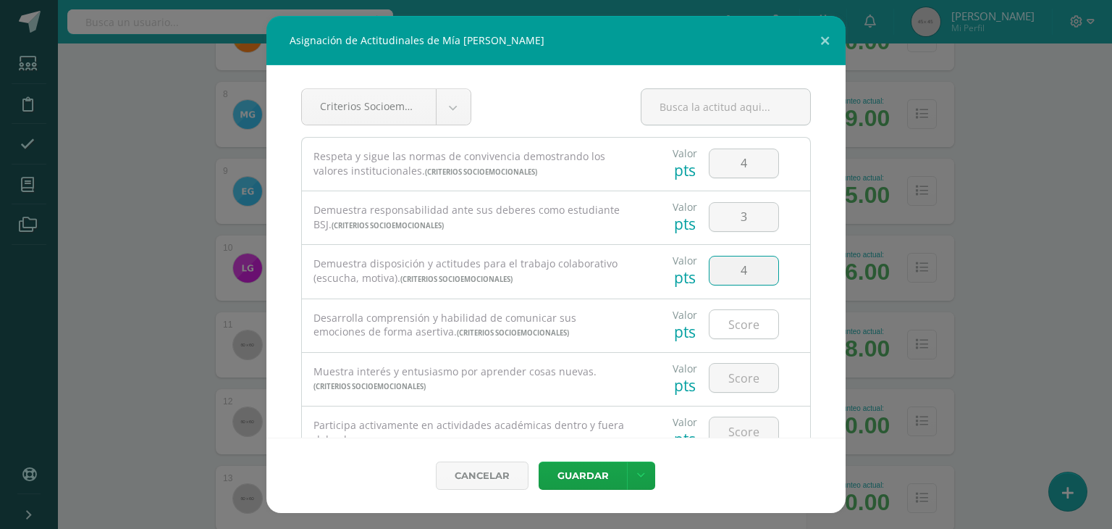
type input "4"
click at [738, 324] on input "number" at bounding box center [744, 324] width 69 height 28
type input "4"
click at [739, 377] on input "number" at bounding box center [744, 377] width 69 height 28
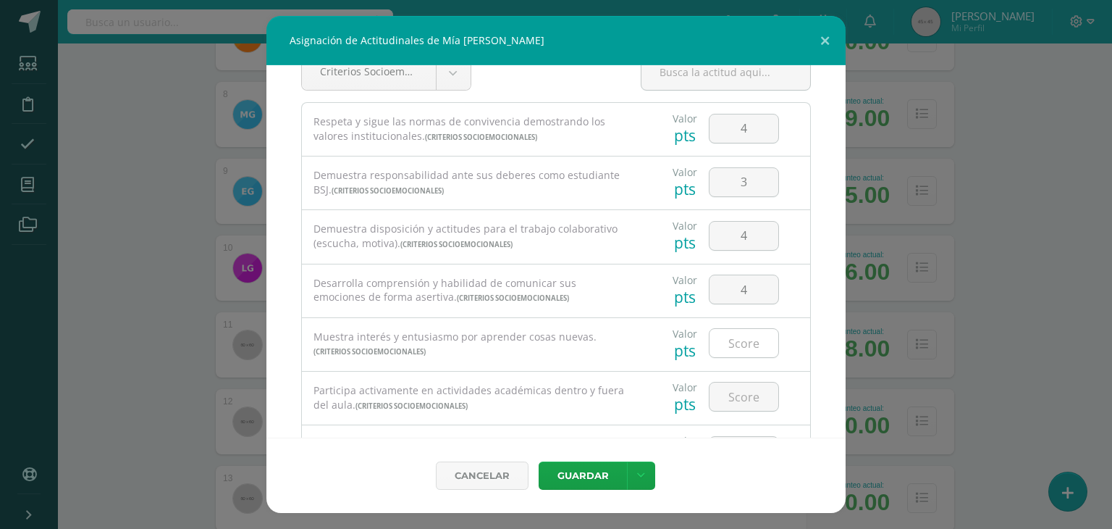
scroll to position [38, 0]
click at [736, 336] on input "number" at bounding box center [744, 340] width 69 height 28
type input "4"
click at [727, 403] on input "4" at bounding box center [744, 393] width 69 height 28
type input "4"
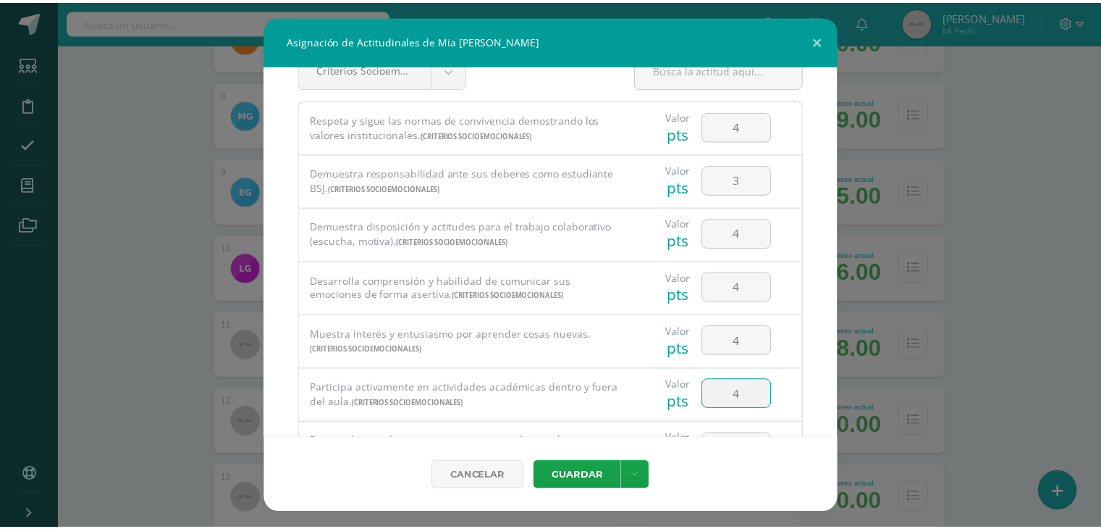
scroll to position [291, 0]
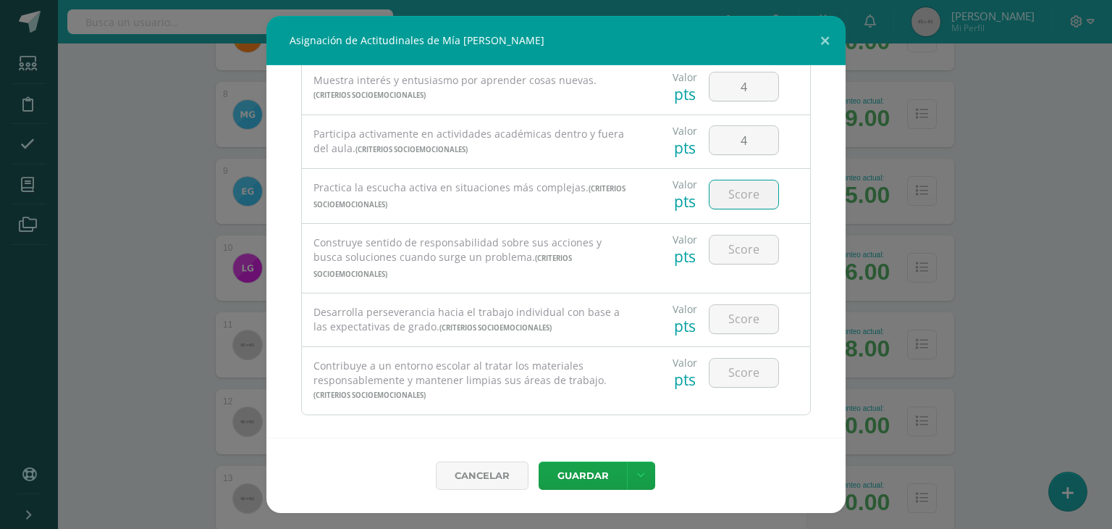
click at [730, 190] on input "number" at bounding box center [744, 194] width 69 height 28
type input "4"
click at [731, 256] on input "number" at bounding box center [744, 249] width 69 height 28
type input "4"
click at [731, 307] on input "4" at bounding box center [744, 319] width 69 height 28
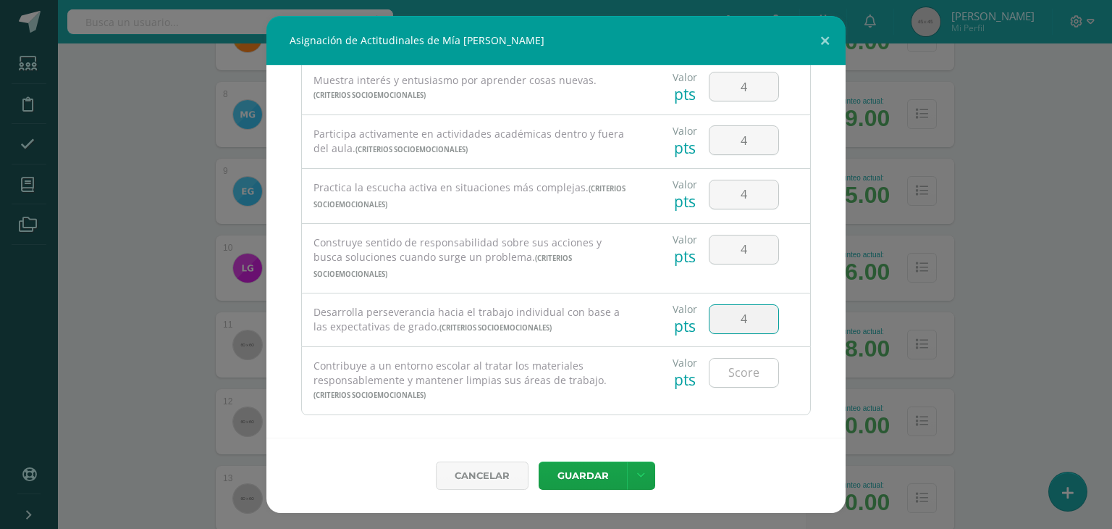
type input "4"
click at [734, 360] on input "number" at bounding box center [744, 372] width 69 height 28
type input "4"
click at [584, 484] on button "Guardar" at bounding box center [583, 475] width 88 height 28
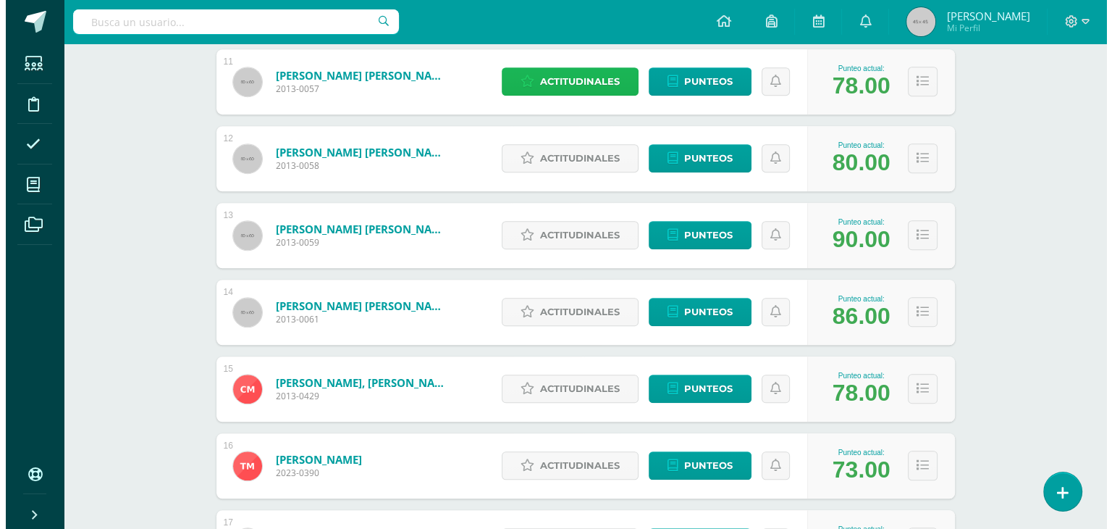
scroll to position [1034, 0]
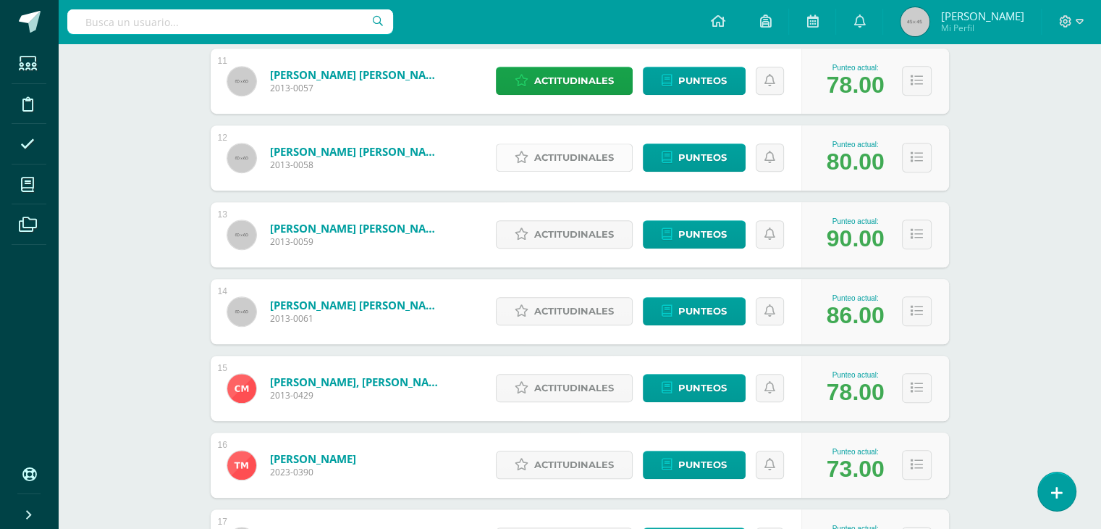
click at [561, 159] on span "Actitudinales" at bounding box center [574, 157] width 80 height 27
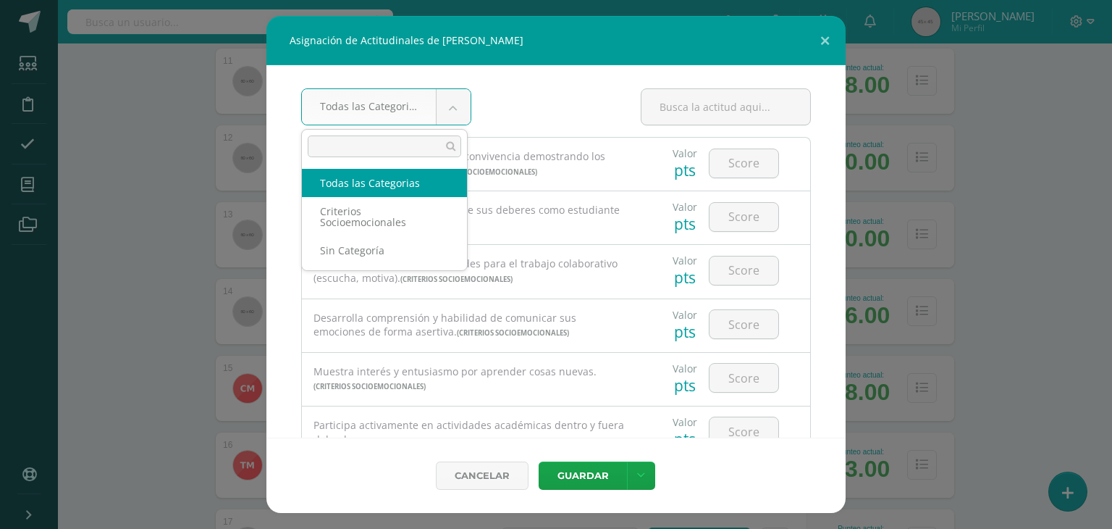
click at [453, 114] on body "Asignación de Actitudinales de Ángelo Mateo Hernández Zamora Todas las Categori…" at bounding box center [556, 48] width 1112 height 2165
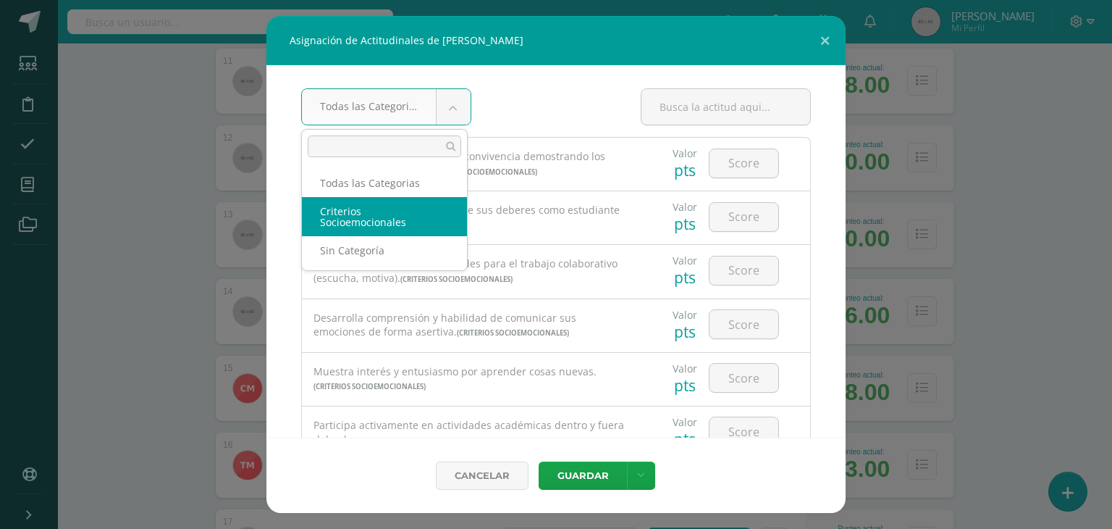
select select "8"
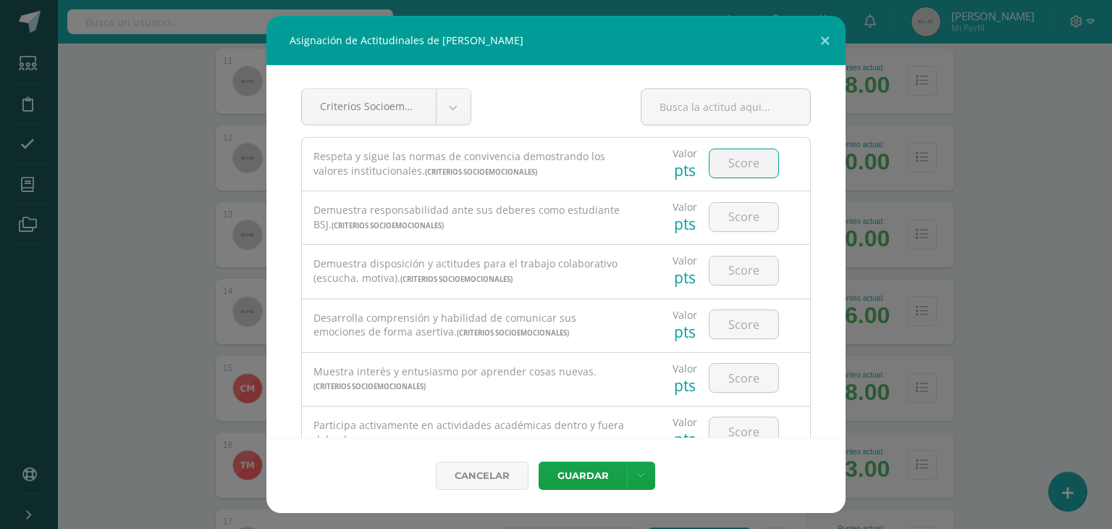
click at [736, 157] on input "number" at bounding box center [744, 163] width 69 height 28
type input "4"
click at [733, 213] on input "4" at bounding box center [744, 217] width 69 height 28
type input "4"
click at [733, 275] on input "4" at bounding box center [744, 270] width 69 height 28
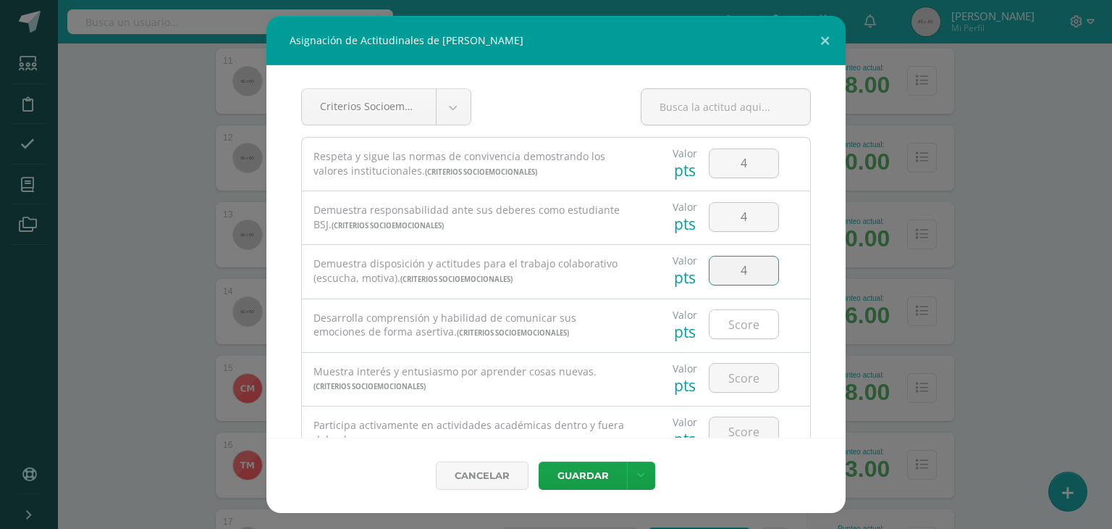
type input "4"
click at [730, 319] on input "4" at bounding box center [744, 324] width 69 height 28
type input "4"
click at [733, 369] on input "4" at bounding box center [744, 377] width 69 height 28
type input "4"
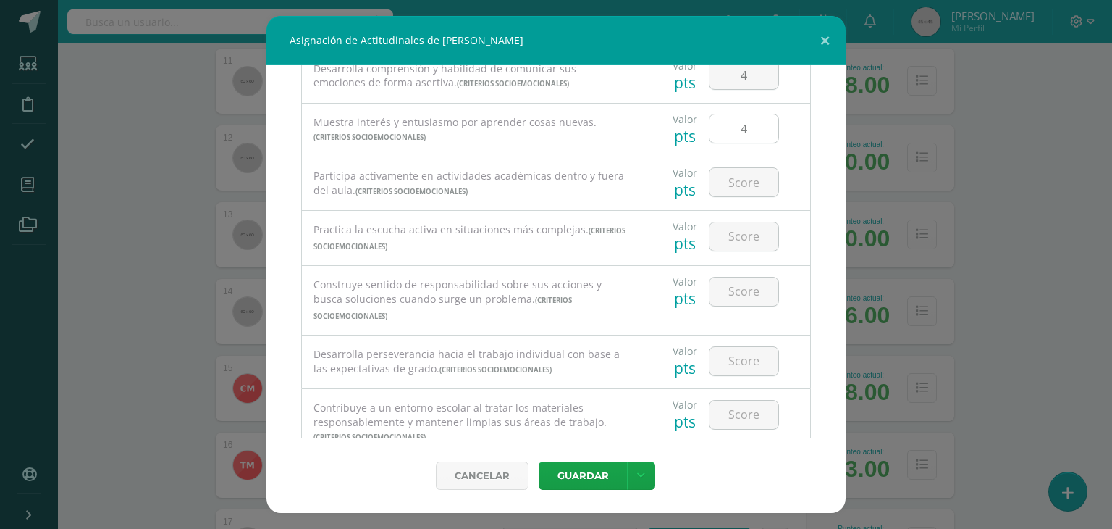
scroll to position [256, 0]
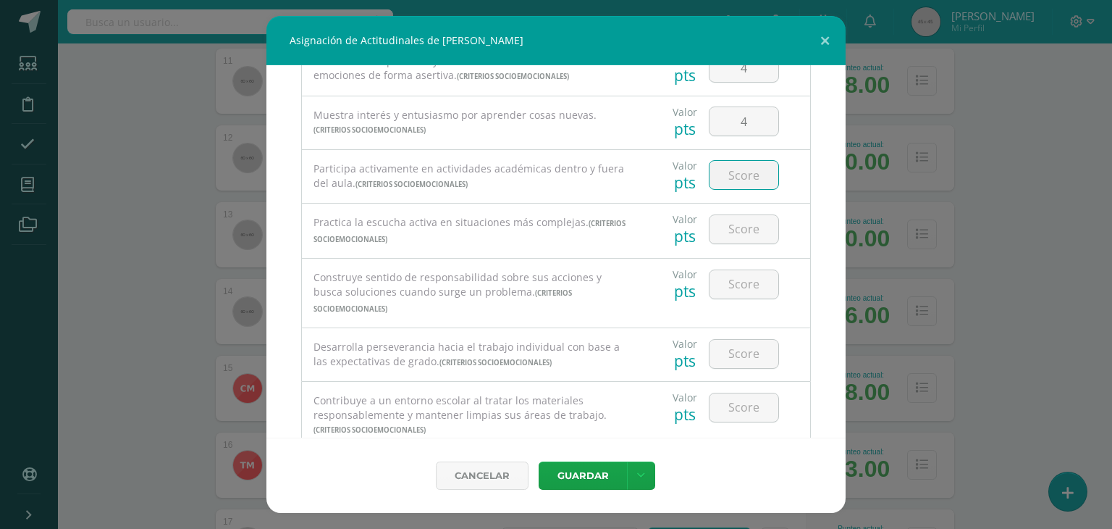
click at [730, 177] on input "number" at bounding box center [744, 175] width 69 height 28
type input "4"
click at [739, 232] on input "number" at bounding box center [744, 229] width 69 height 28
type input "4"
click at [735, 289] on input "4" at bounding box center [744, 284] width 69 height 28
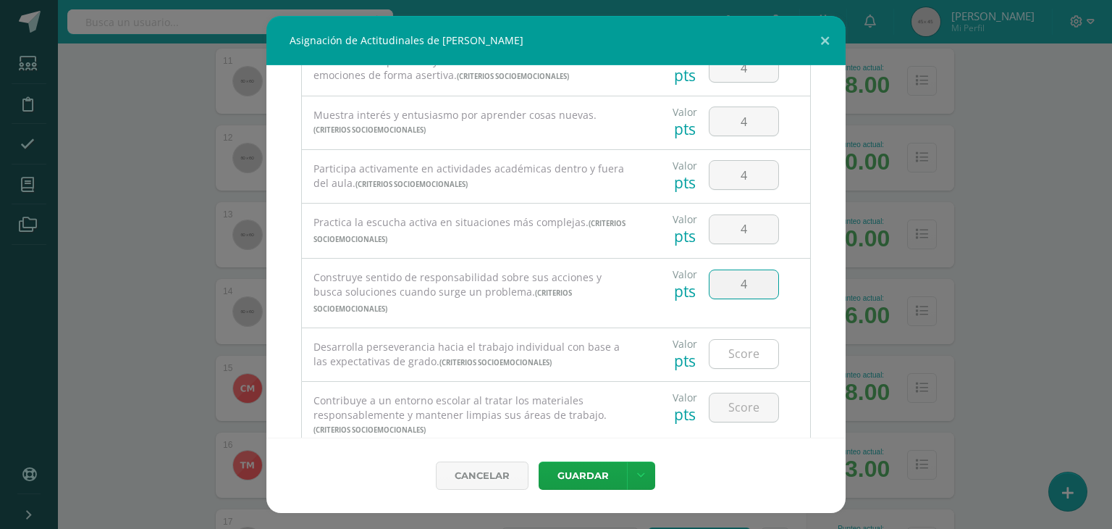
type input "4"
click at [731, 340] on input "4" at bounding box center [744, 354] width 69 height 28
type input "4"
click at [731, 393] on input "4" at bounding box center [744, 407] width 69 height 28
type input "4"
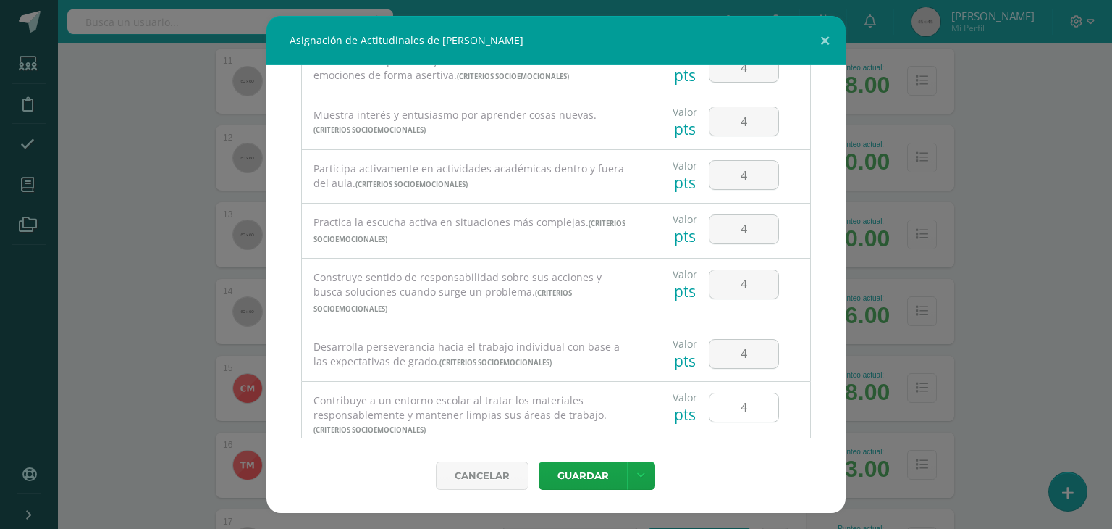
scroll to position [291, 0]
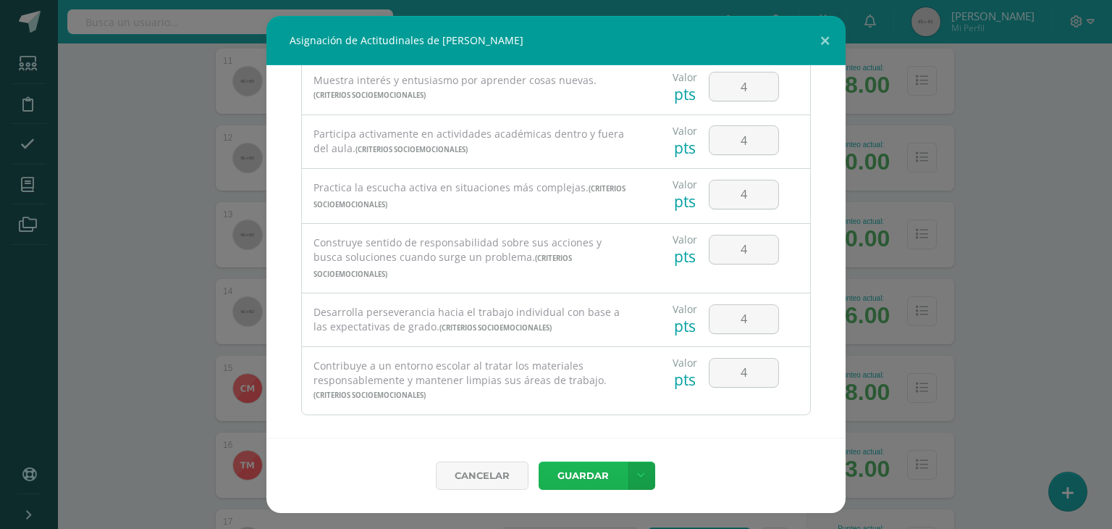
click at [580, 476] on button "Guardar" at bounding box center [583, 475] width 88 height 28
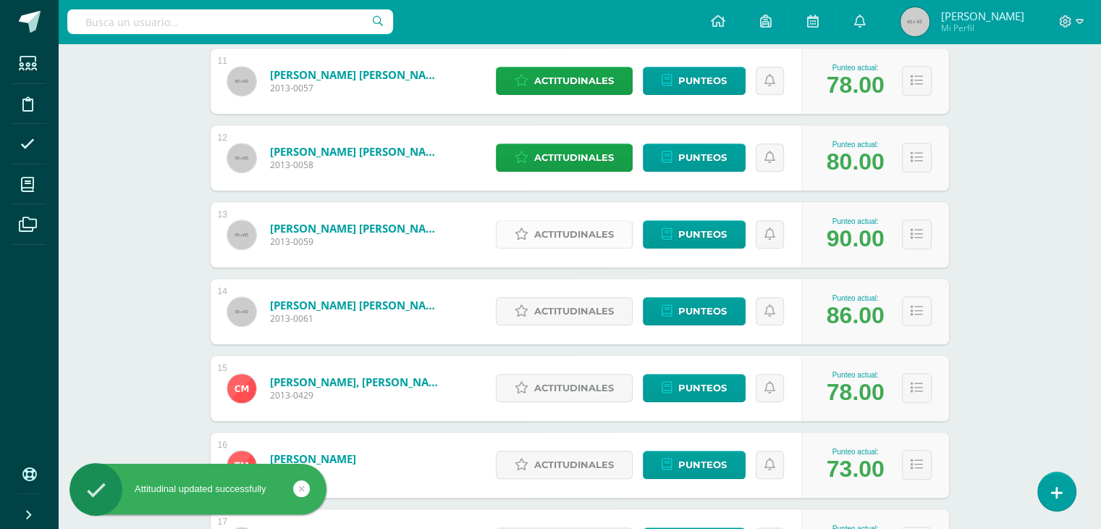
click at [567, 238] on span "Actitudinales" at bounding box center [574, 234] width 80 height 27
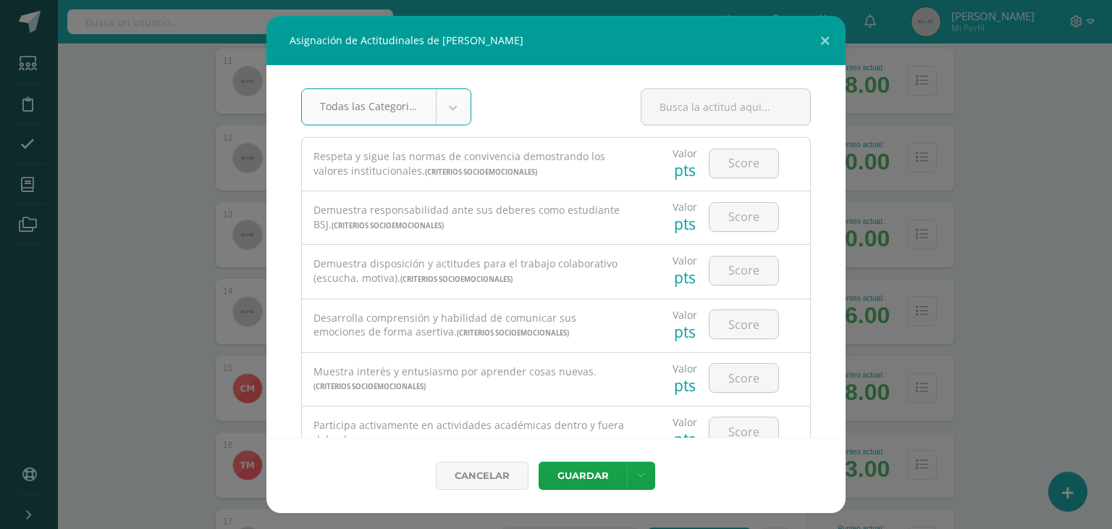
click at [437, 104] on body "Asignación de Actitudinales de Dania Magaly Herrera Martínez Todas las Categori…" at bounding box center [556, 48] width 1112 height 2165
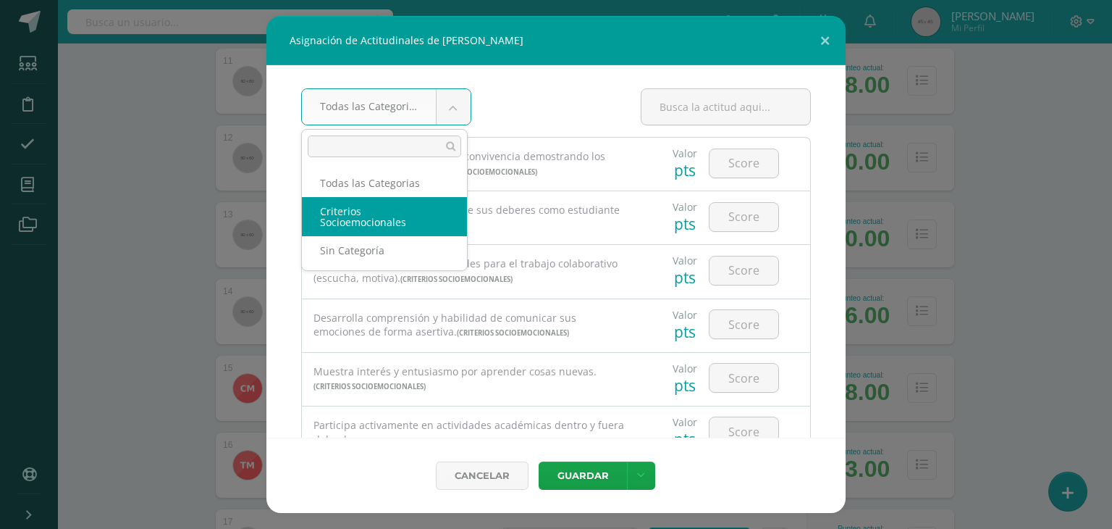
select select "8"
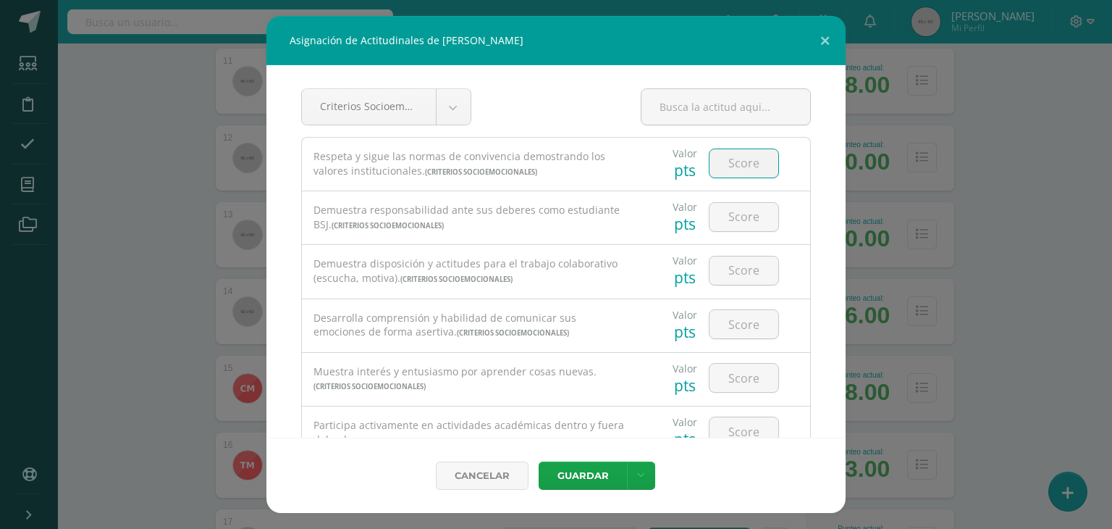
click at [736, 172] on input "number" at bounding box center [744, 163] width 69 height 28
type input "4"
click at [734, 212] on input "number" at bounding box center [744, 217] width 69 height 28
type input "4"
click at [733, 266] on input "number" at bounding box center [744, 270] width 69 height 28
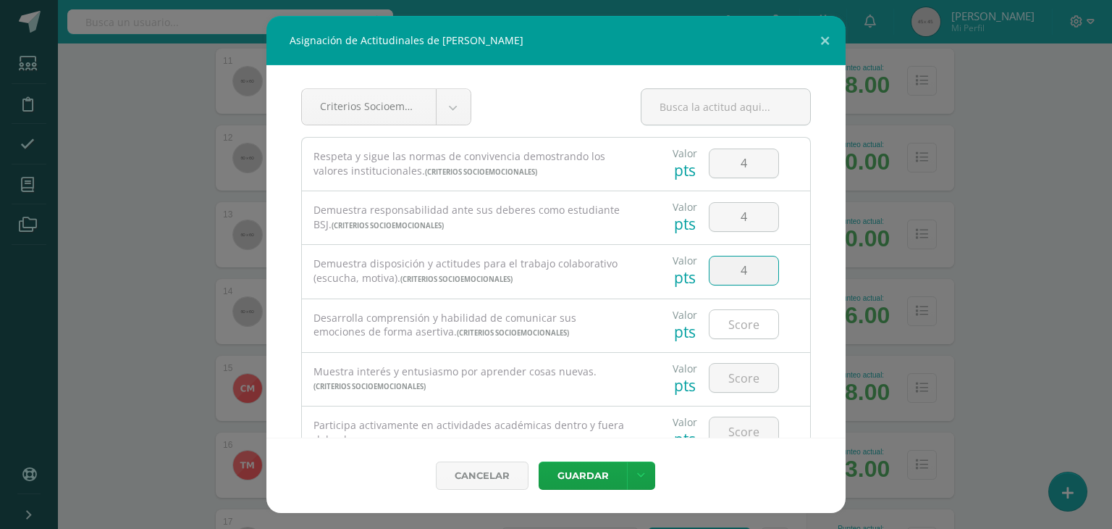
type input "4"
click at [733, 327] on input "4" at bounding box center [744, 324] width 69 height 28
type input "4"
click at [730, 383] on input "number" at bounding box center [744, 377] width 69 height 28
type input "4"
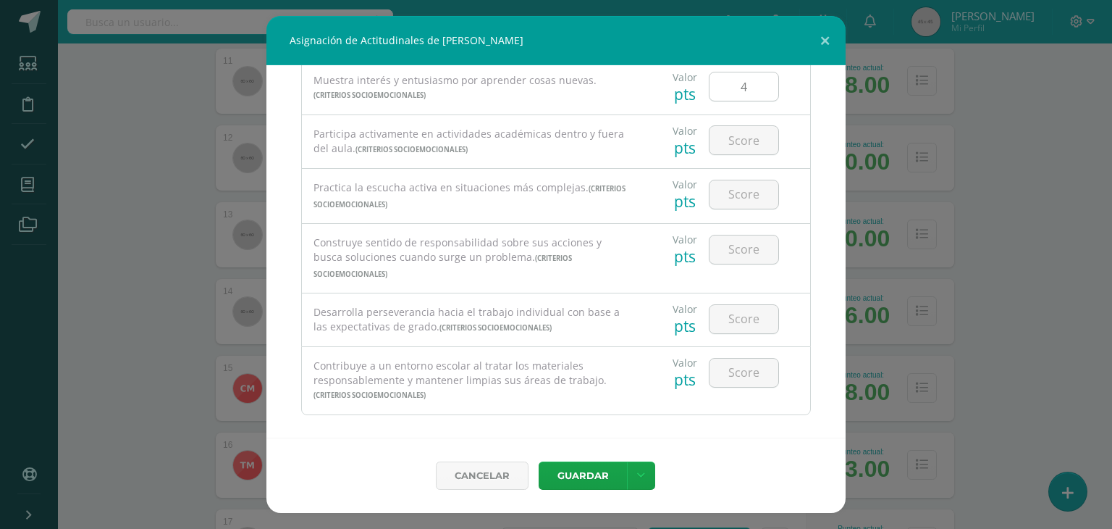
scroll to position [290, 0]
click at [733, 137] on input "number" at bounding box center [744, 141] width 69 height 28
type input "4"
click at [733, 191] on input "number" at bounding box center [744, 195] width 69 height 28
type input "4"
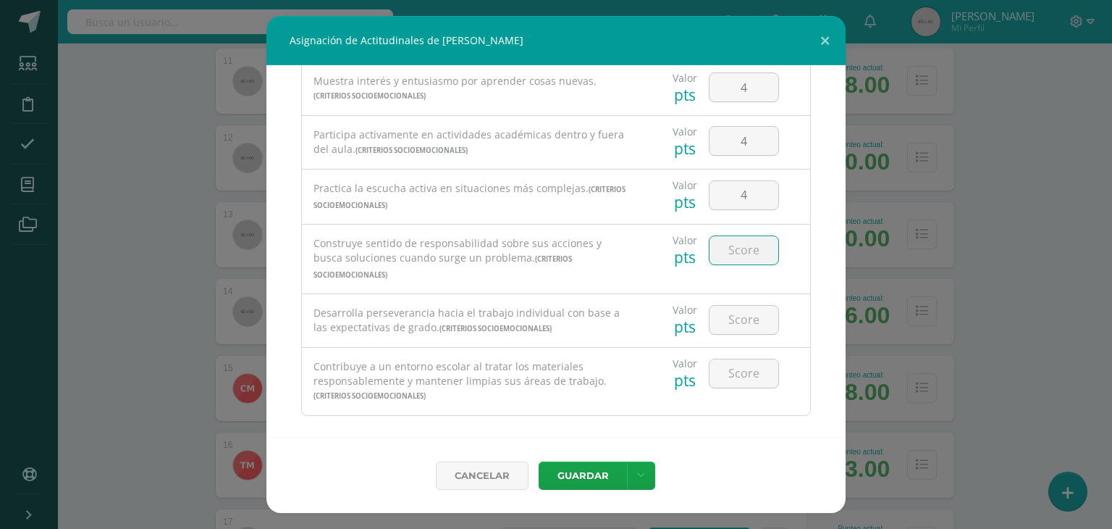
click at [736, 247] on input "number" at bounding box center [744, 250] width 69 height 28
type input "4"
click at [735, 306] on input "4" at bounding box center [744, 320] width 69 height 28
type input "4"
click at [736, 368] on input "number" at bounding box center [744, 373] width 69 height 28
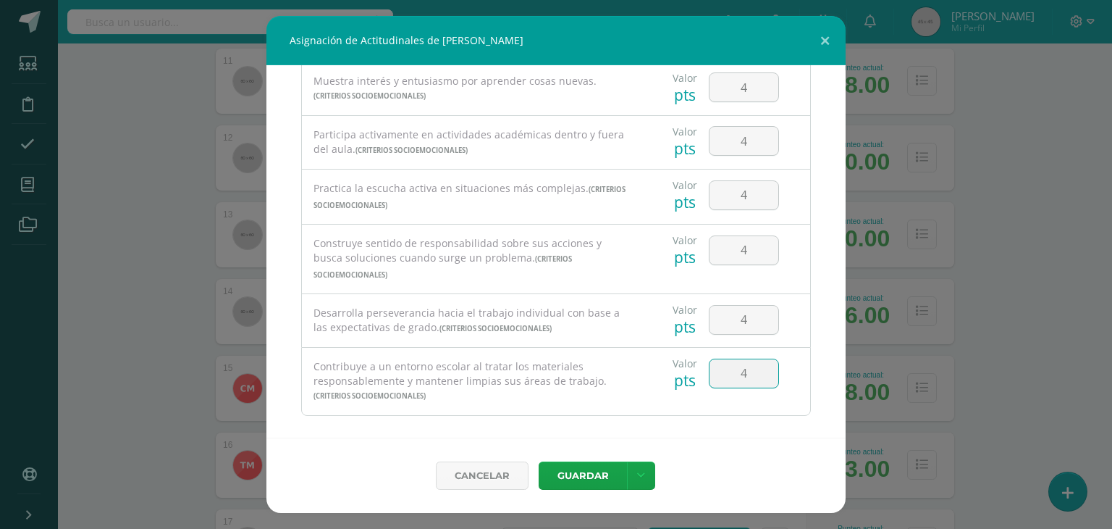
type input "4"
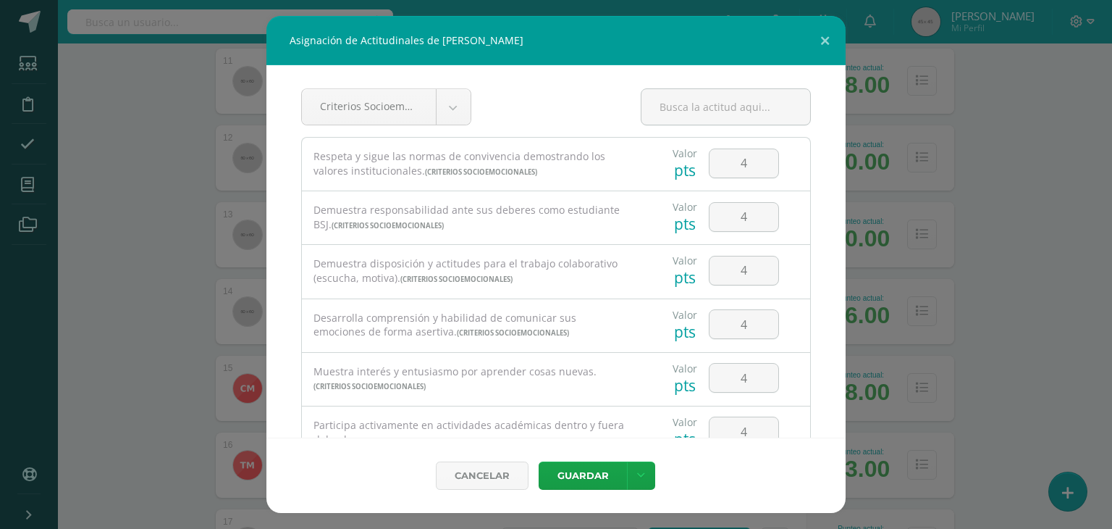
scroll to position [291, 0]
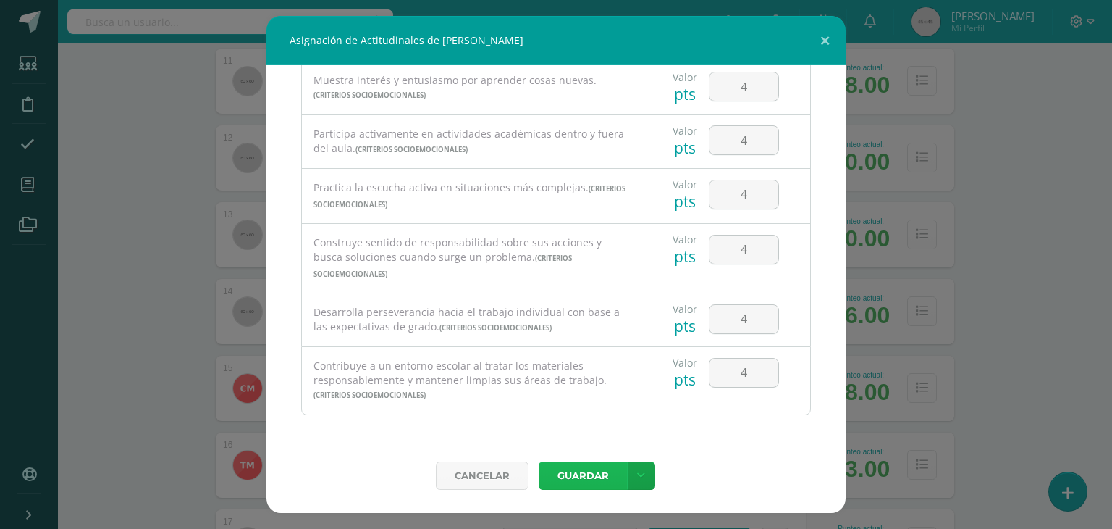
click at [587, 484] on button "Guardar" at bounding box center [583, 475] width 88 height 28
click at [585, 483] on button "Guardar" at bounding box center [583, 475] width 88 height 28
click at [652, 474] on link at bounding box center [641, 475] width 28 height 28
click at [586, 474] on button "Guardar" at bounding box center [583, 475] width 88 height 28
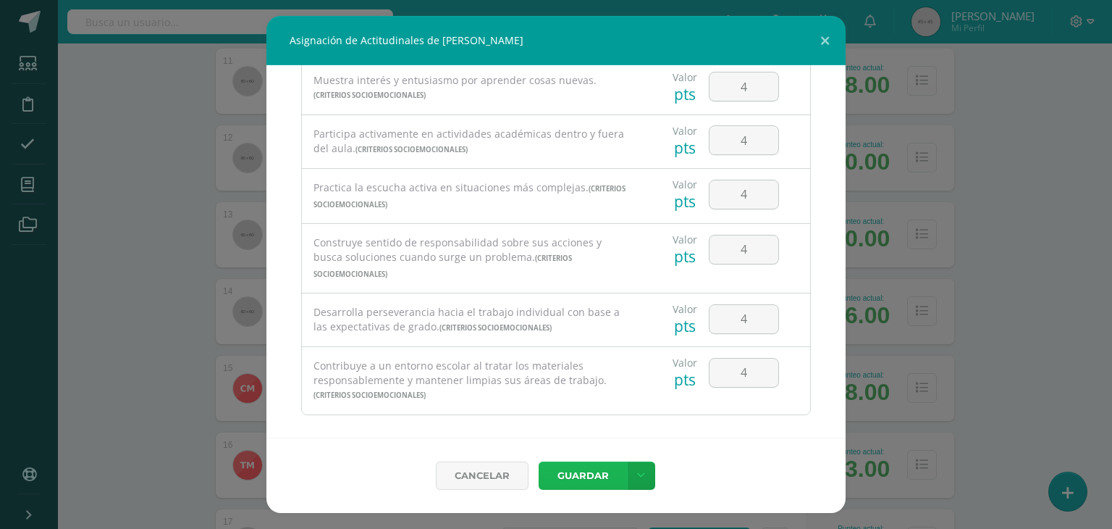
click at [586, 474] on button "Guardar" at bounding box center [583, 475] width 88 height 28
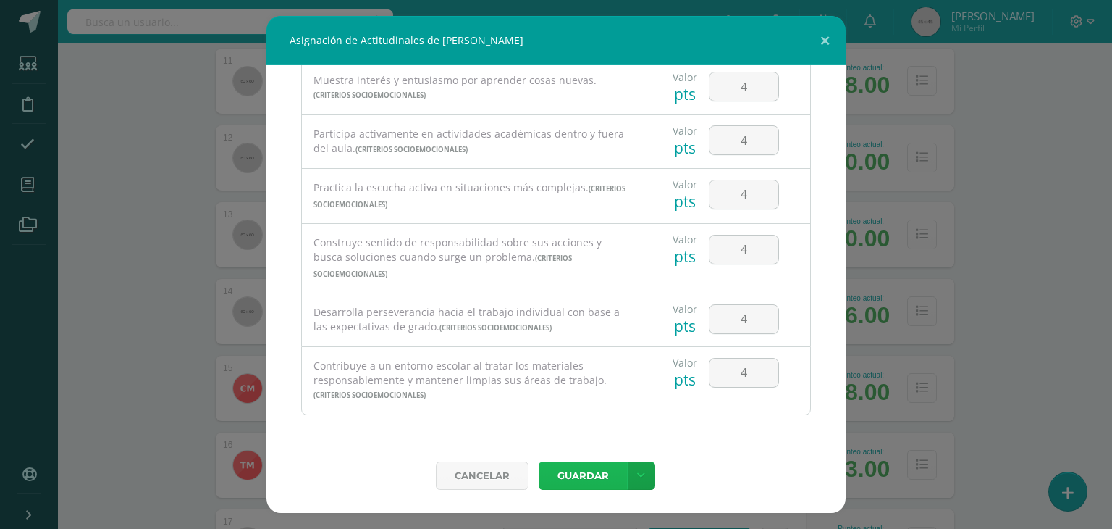
scroll to position [0, 0]
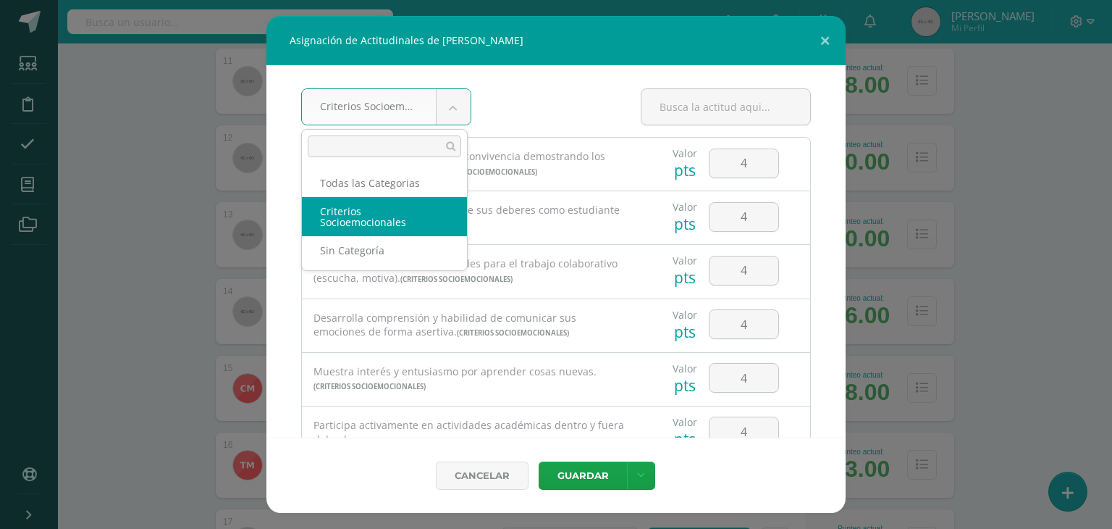
click at [456, 111] on body "Asignación de Actitudinales de Dania Magaly Herrera Martínez Criterios Socioemo…" at bounding box center [556, 48] width 1112 height 2165
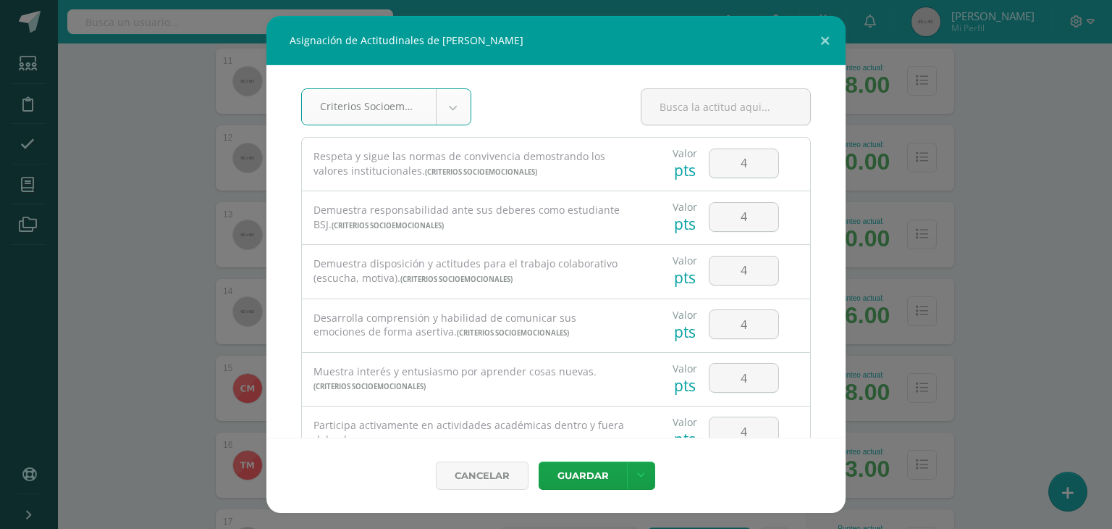
scroll to position [291, 0]
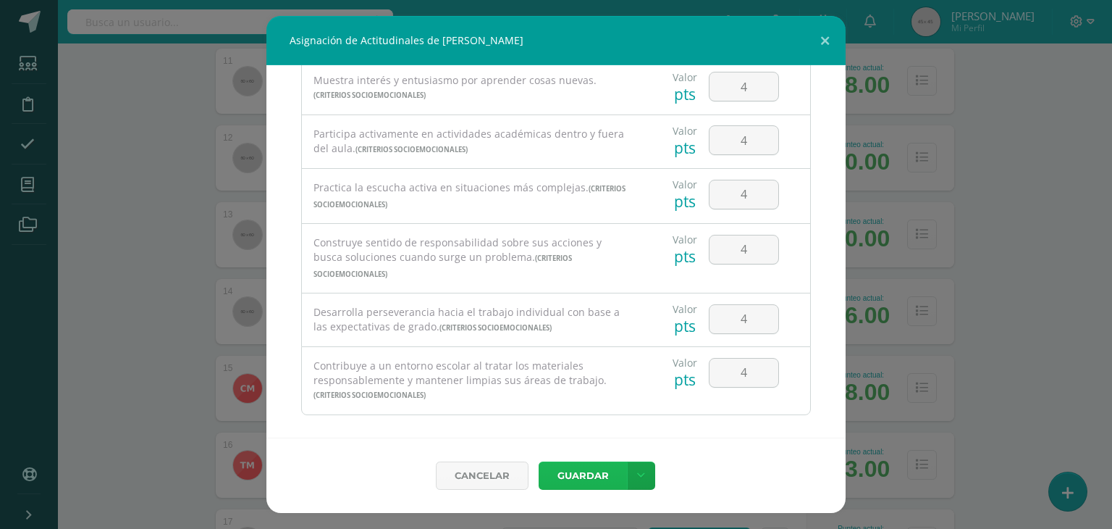
click at [584, 471] on button "Guardar" at bounding box center [583, 475] width 88 height 28
click at [830, 35] on button at bounding box center [824, 40] width 41 height 49
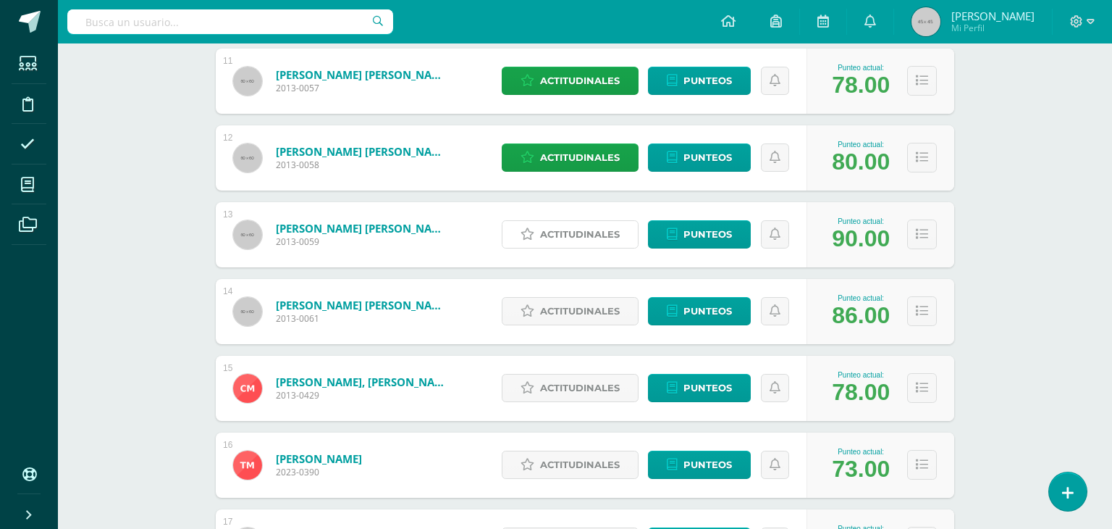
select select "8"
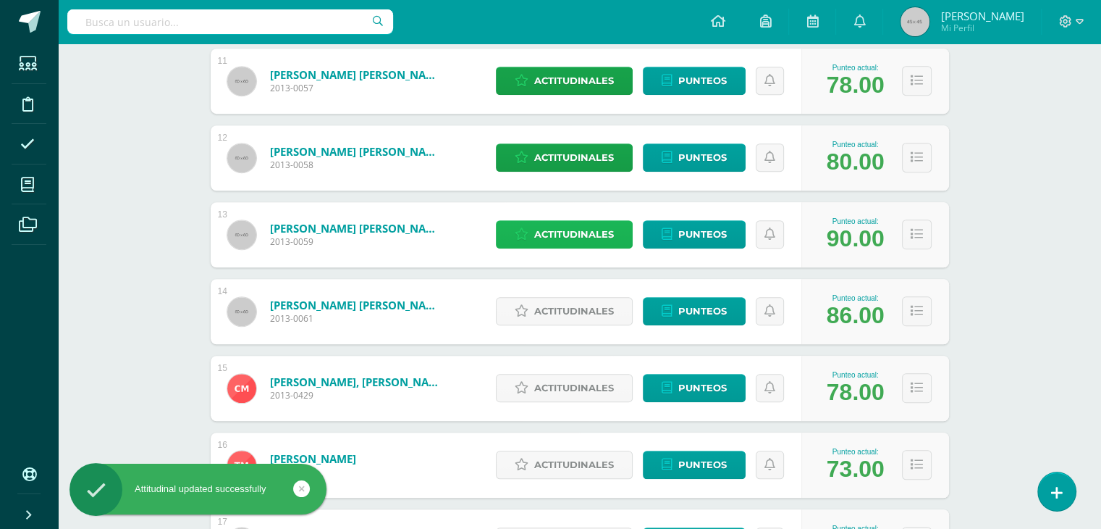
click at [579, 240] on span "Actitudinales" at bounding box center [574, 234] width 80 height 27
select select "8"
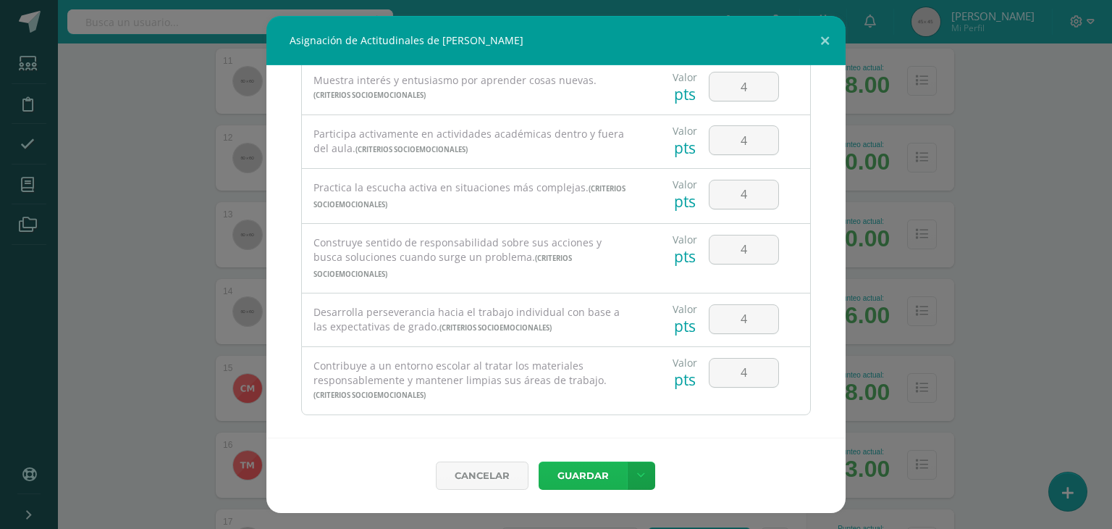
click at [581, 480] on button "Guardar" at bounding box center [583, 475] width 88 height 28
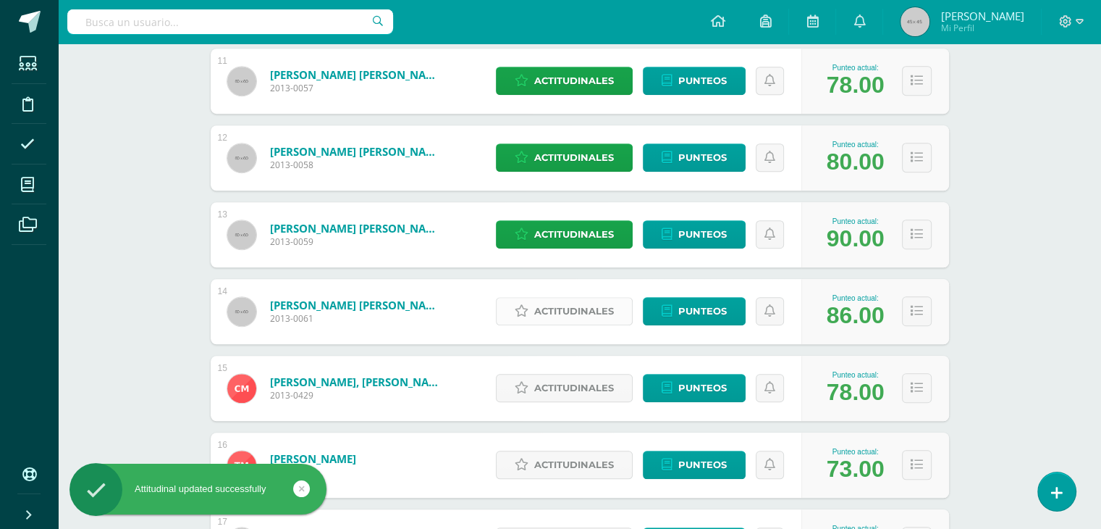
click at [571, 314] on span "Actitudinales" at bounding box center [574, 311] width 80 height 27
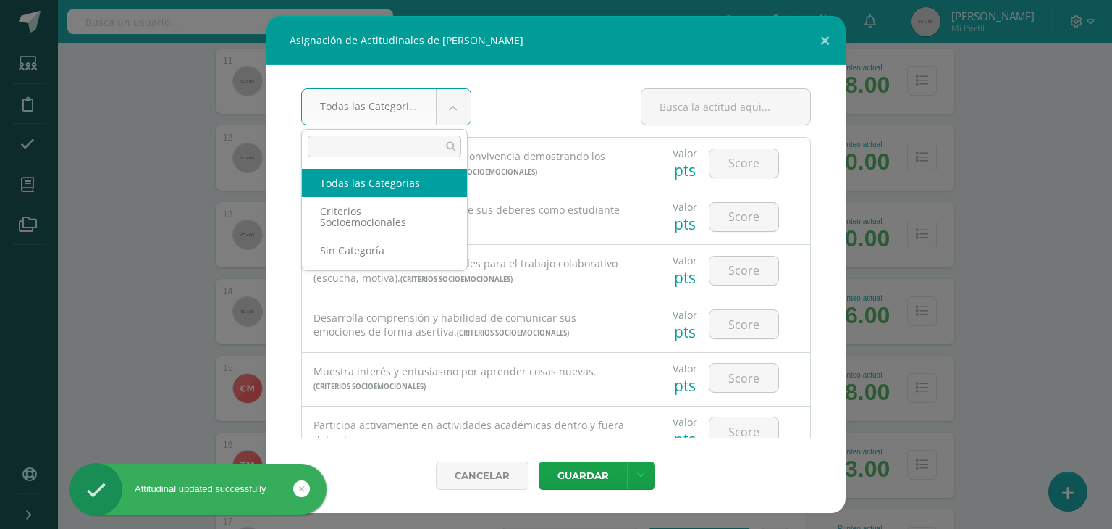
click at [448, 109] on body "Asignación de Actitudinales de Ana Sofia Laguardia Mejía Todas las Categorias T…" at bounding box center [556, 48] width 1112 height 2165
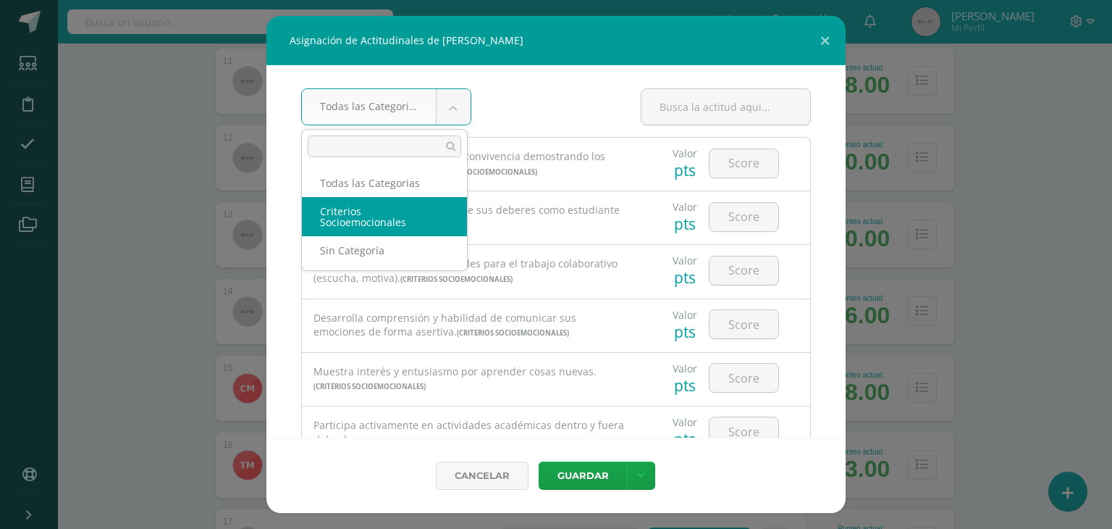
select select "8"
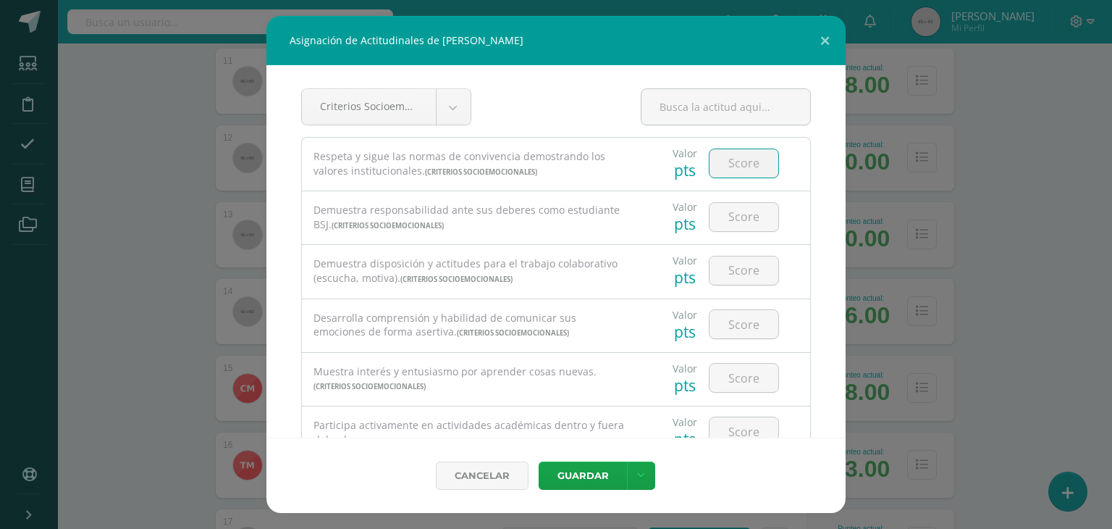
click at [727, 166] on input "number" at bounding box center [744, 163] width 69 height 28
type input "4"
click at [731, 213] on input "4" at bounding box center [744, 217] width 69 height 28
type input "4"
click at [739, 264] on input "number" at bounding box center [744, 270] width 69 height 28
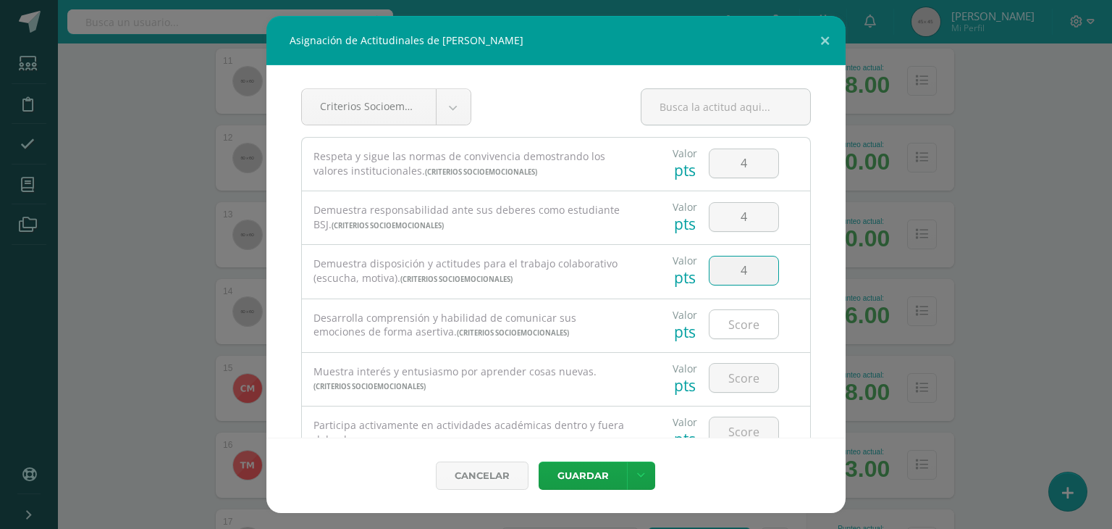
type input "4"
click at [730, 325] on input "4" at bounding box center [744, 324] width 69 height 28
type input "4"
click at [733, 385] on input "number" at bounding box center [744, 377] width 69 height 28
type input "4"
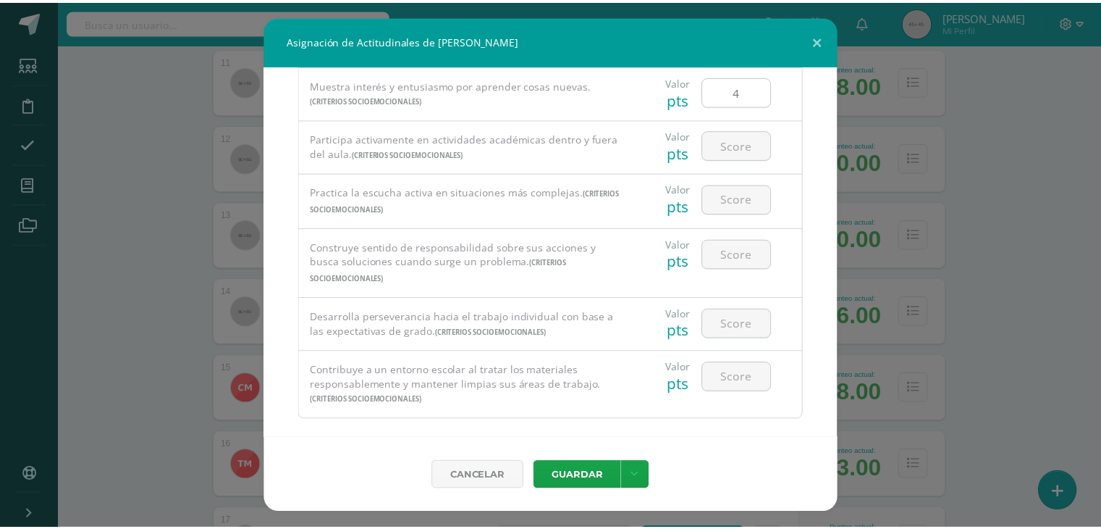
scroll to position [290, 0]
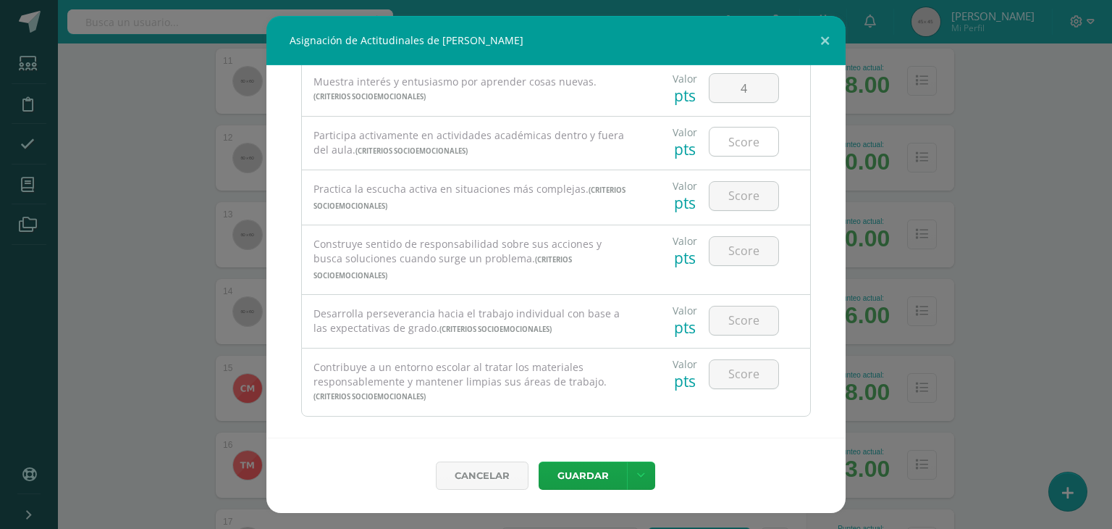
click at [731, 139] on input "number" at bounding box center [744, 141] width 69 height 28
type input "4"
click at [733, 190] on input "number" at bounding box center [744, 196] width 69 height 28
type input "4"
click at [733, 252] on input "number" at bounding box center [744, 251] width 69 height 28
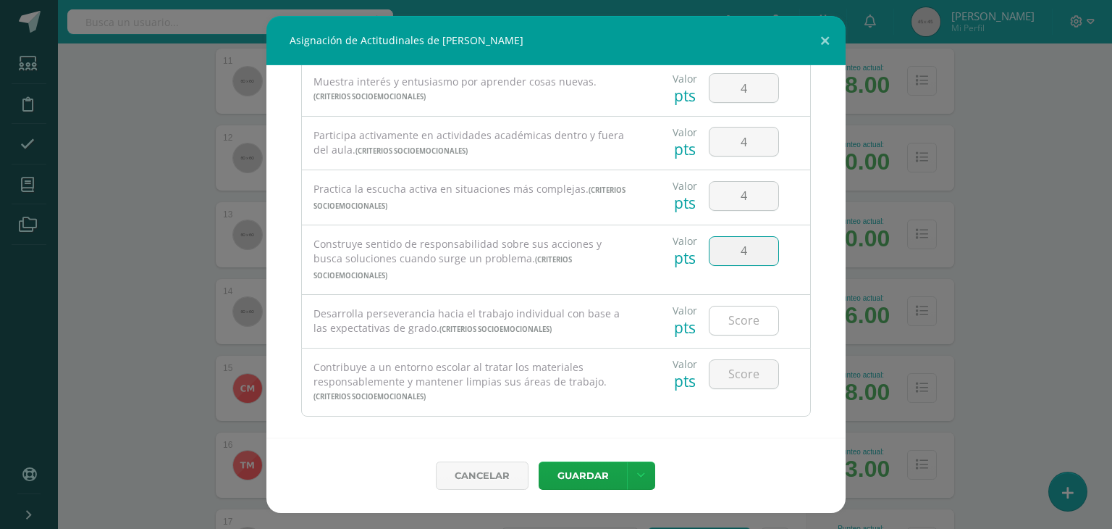
type input "4"
click at [733, 306] on input "number" at bounding box center [744, 320] width 69 height 28
type input "4"
click at [734, 360] on input "number" at bounding box center [744, 374] width 69 height 28
type input "4"
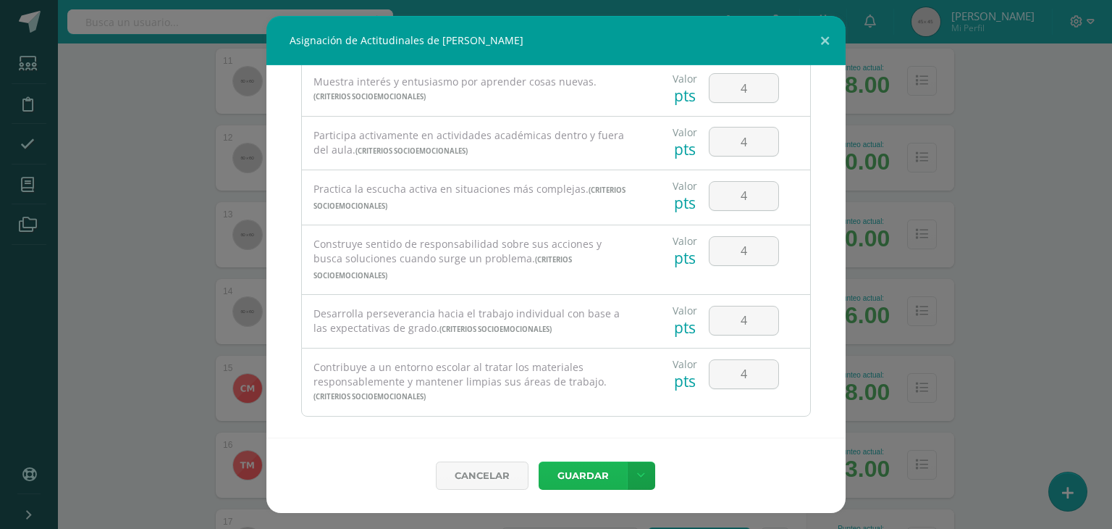
click at [571, 479] on button "Guardar" at bounding box center [583, 475] width 88 height 28
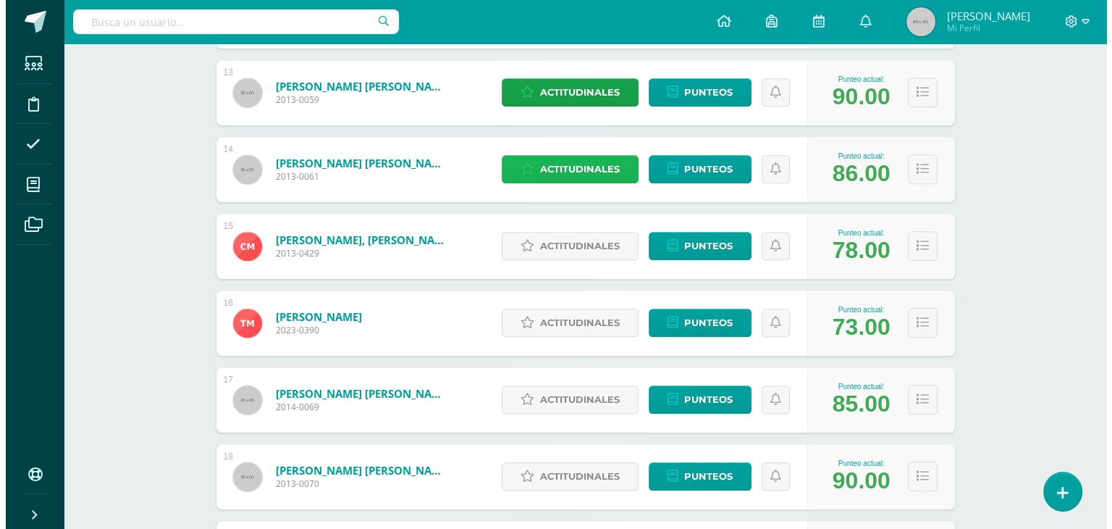
scroll to position [1178, 0]
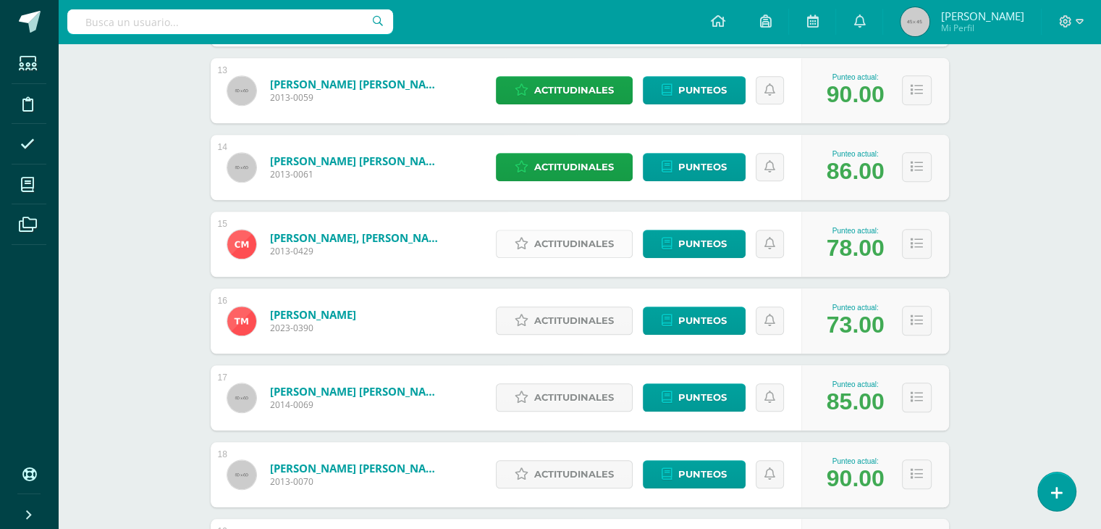
click at [571, 250] on span "Actitudinales" at bounding box center [574, 243] width 80 height 27
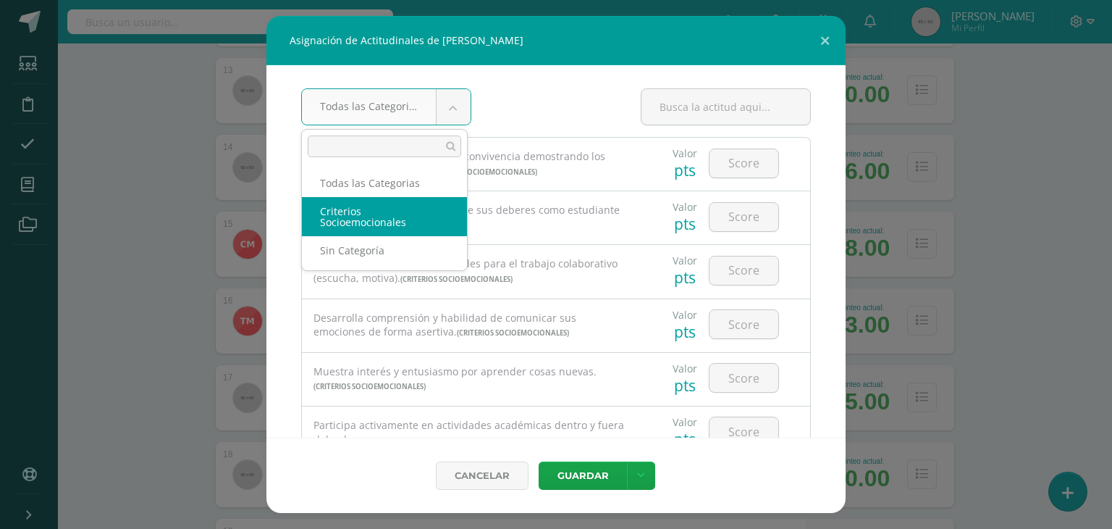
select select "8"
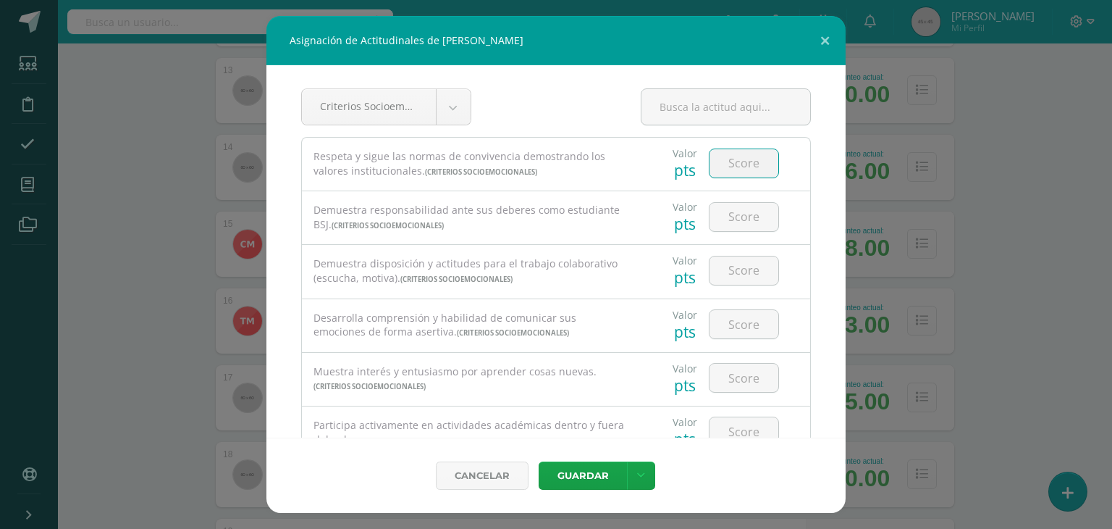
click at [735, 159] on input "number" at bounding box center [744, 163] width 69 height 28
type input "3"
click at [736, 219] on input "number" at bounding box center [744, 217] width 69 height 28
type input "4"
click at [737, 266] on input "4" at bounding box center [744, 270] width 69 height 28
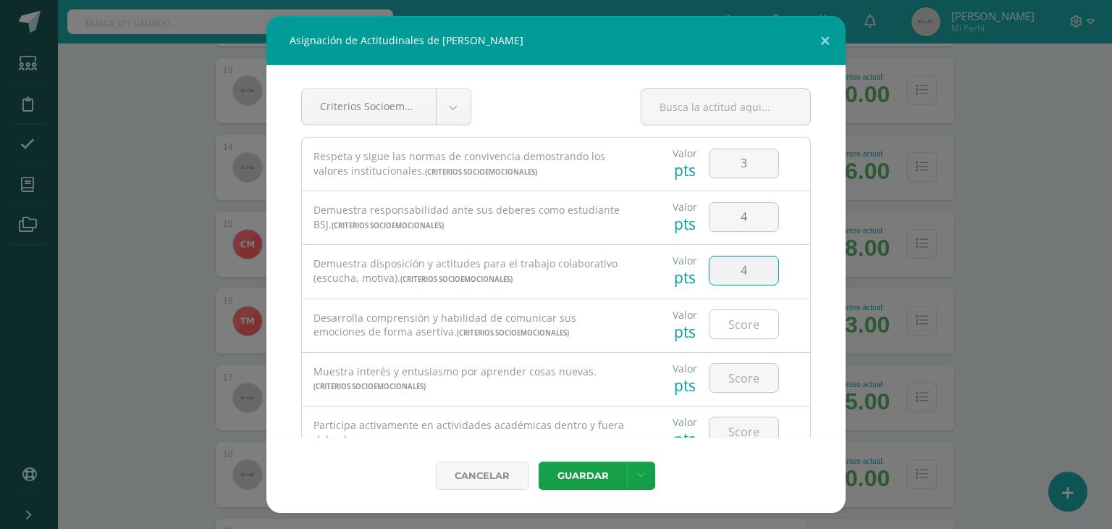
type input "4"
click at [732, 322] on input "4" at bounding box center [744, 324] width 69 height 28
type input "4"
click at [731, 382] on input "4" at bounding box center [744, 377] width 69 height 28
type input "4"
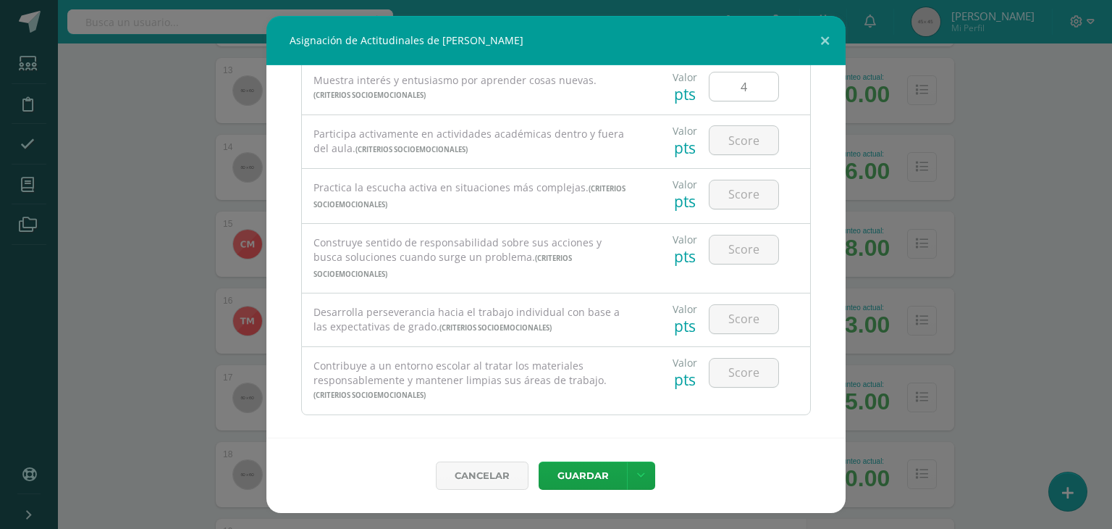
scroll to position [290, 0]
click at [741, 146] on input "number" at bounding box center [744, 141] width 69 height 28
type input "4"
click at [736, 188] on input "4" at bounding box center [744, 195] width 69 height 28
type input "4"
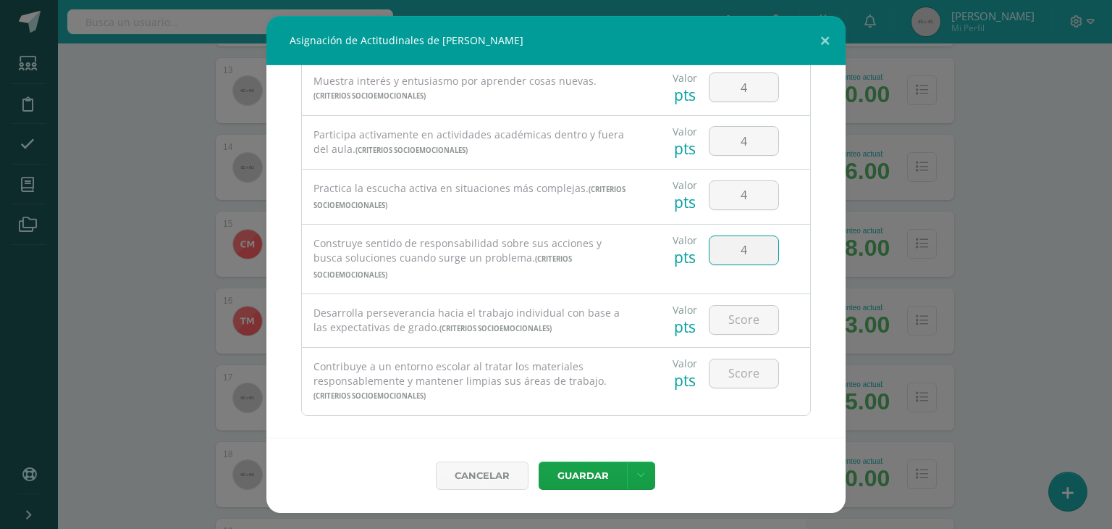
click at [734, 248] on input "4" at bounding box center [744, 250] width 69 height 28
type input "4"
click at [734, 306] on input "4" at bounding box center [744, 320] width 69 height 28
type input "4"
click at [731, 359] on input "4" at bounding box center [744, 373] width 69 height 28
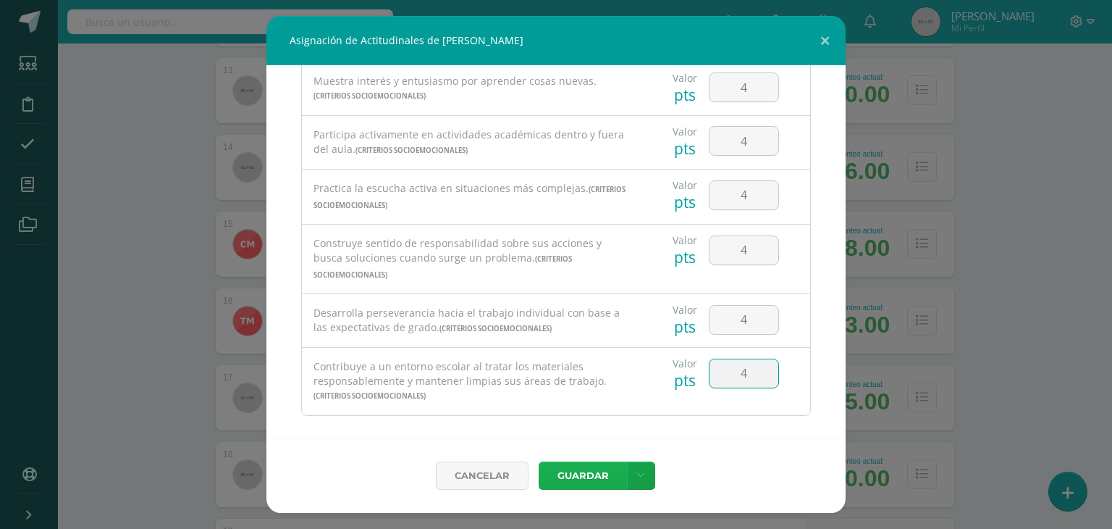
type input "4"
click at [588, 473] on button "Guardar" at bounding box center [583, 475] width 88 height 28
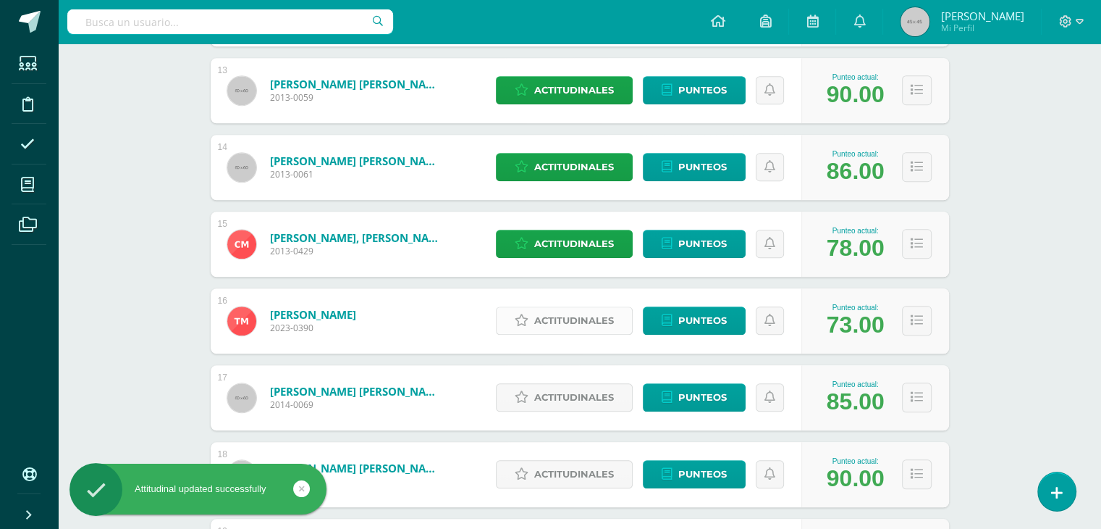
click at [555, 323] on span "Actitudinales" at bounding box center [574, 320] width 80 height 27
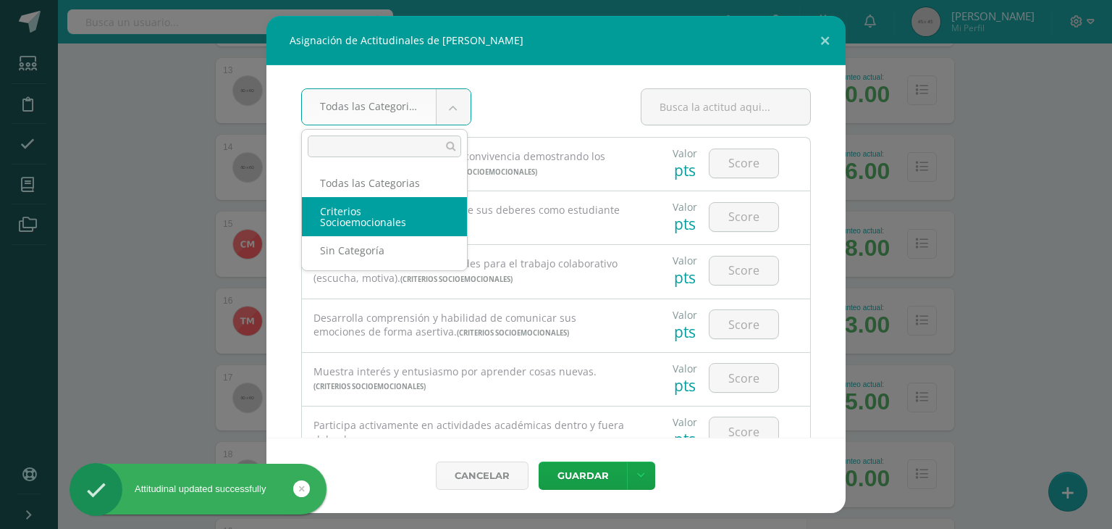
select select "8"
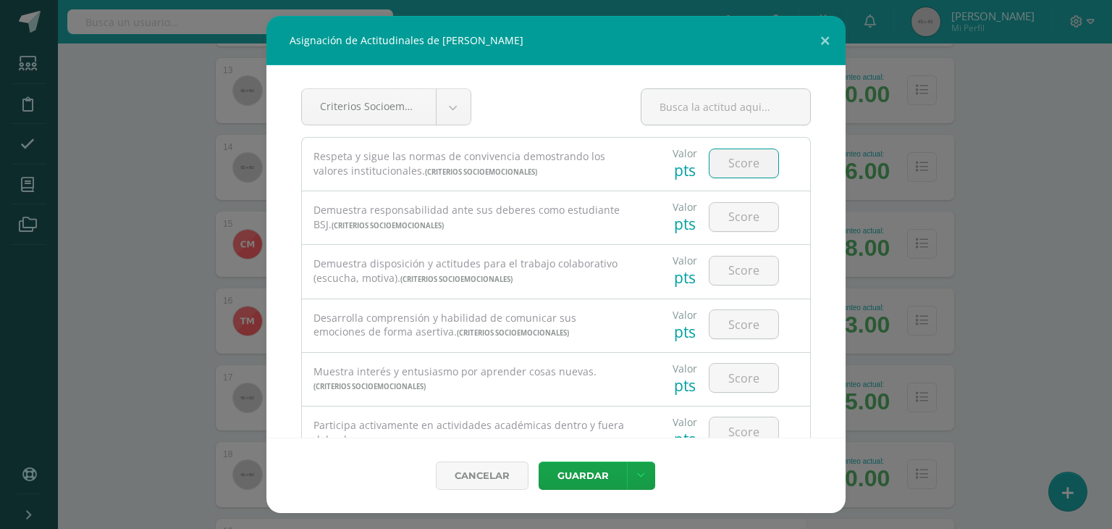
click at [733, 165] on input "number" at bounding box center [744, 163] width 69 height 28
type input "3"
click at [734, 219] on input "number" at bounding box center [744, 217] width 69 height 28
type input "2"
click at [726, 268] on input "number" at bounding box center [744, 270] width 69 height 28
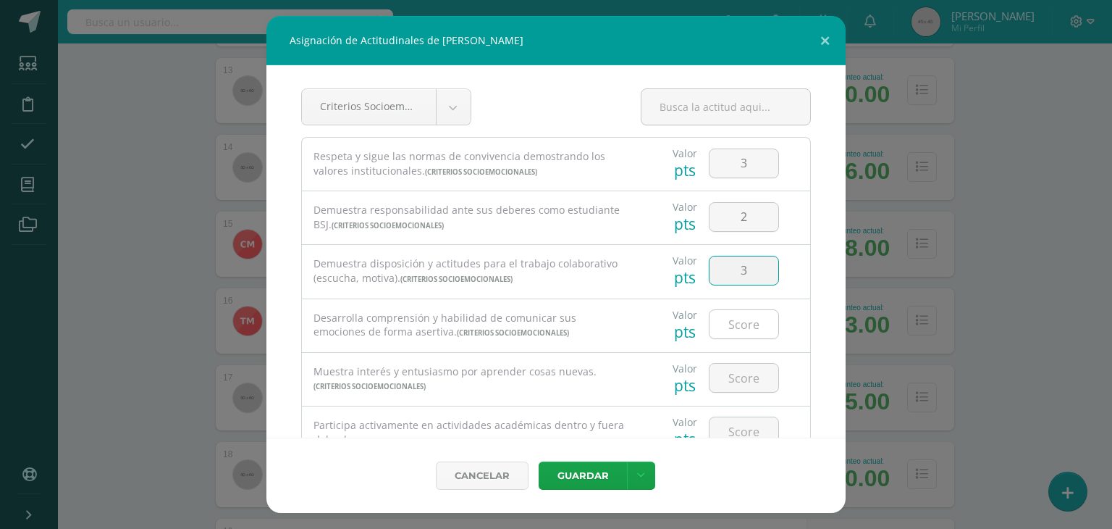
type input "3"
click at [741, 326] on input "number" at bounding box center [744, 324] width 69 height 28
type input "3"
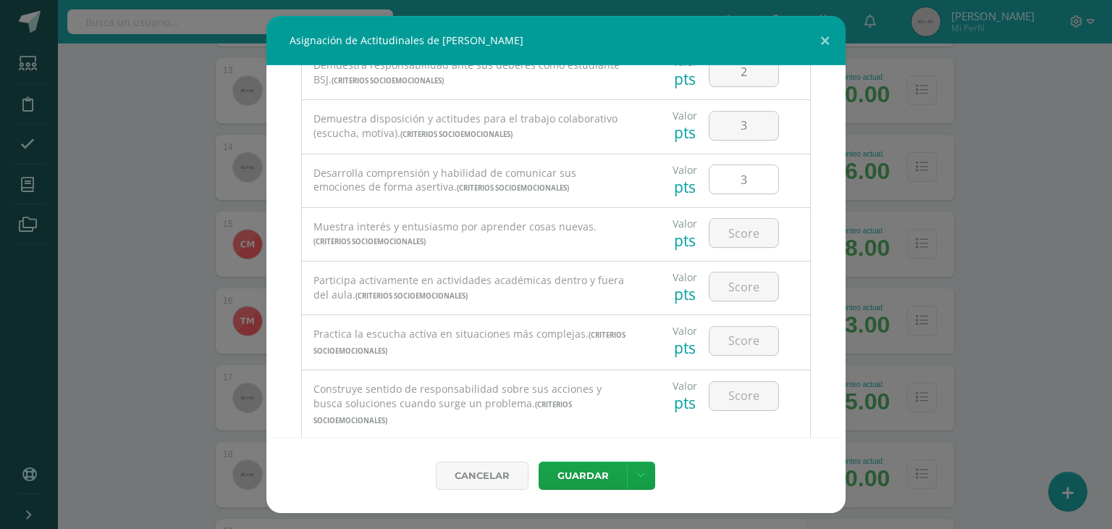
scroll to position [165, 0]
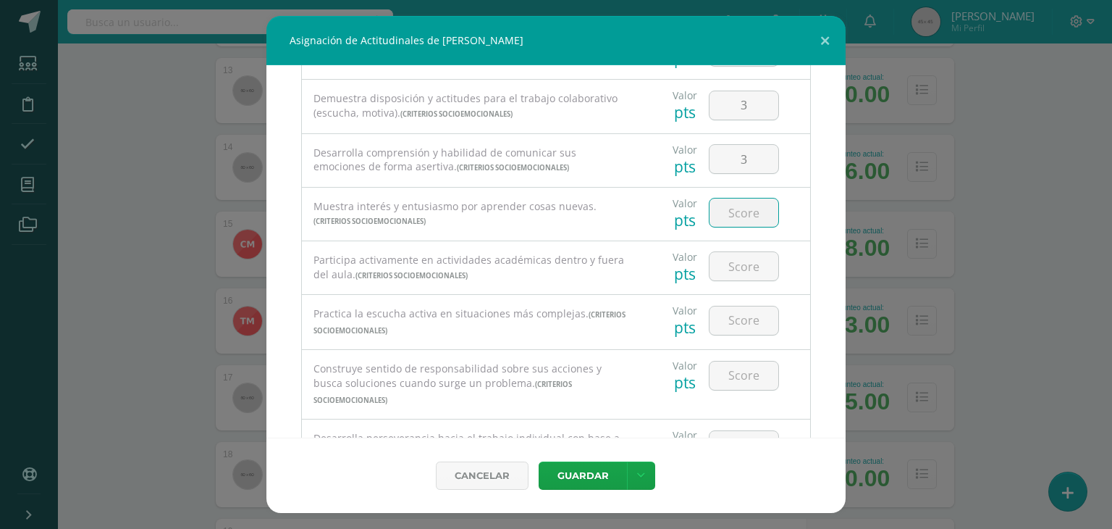
click at [733, 216] on input "number" at bounding box center [744, 212] width 69 height 28
type input "3"
click at [731, 264] on input "number" at bounding box center [744, 266] width 69 height 28
type input "4"
click at [736, 316] on input "number" at bounding box center [744, 320] width 69 height 28
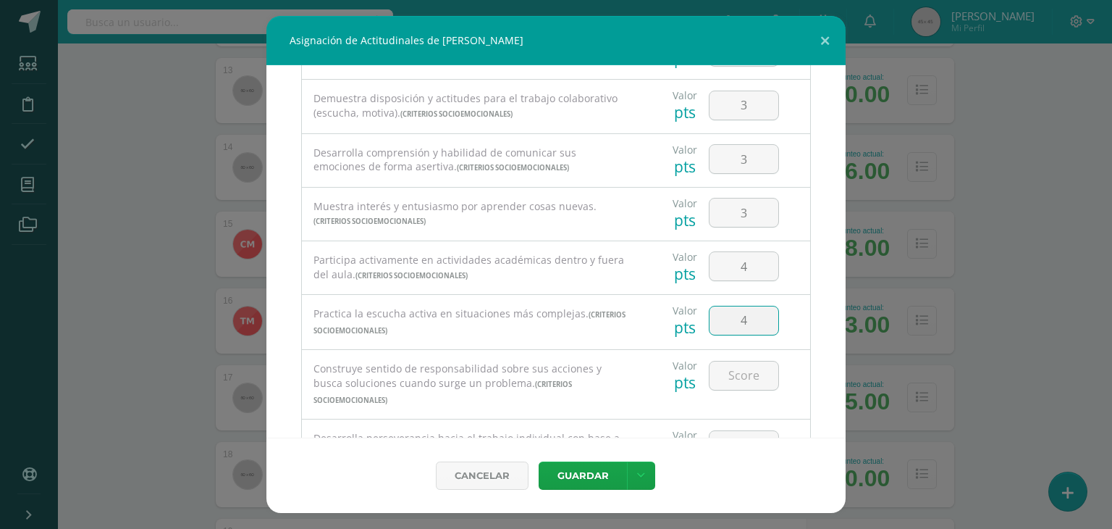
type input "4"
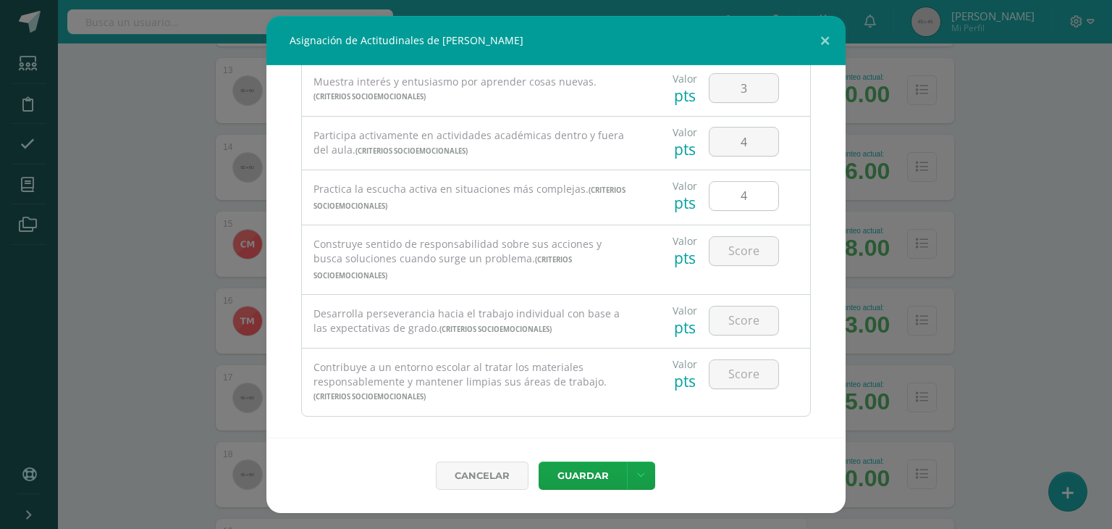
scroll to position [291, 0]
click at [734, 250] on input "number" at bounding box center [744, 249] width 69 height 28
type input "4"
click at [739, 305] on input "number" at bounding box center [744, 319] width 69 height 28
type input "2"
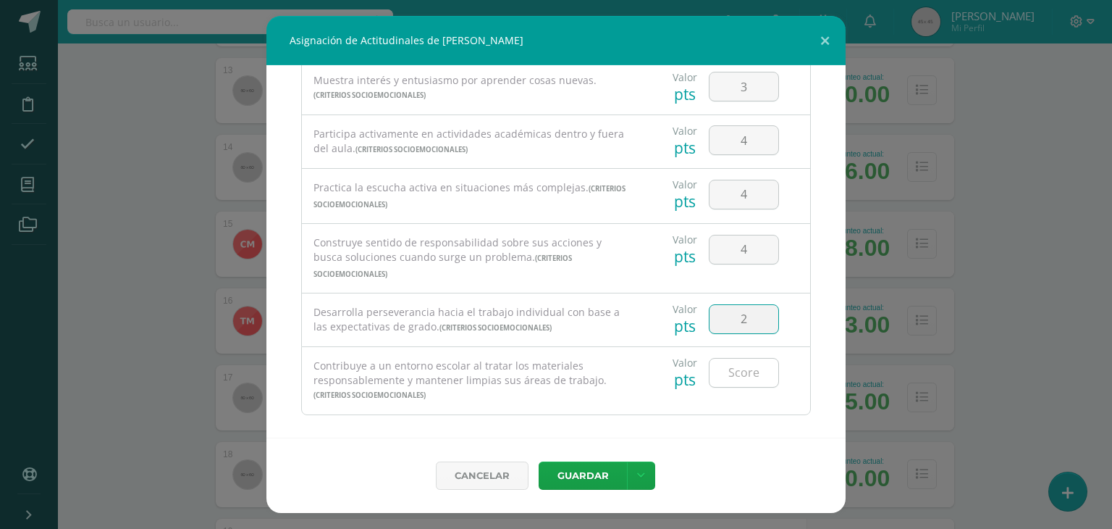
click at [741, 362] on input "number" at bounding box center [744, 372] width 69 height 28
type input "4"
click at [582, 472] on button "Guardar" at bounding box center [583, 475] width 88 height 28
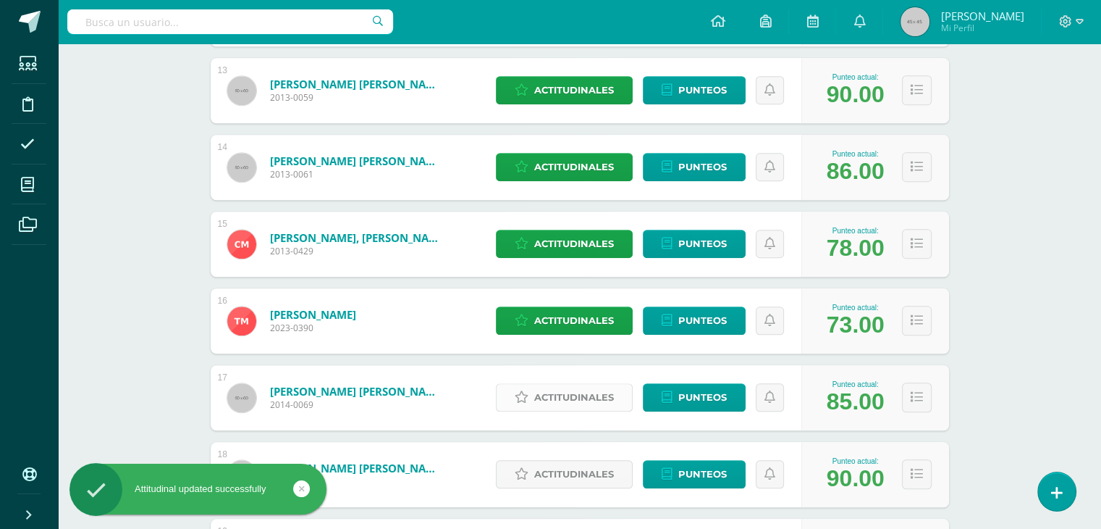
click at [563, 398] on span "Actitudinales" at bounding box center [574, 397] width 80 height 27
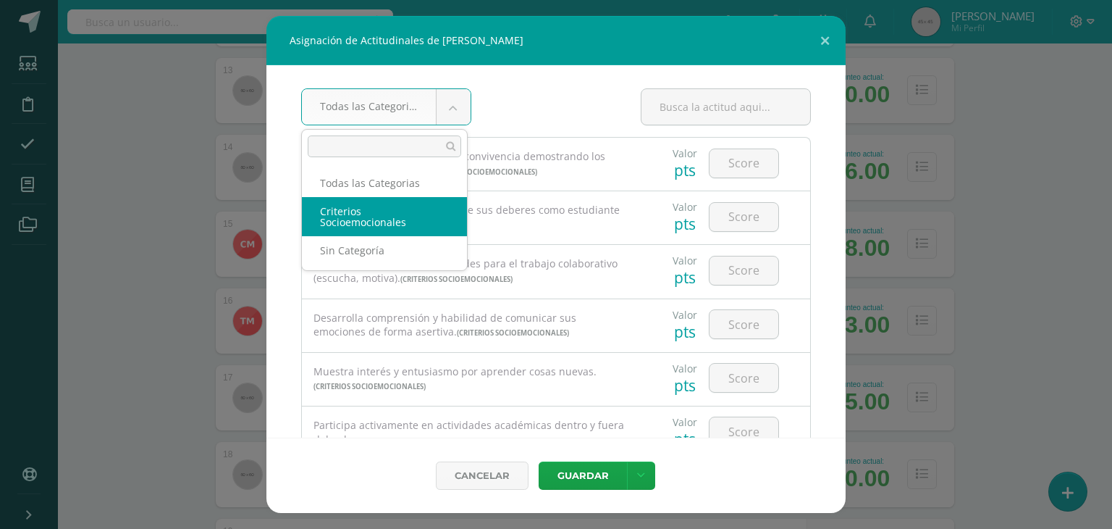
select select "8"
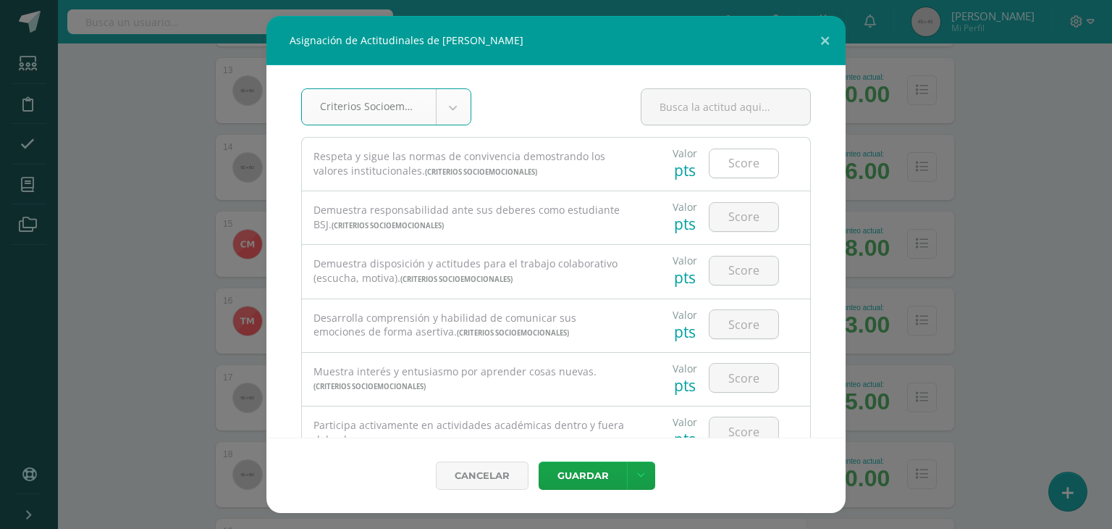
click at [729, 159] on input "number" at bounding box center [744, 163] width 69 height 28
type input "4"
click at [737, 224] on input "number" at bounding box center [744, 217] width 69 height 28
type input "4"
click at [730, 264] on input "number" at bounding box center [744, 270] width 69 height 28
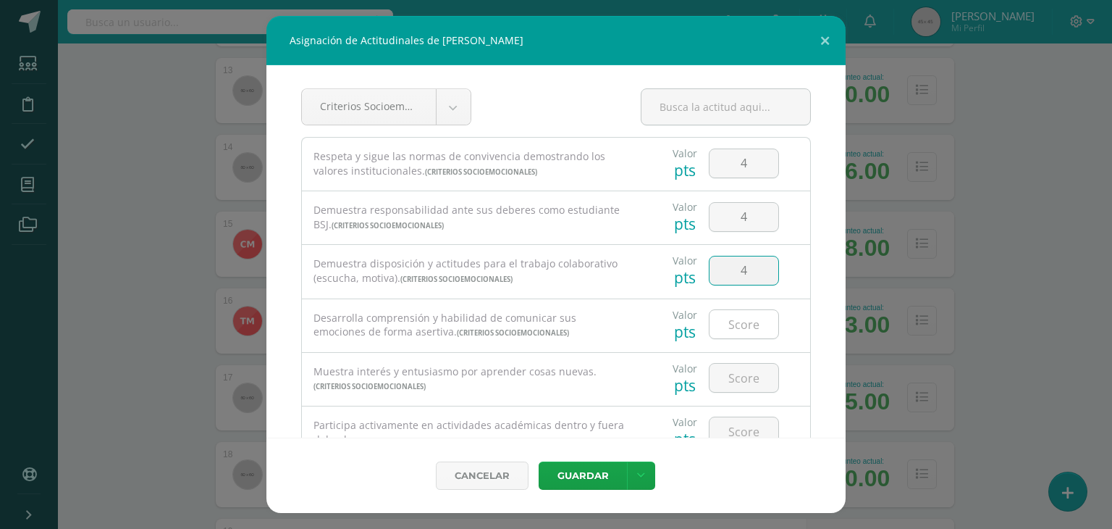
type input "4"
click at [732, 310] on input "number" at bounding box center [744, 324] width 69 height 28
type input "4"
click at [736, 374] on input "number" at bounding box center [744, 377] width 69 height 28
type input "4"
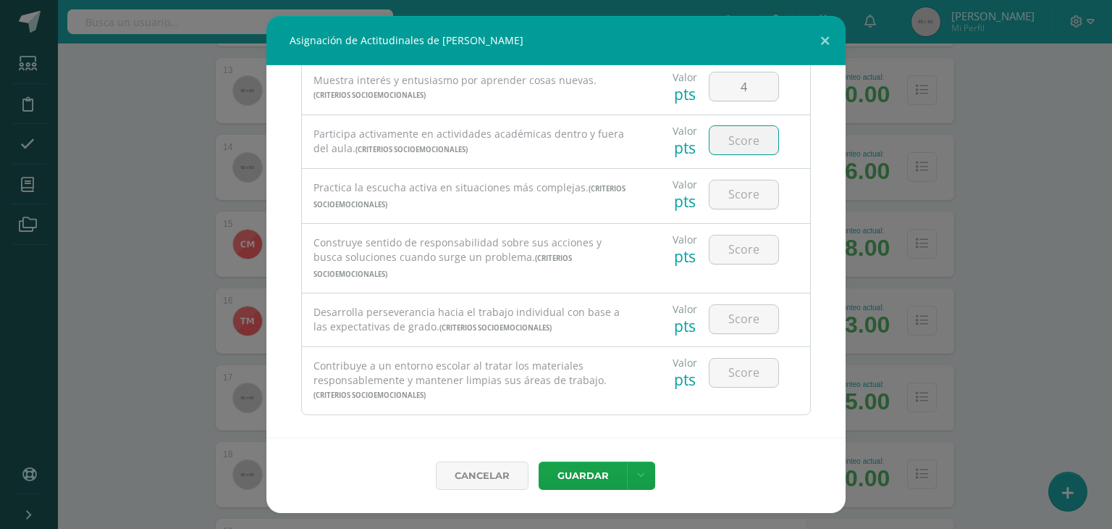
click at [737, 149] on input "number" at bounding box center [744, 140] width 69 height 28
type input "4"
click at [731, 195] on input "4" at bounding box center [744, 194] width 69 height 28
type input "4"
click at [728, 253] on input "number" at bounding box center [744, 249] width 69 height 28
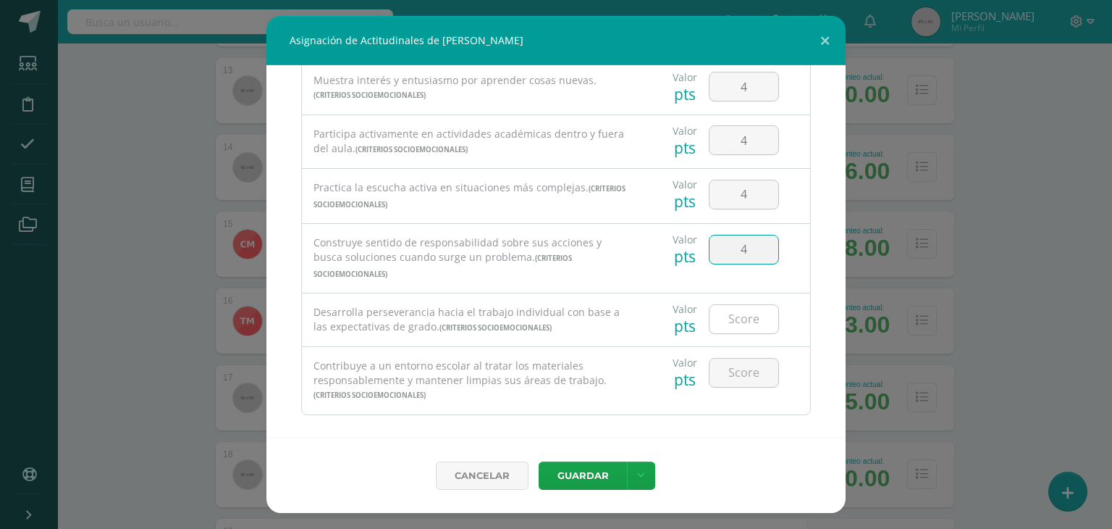
type input "4"
click at [728, 312] on input "number" at bounding box center [744, 319] width 69 height 28
type input "4"
click at [729, 366] on input "number" at bounding box center [744, 372] width 69 height 28
type input "4"
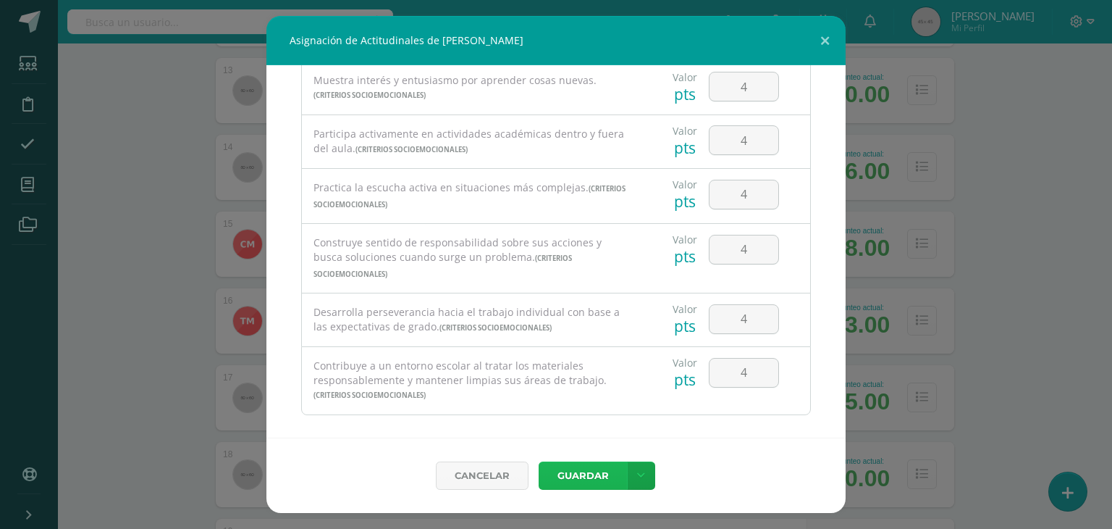
click at [589, 476] on button "Guardar" at bounding box center [583, 475] width 88 height 28
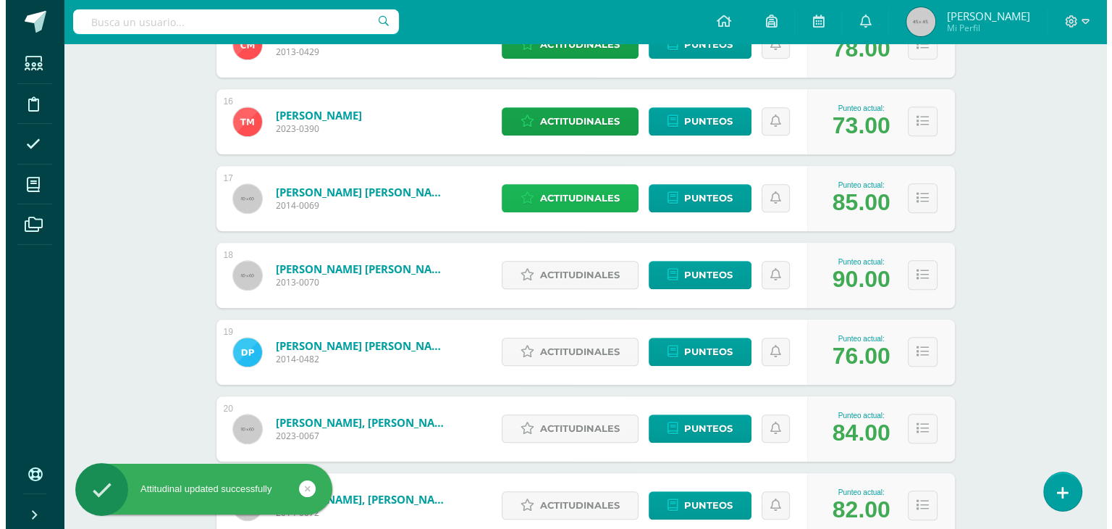
scroll to position [1378, 0]
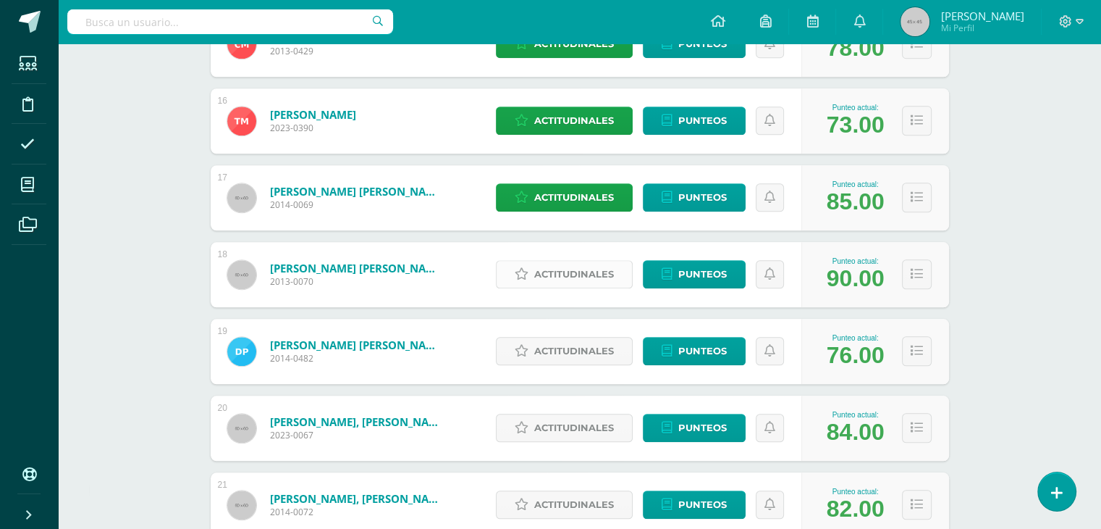
click at [570, 277] on span "Actitudinales" at bounding box center [574, 274] width 80 height 27
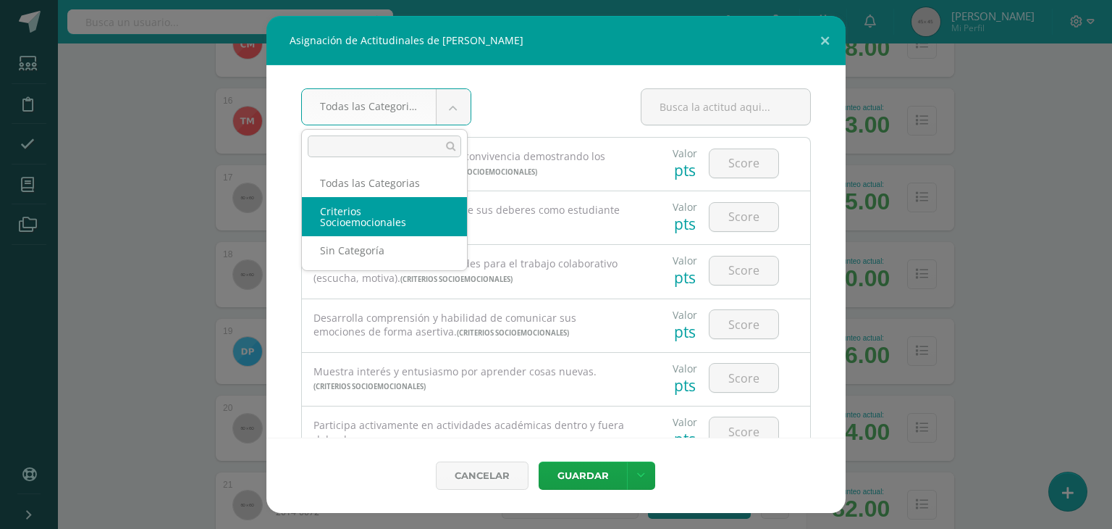
select select "8"
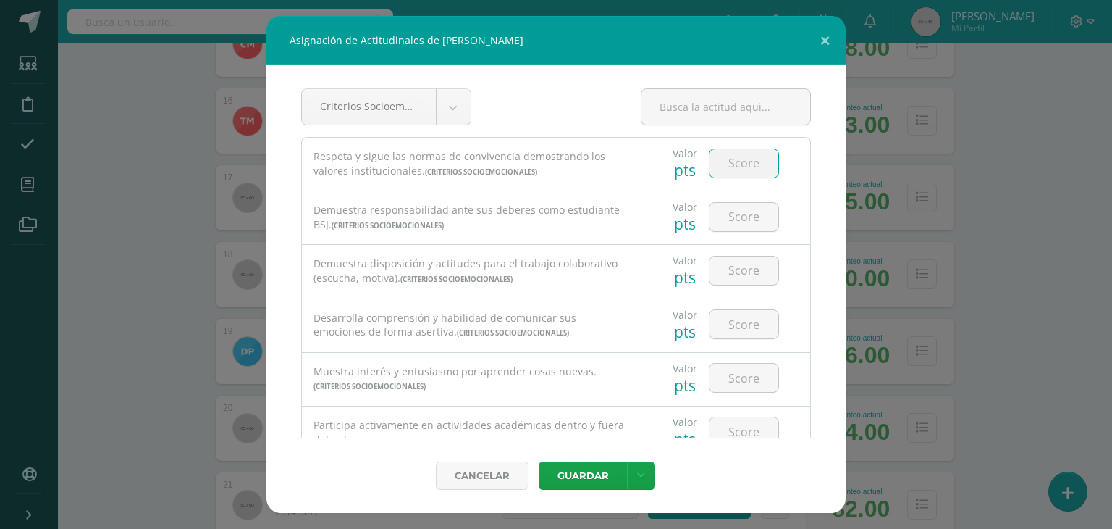
click at [744, 162] on input "number" at bounding box center [744, 163] width 69 height 28
type input "4"
click at [736, 223] on input "number" at bounding box center [744, 217] width 69 height 28
type input "4"
click at [733, 264] on input "4" at bounding box center [744, 270] width 69 height 28
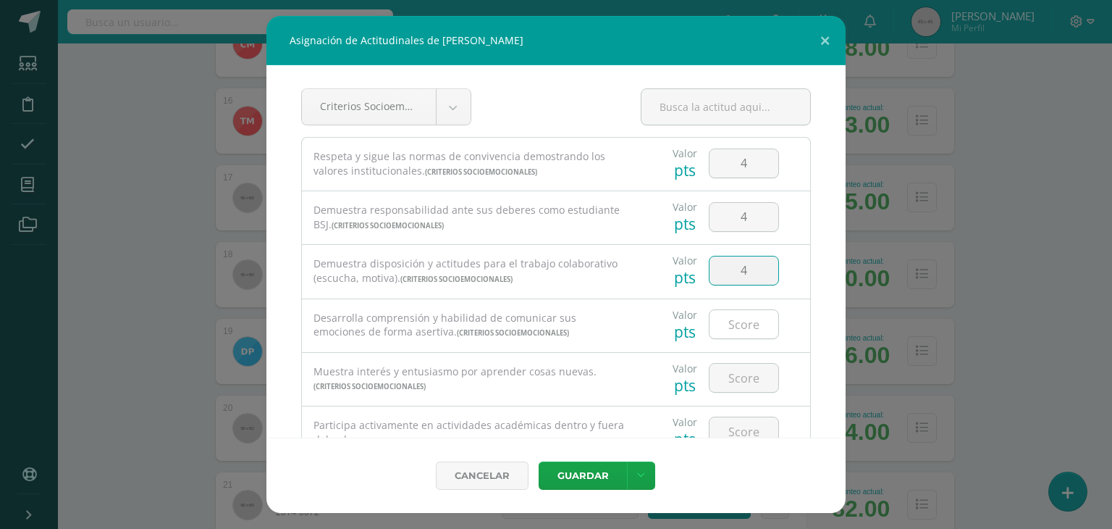
type input "4"
click at [724, 325] on input "4" at bounding box center [744, 324] width 69 height 28
type input "4"
click at [733, 377] on input "number" at bounding box center [744, 377] width 69 height 28
type input "4"
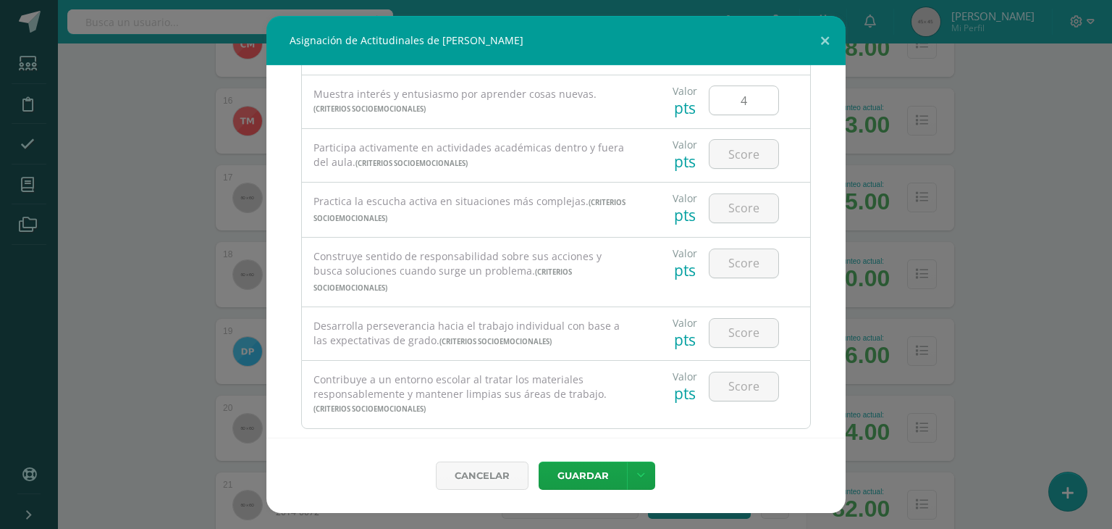
scroll to position [291, 0]
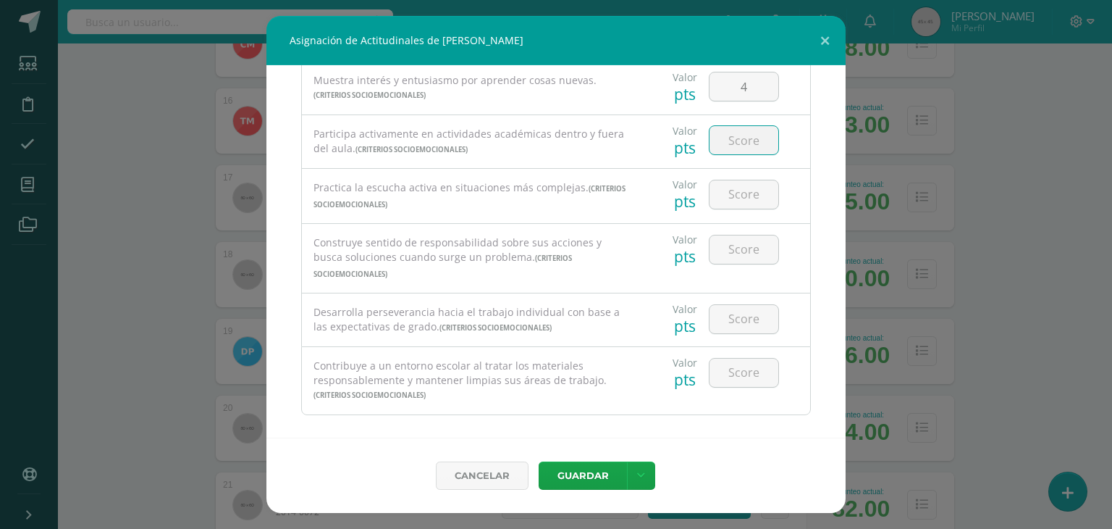
click at [736, 145] on input "number" at bounding box center [744, 140] width 69 height 28
click at [735, 197] on input "number" at bounding box center [744, 194] width 69 height 28
click at [735, 251] on input "number" at bounding box center [744, 249] width 69 height 28
click at [732, 305] on input "number" at bounding box center [744, 319] width 69 height 28
click at [730, 358] on input "number" at bounding box center [744, 372] width 69 height 28
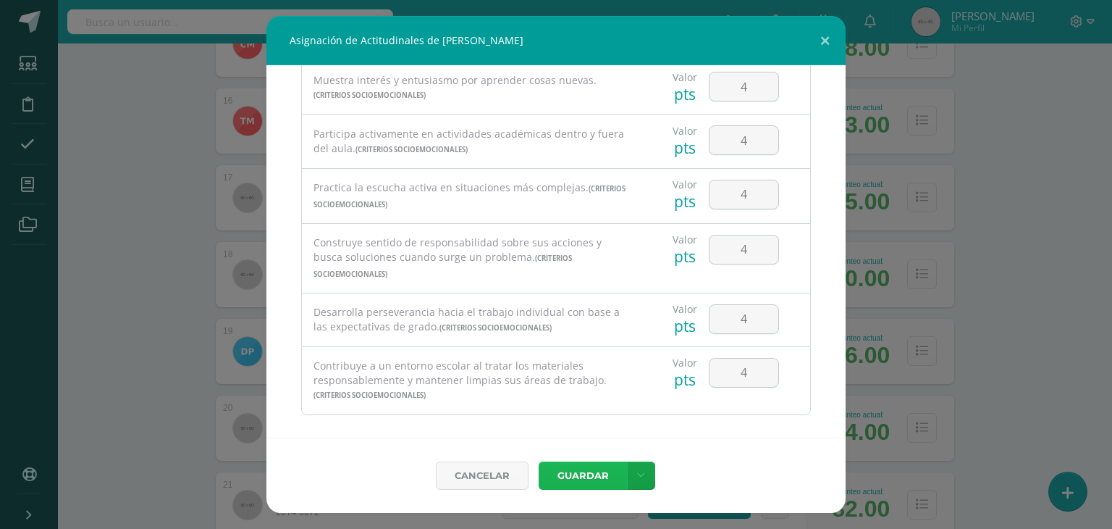
click at [582, 471] on button "Guardar" at bounding box center [583, 475] width 88 height 28
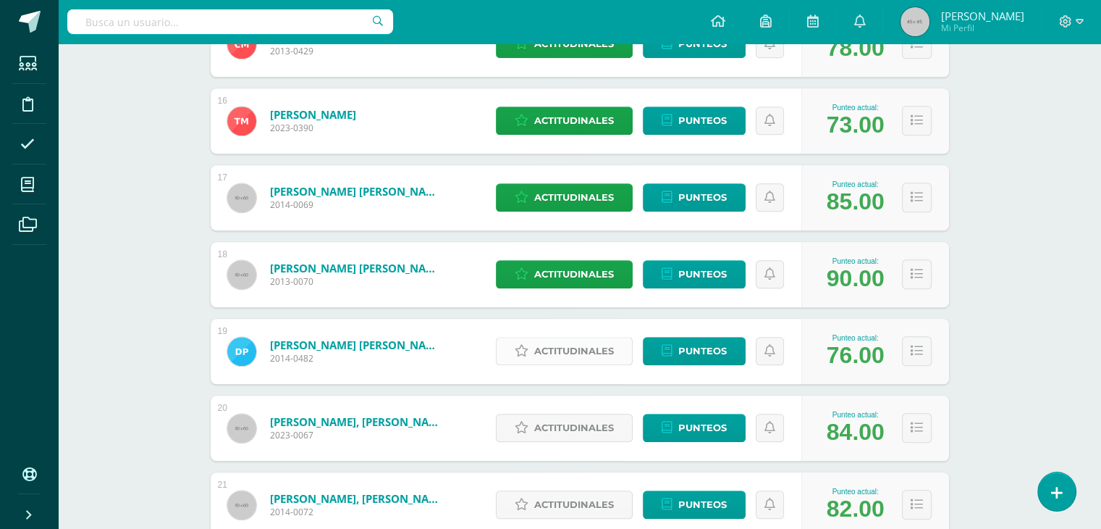
click at [569, 351] on span "Actitudinales" at bounding box center [574, 350] width 80 height 27
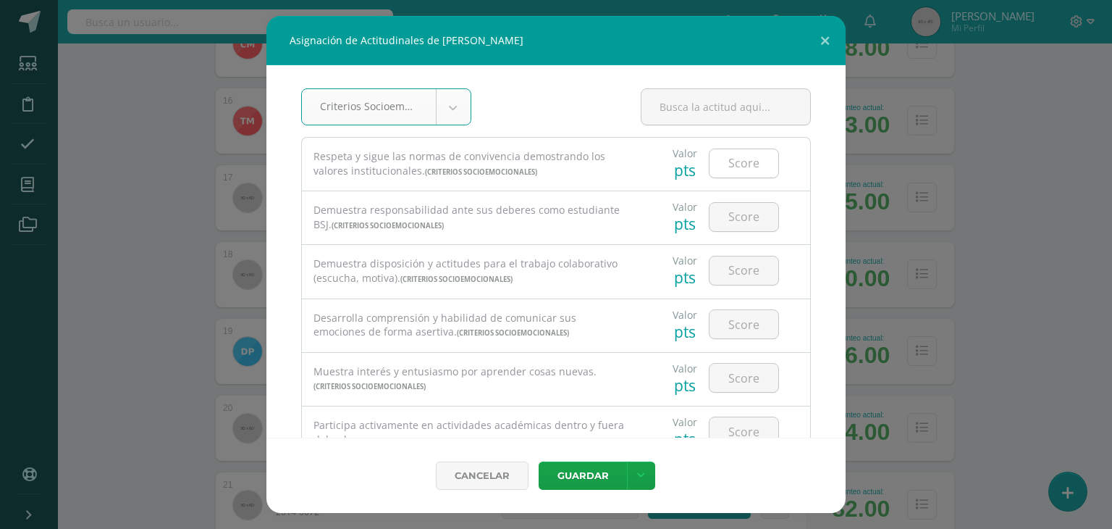
click at [732, 169] on input "number" at bounding box center [744, 163] width 69 height 28
click at [738, 213] on input "number" at bounding box center [744, 217] width 69 height 28
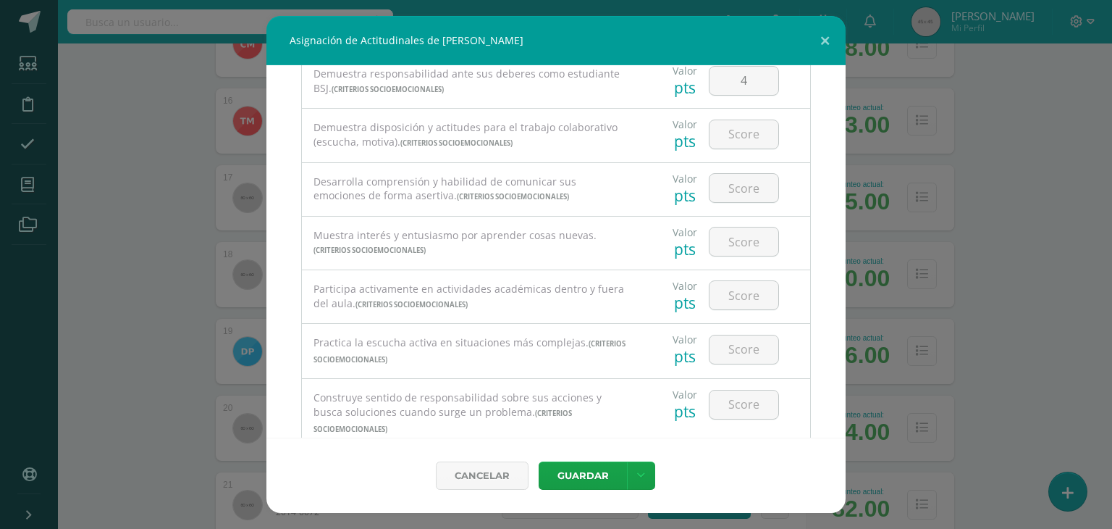
scroll to position [136, 0]
click at [740, 140] on input "number" at bounding box center [744, 134] width 69 height 28
click at [736, 188] on input "number" at bounding box center [744, 188] width 69 height 28
click at [733, 243] on input "number" at bounding box center [744, 241] width 69 height 28
click at [736, 302] on input "number" at bounding box center [744, 295] width 69 height 28
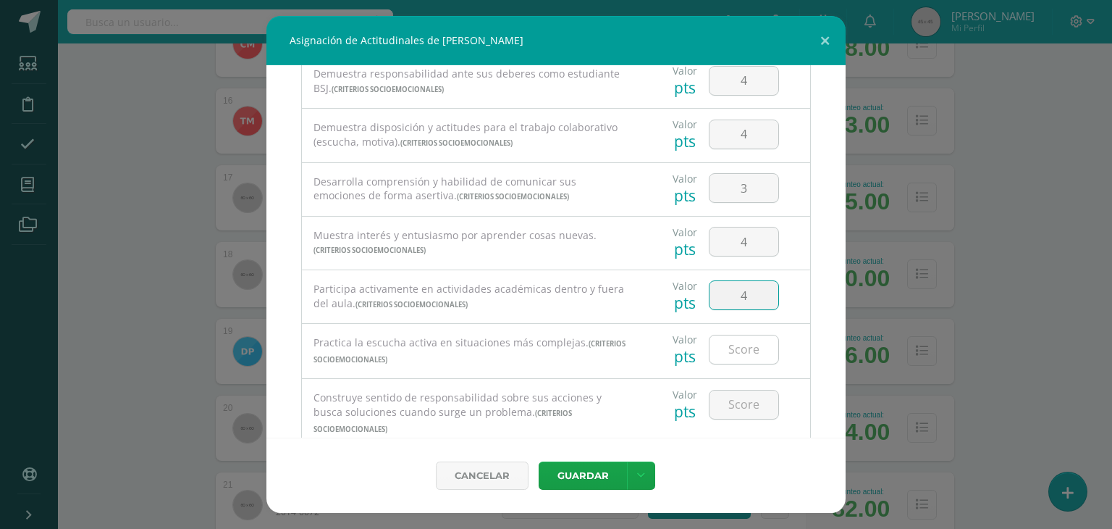
click at [740, 363] on input "number" at bounding box center [744, 349] width 69 height 28
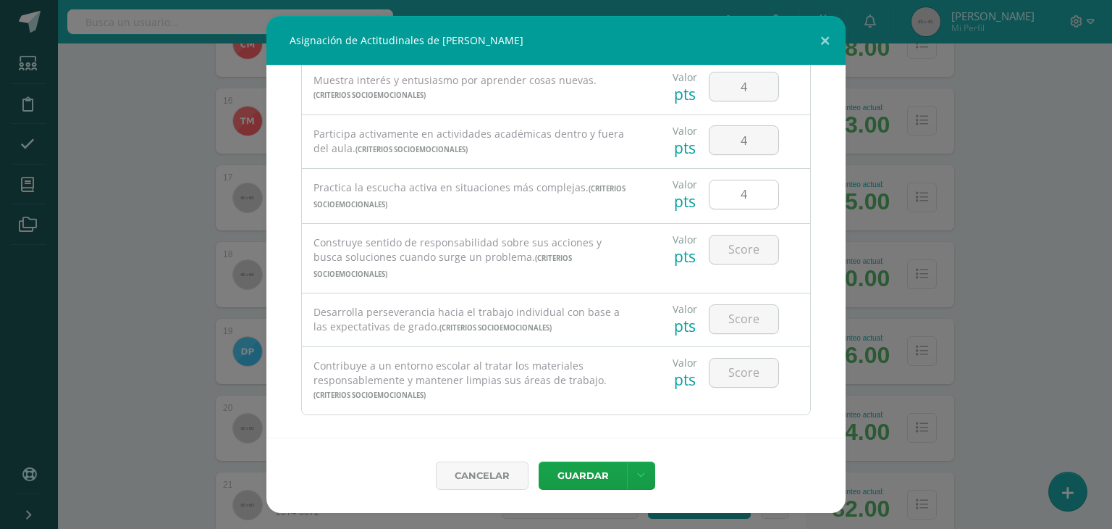
scroll to position [290, 0]
click at [739, 253] on input "number" at bounding box center [744, 251] width 69 height 28
click at [739, 308] on input "4" at bounding box center [744, 320] width 69 height 28
click at [740, 360] on input "4" at bounding box center [744, 374] width 69 height 28
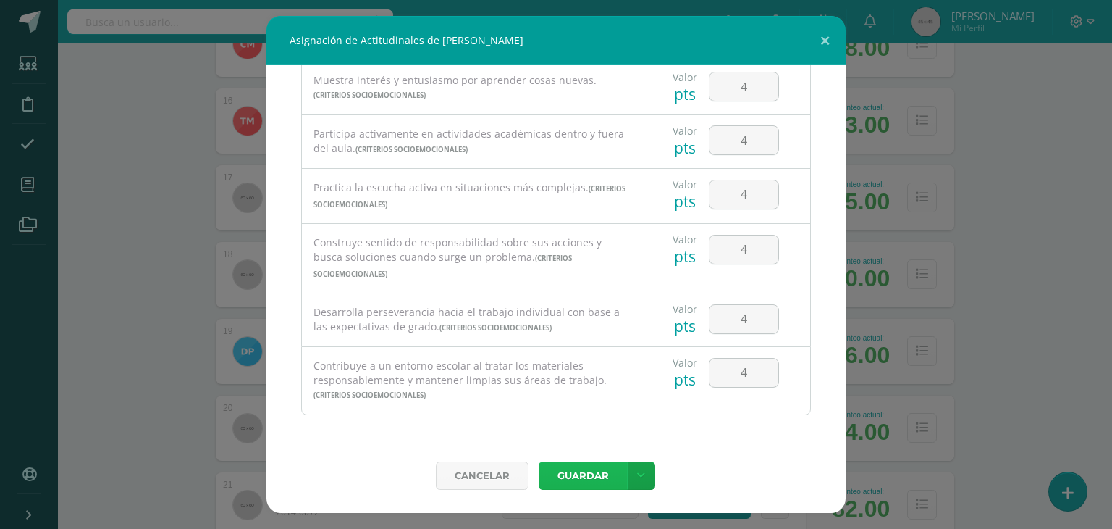
click at [594, 479] on button "Guardar" at bounding box center [583, 475] width 88 height 28
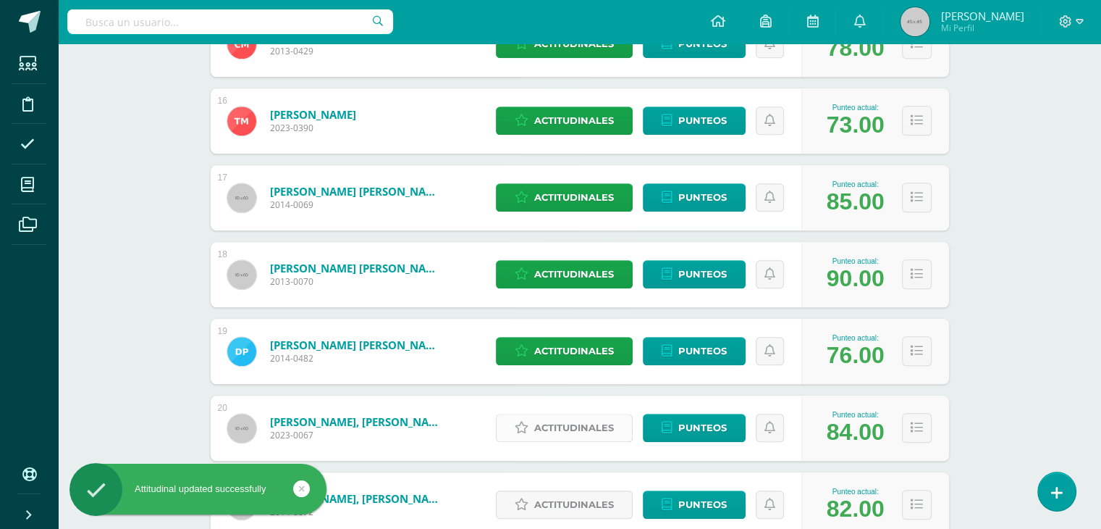
click at [560, 421] on span "Actitudinales" at bounding box center [574, 427] width 80 height 27
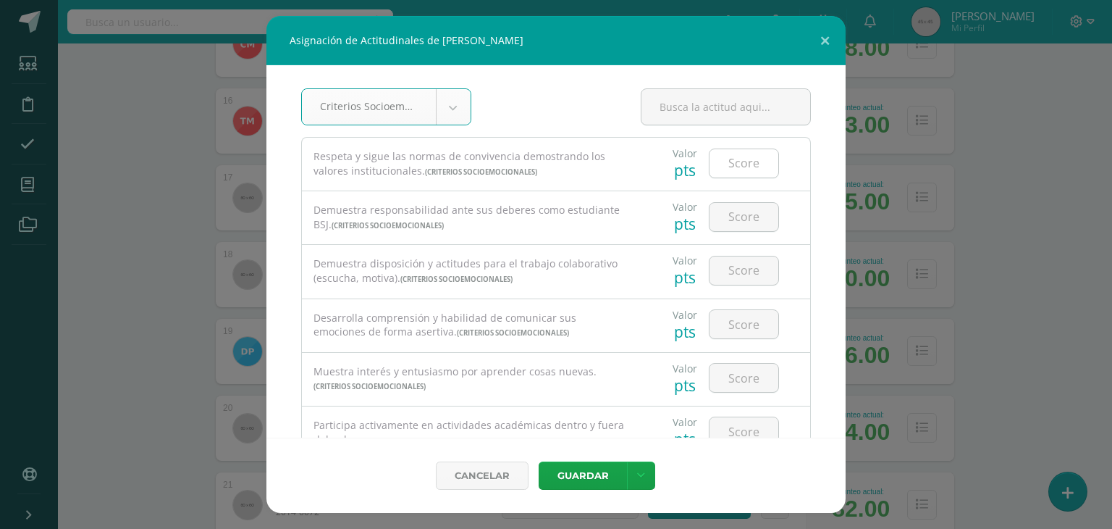
click at [727, 157] on input "number" at bounding box center [744, 163] width 69 height 28
click at [738, 215] on input "4" at bounding box center [744, 217] width 69 height 28
click at [733, 269] on input "4" at bounding box center [744, 270] width 69 height 28
click at [736, 327] on input "4" at bounding box center [744, 324] width 69 height 28
click at [731, 377] on input "number" at bounding box center [744, 377] width 69 height 28
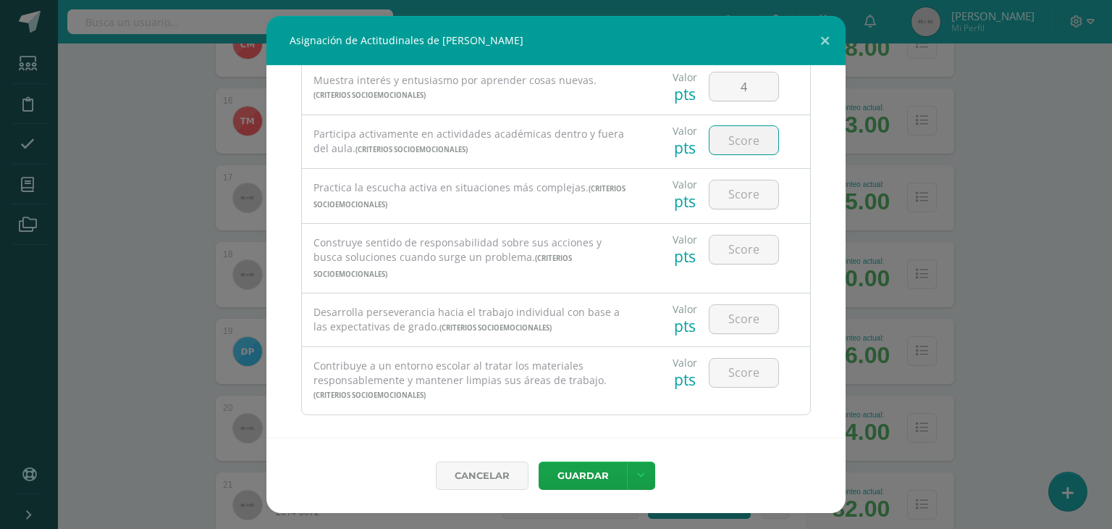
click at [733, 143] on input "number" at bounding box center [744, 140] width 69 height 28
click at [731, 190] on input "number" at bounding box center [744, 194] width 69 height 28
click at [737, 258] on input "number" at bounding box center [744, 249] width 69 height 28
click at [736, 308] on input "4" at bounding box center [744, 319] width 69 height 28
click at [736, 358] on input "number" at bounding box center [744, 372] width 69 height 28
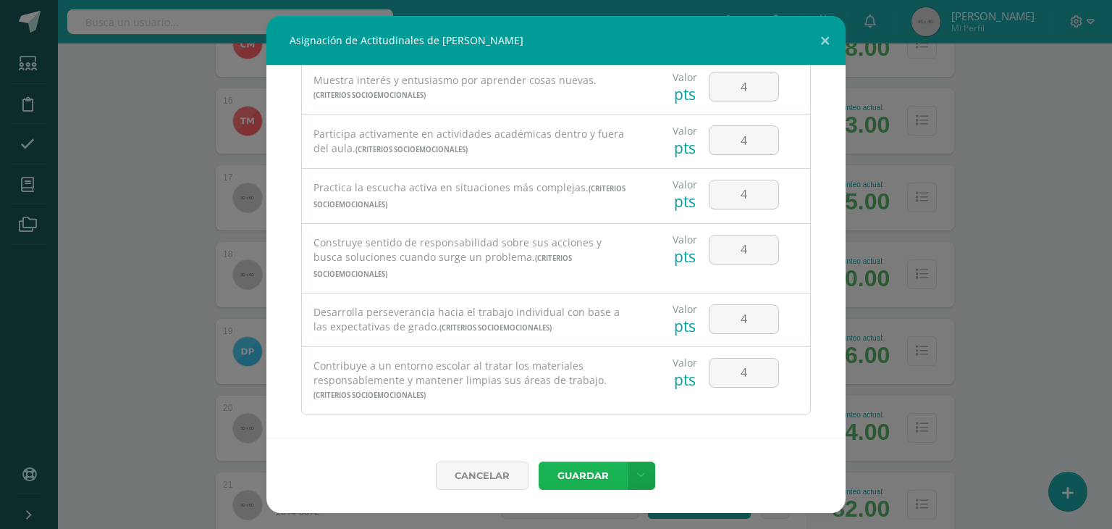
click at [573, 487] on button "Guardar" at bounding box center [583, 475] width 88 height 28
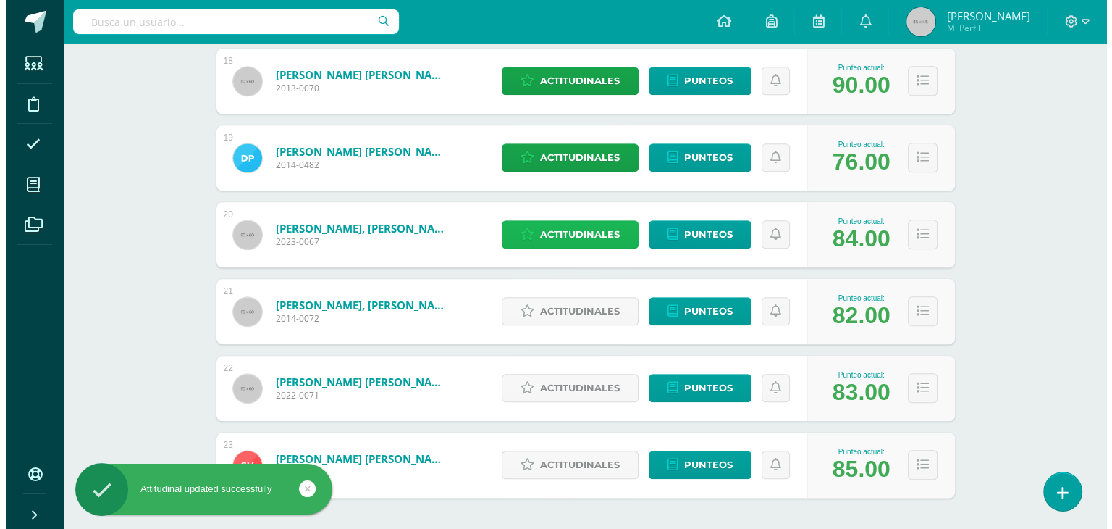
scroll to position [1572, 0]
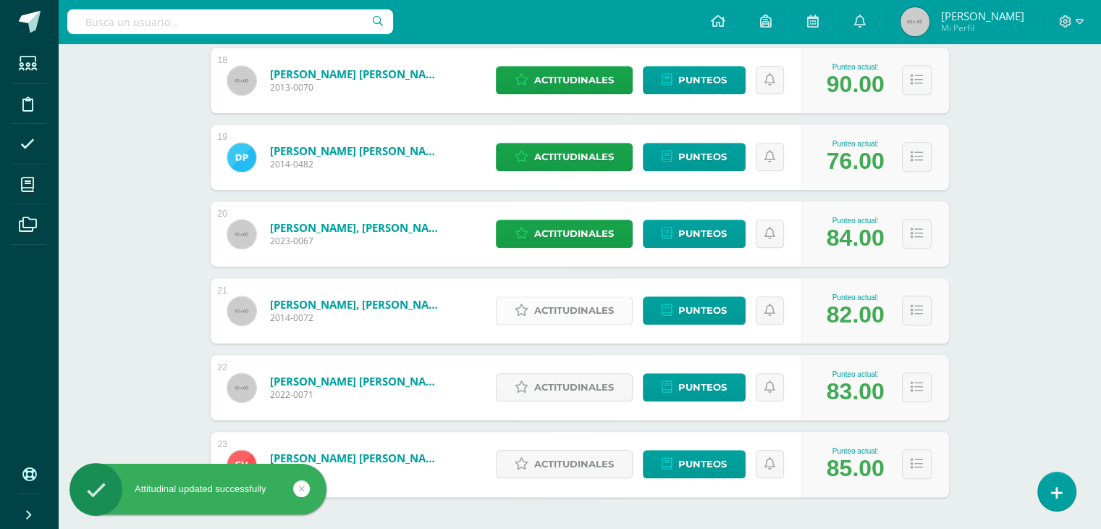
click at [567, 310] on span "Actitudinales" at bounding box center [574, 310] width 80 height 27
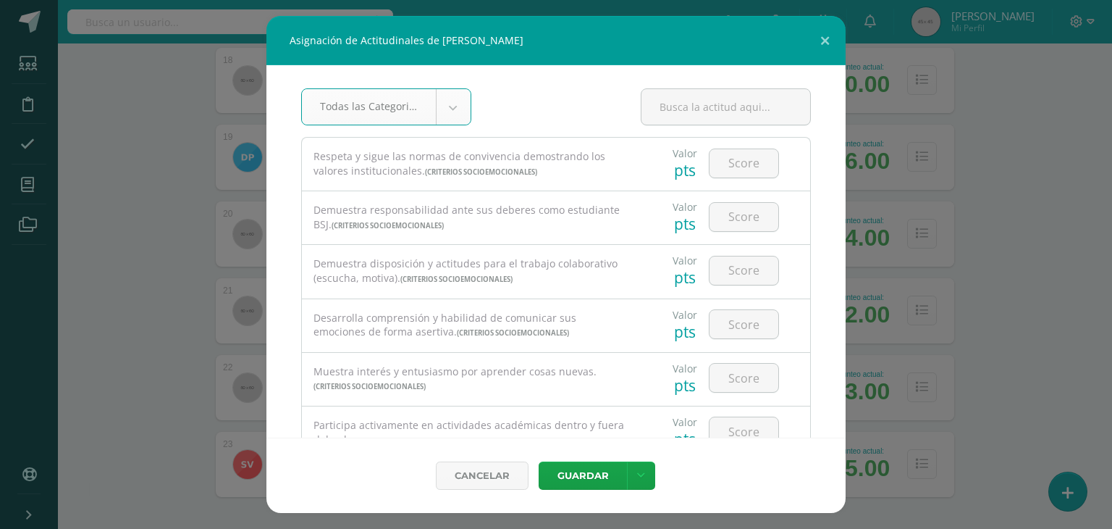
click at [736, 166] on input "number" at bounding box center [744, 163] width 69 height 28
click at [728, 220] on input "number" at bounding box center [744, 217] width 69 height 28
click at [731, 269] on input "number" at bounding box center [744, 270] width 69 height 28
click at [735, 329] on input "number" at bounding box center [744, 324] width 69 height 28
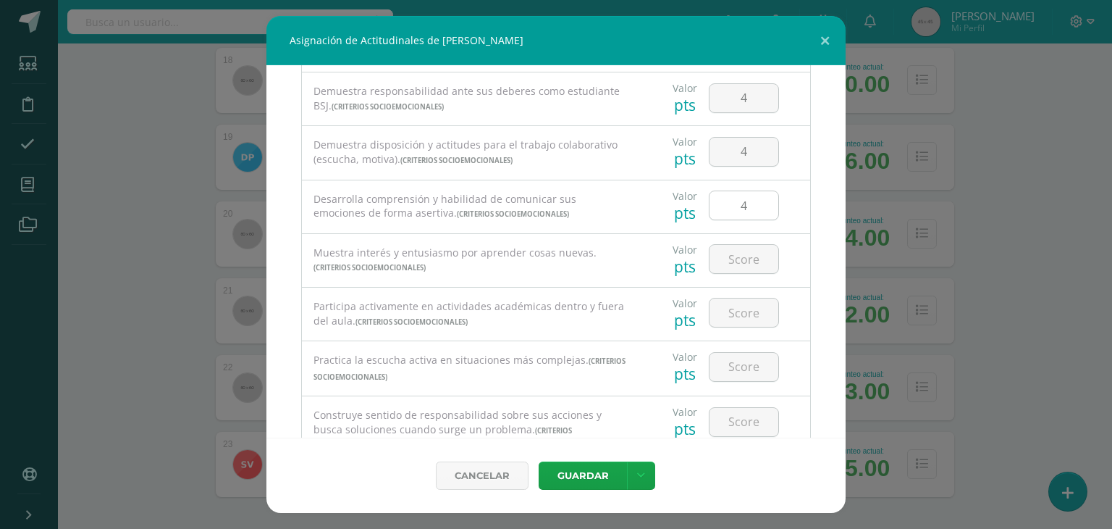
scroll to position [136, 0]
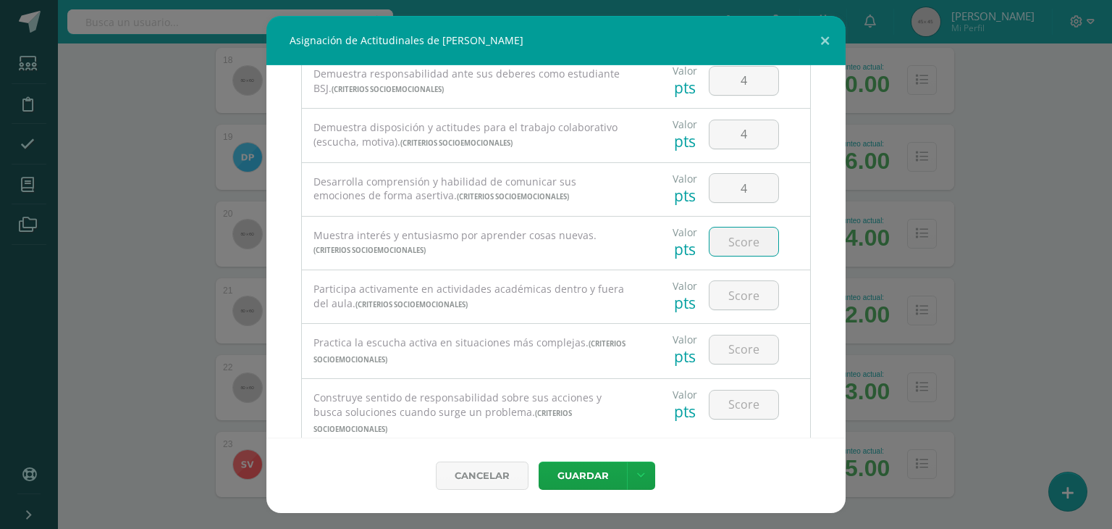
click at [730, 234] on input "number" at bounding box center [744, 241] width 69 height 28
click at [733, 297] on input "number" at bounding box center [744, 295] width 69 height 28
click at [733, 343] on input "4" at bounding box center [744, 349] width 69 height 28
click at [731, 406] on input "4" at bounding box center [744, 404] width 69 height 28
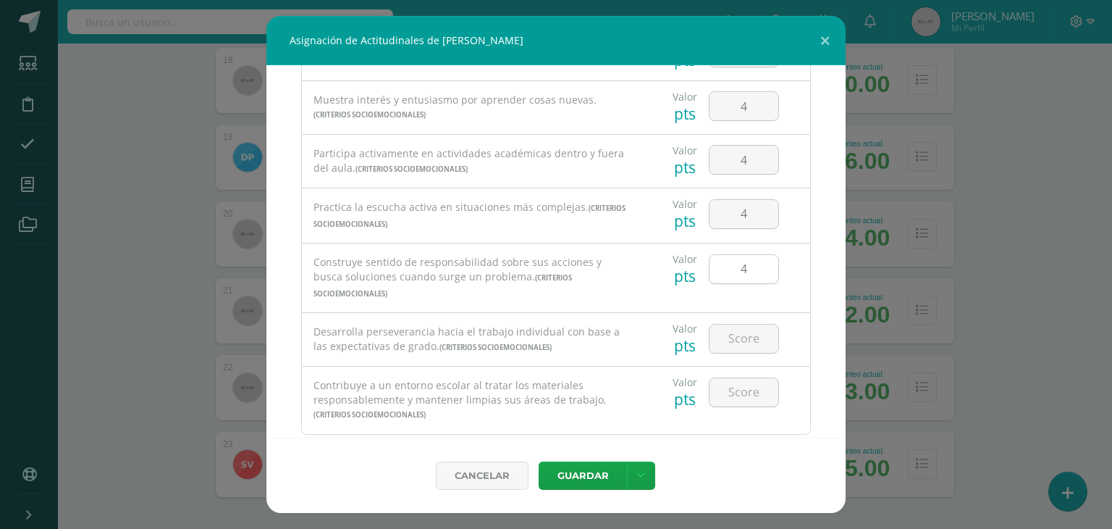
scroll to position [291, 0]
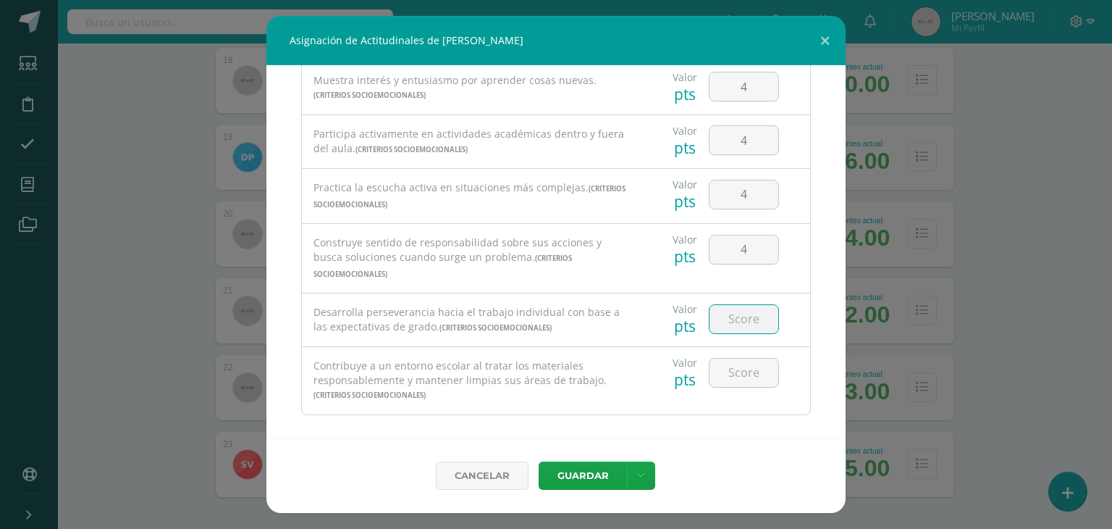
click at [730, 305] on input "number" at bounding box center [744, 319] width 69 height 28
click at [731, 363] on input "4" at bounding box center [744, 372] width 69 height 28
click at [585, 478] on button "Guardar" at bounding box center [583, 475] width 88 height 28
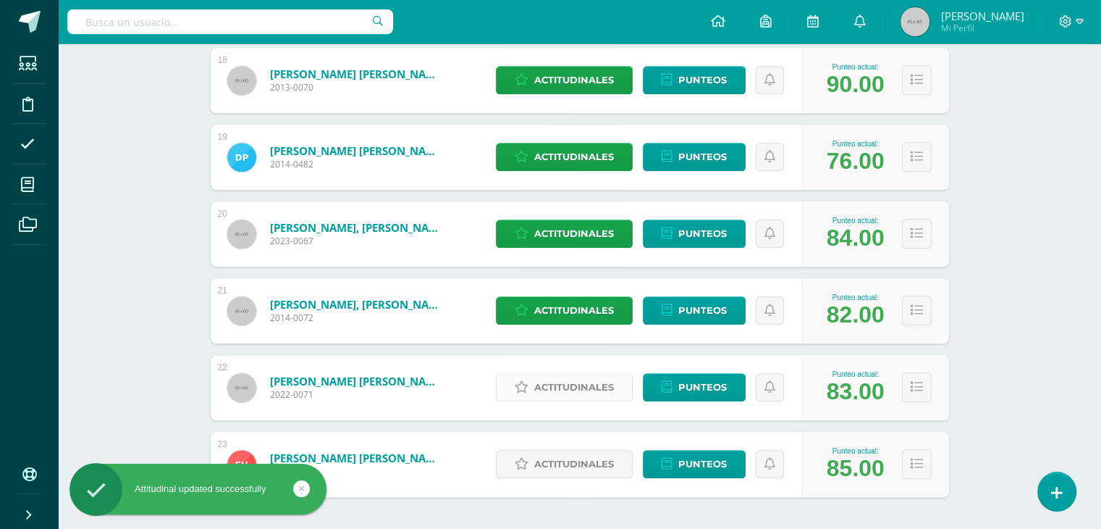
click at [579, 395] on span "Actitudinales" at bounding box center [574, 387] width 80 height 27
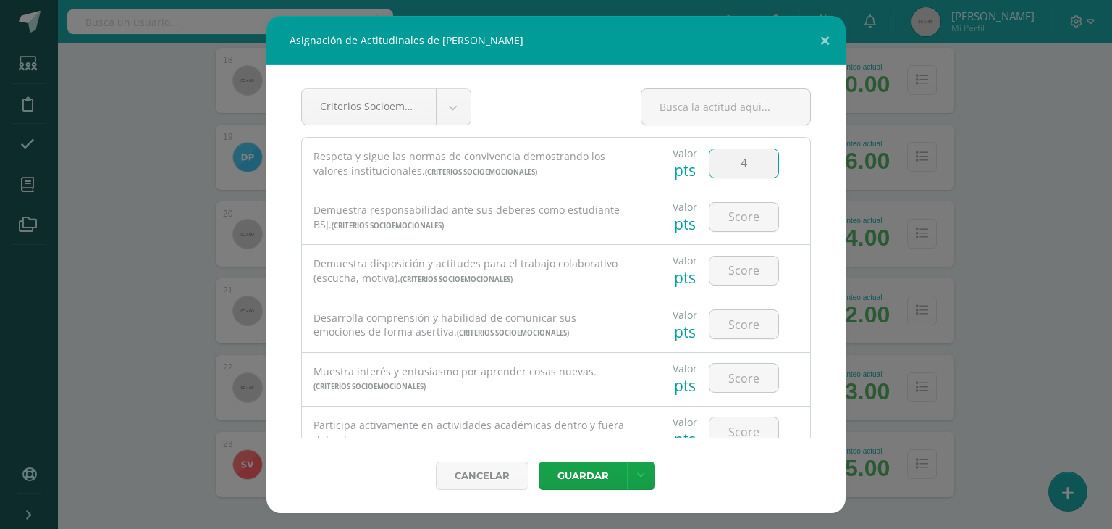
click at [722, 168] on input "4" at bounding box center [744, 163] width 69 height 28
click at [720, 203] on input "number" at bounding box center [744, 217] width 69 height 28
click at [733, 270] on input "number" at bounding box center [744, 270] width 69 height 28
click at [731, 330] on input "4" at bounding box center [744, 324] width 69 height 28
click at [731, 381] on input "4" at bounding box center [744, 377] width 69 height 28
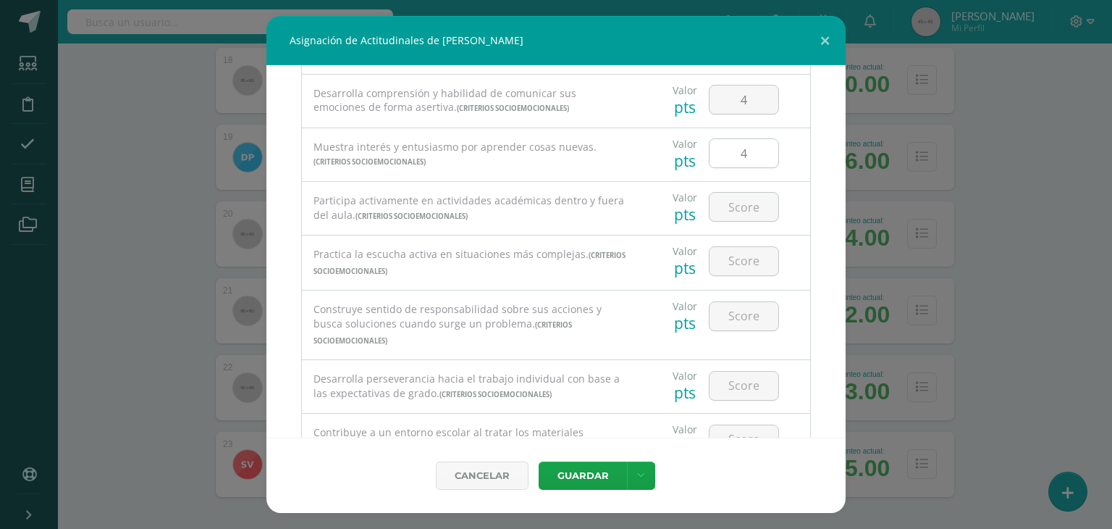
scroll to position [251, 0]
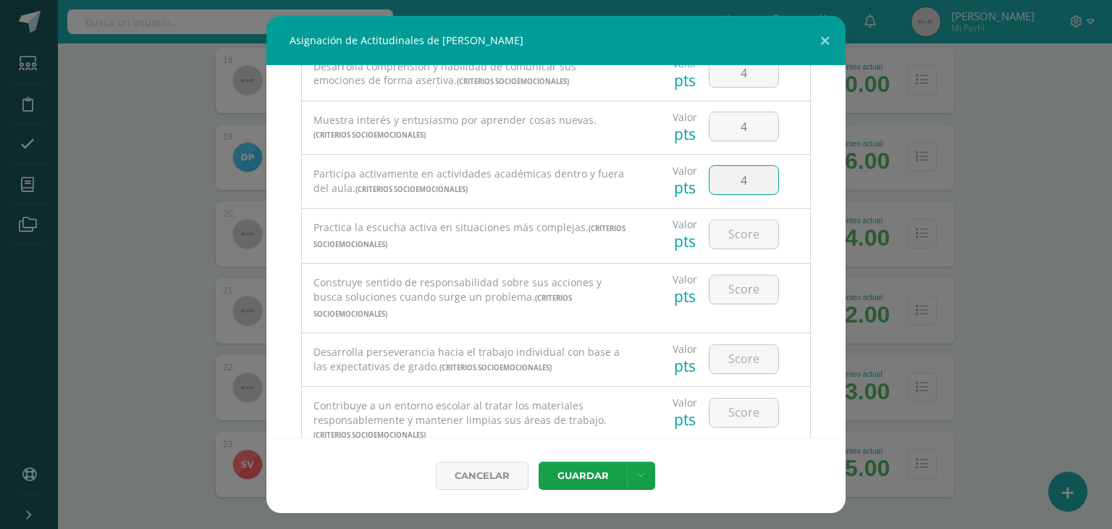
click at [734, 180] on input "4" at bounding box center [744, 180] width 69 height 28
click at [733, 232] on input "4" at bounding box center [744, 234] width 69 height 28
click at [730, 287] on input "number" at bounding box center [744, 289] width 69 height 28
click at [728, 345] on input "4" at bounding box center [744, 359] width 69 height 28
click at [731, 400] on input "number" at bounding box center [744, 412] width 69 height 28
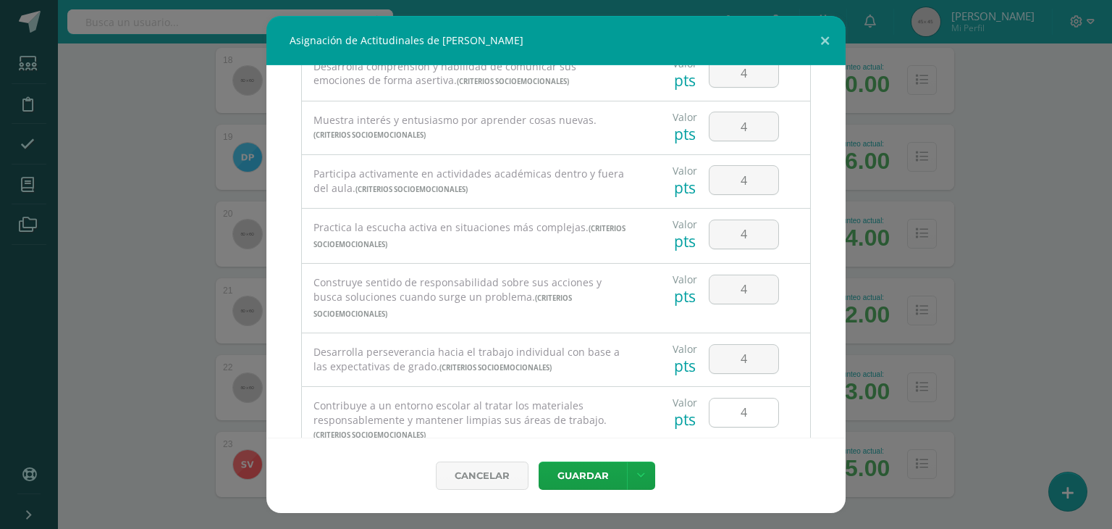
scroll to position [291, 0]
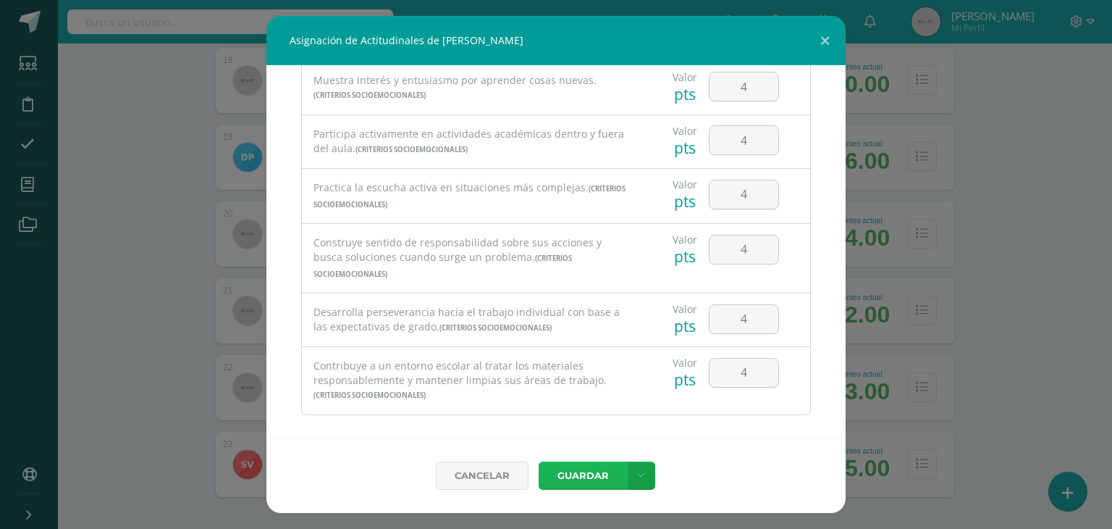
click at [582, 476] on button "Guardar" at bounding box center [583, 475] width 88 height 28
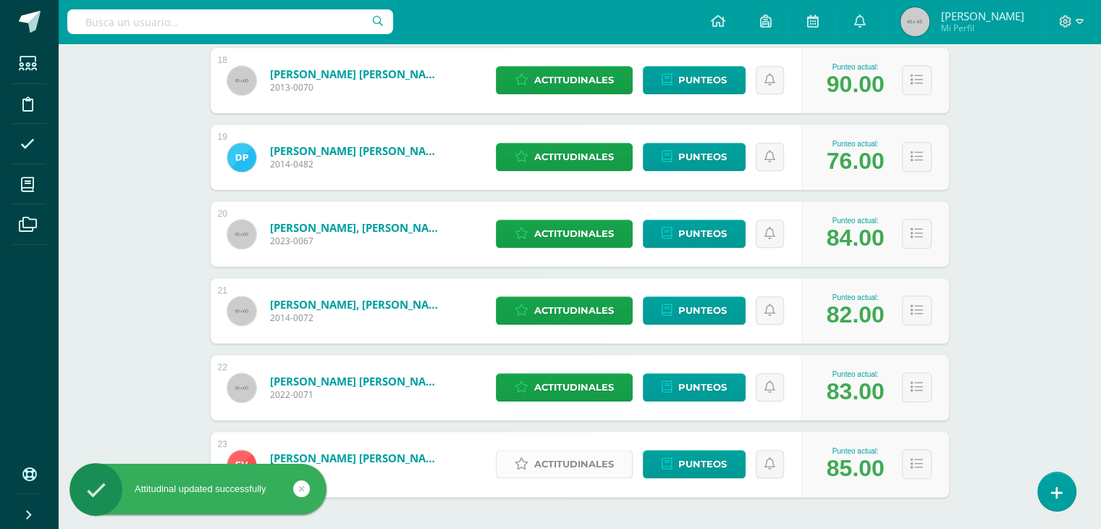
click at [581, 465] on span "Actitudinales" at bounding box center [574, 463] width 80 height 27
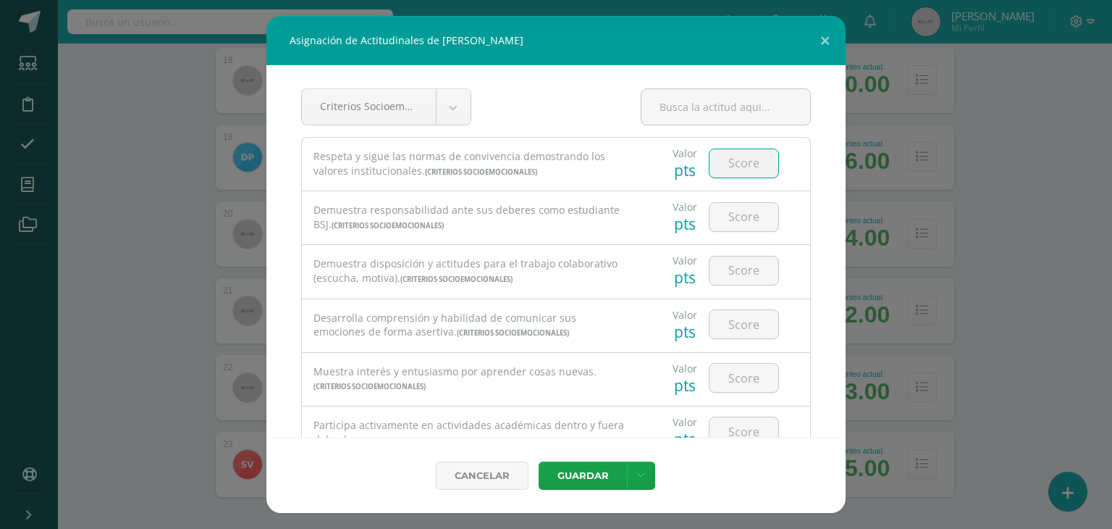
click at [732, 164] on input "number" at bounding box center [744, 163] width 69 height 28
click at [735, 214] on input "number" at bounding box center [744, 217] width 69 height 28
click at [732, 267] on input "4" at bounding box center [744, 270] width 69 height 28
click at [734, 316] on input "4" at bounding box center [744, 324] width 69 height 28
click at [733, 379] on input "4" at bounding box center [744, 377] width 69 height 28
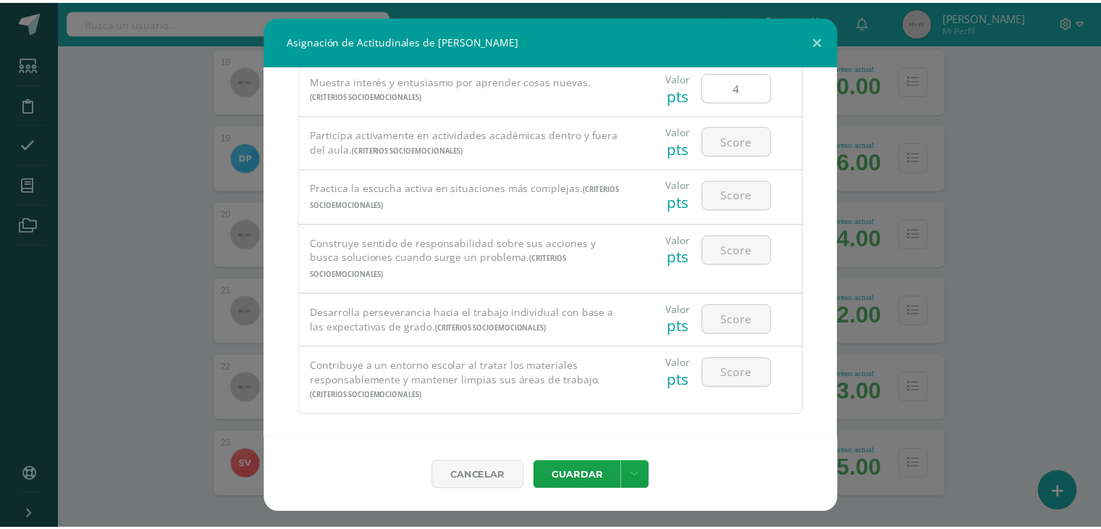
scroll to position [290, 0]
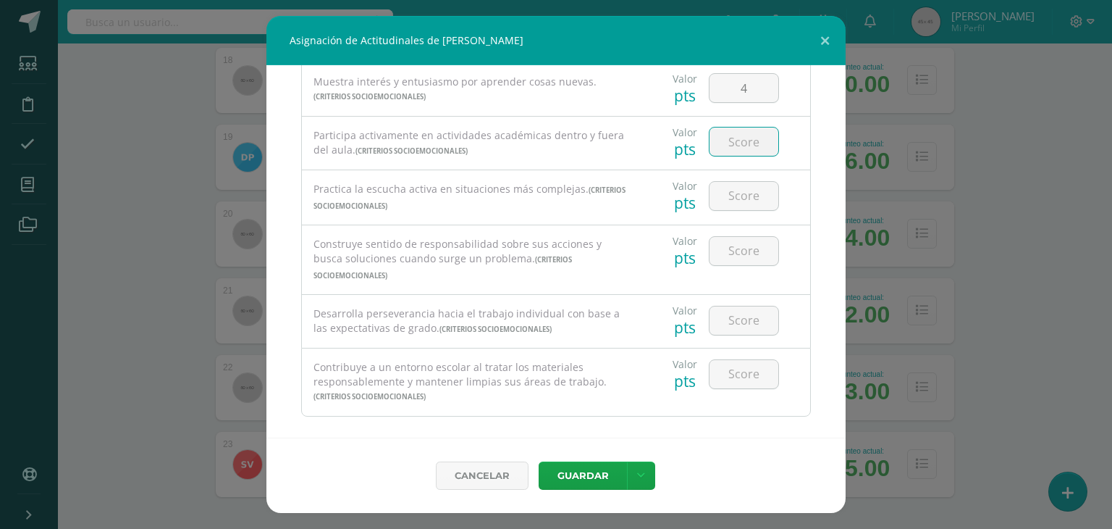
click at [730, 145] on input "number" at bounding box center [744, 141] width 69 height 28
click at [739, 194] on input "4" at bounding box center [744, 196] width 69 height 28
click at [731, 256] on input "4" at bounding box center [744, 251] width 69 height 28
click at [727, 306] on input "number" at bounding box center [744, 320] width 69 height 28
click at [735, 360] on input "number" at bounding box center [744, 374] width 69 height 28
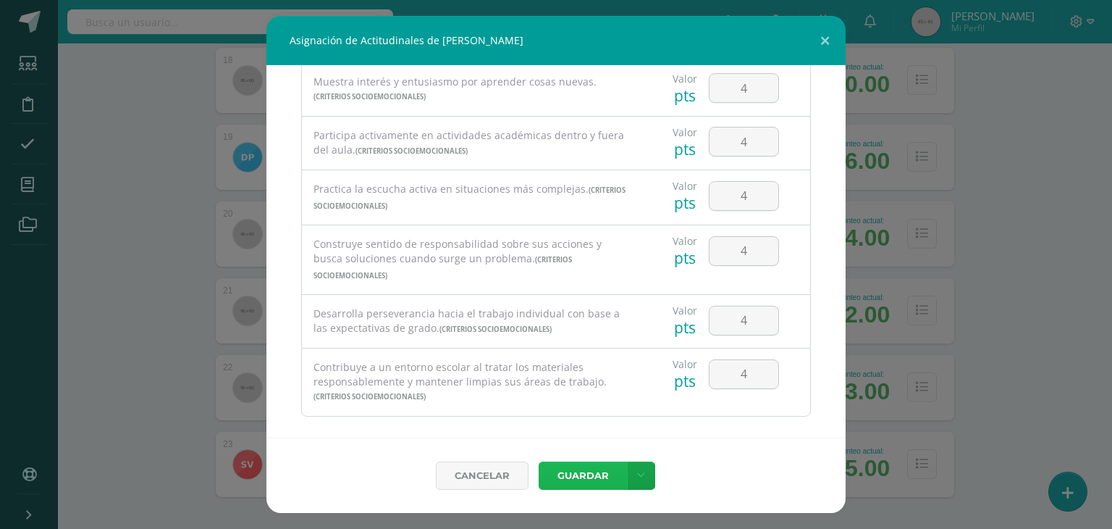
click at [568, 486] on button "Guardar" at bounding box center [583, 475] width 88 height 28
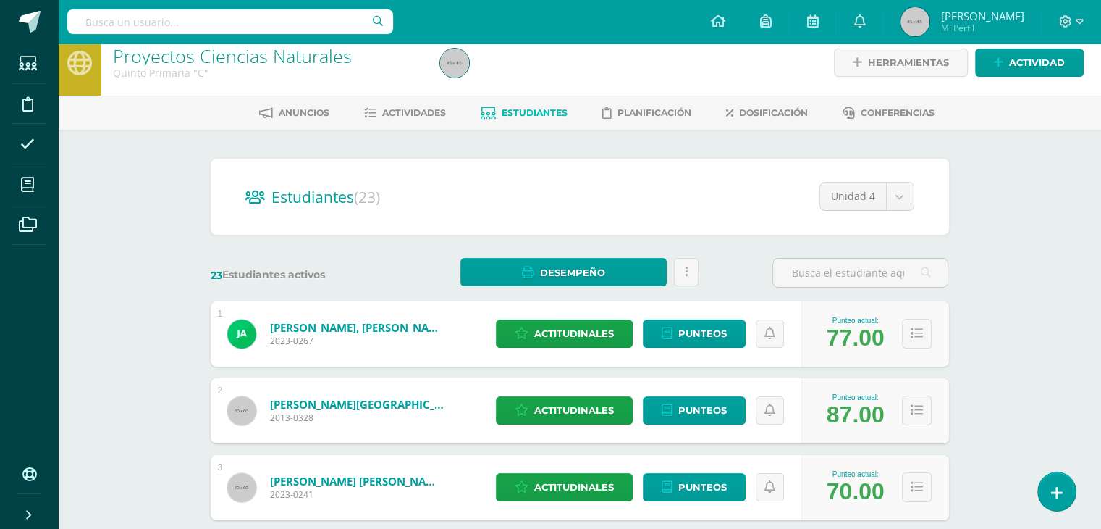
scroll to position [0, 0]
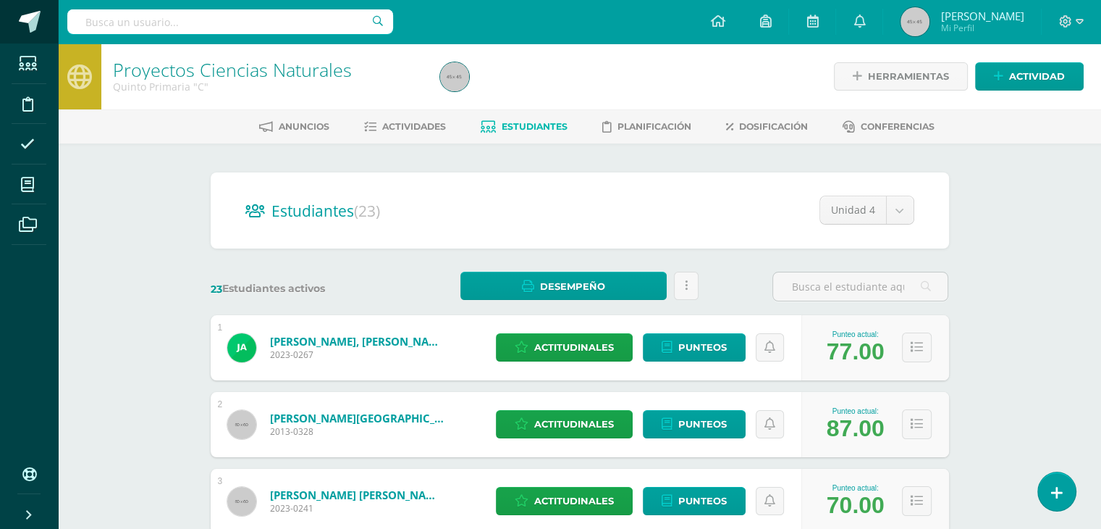
click at [32, 19] on span at bounding box center [30, 22] width 22 height 22
